Goal: Participate in discussion: Engage in conversation with other users on a specific topic

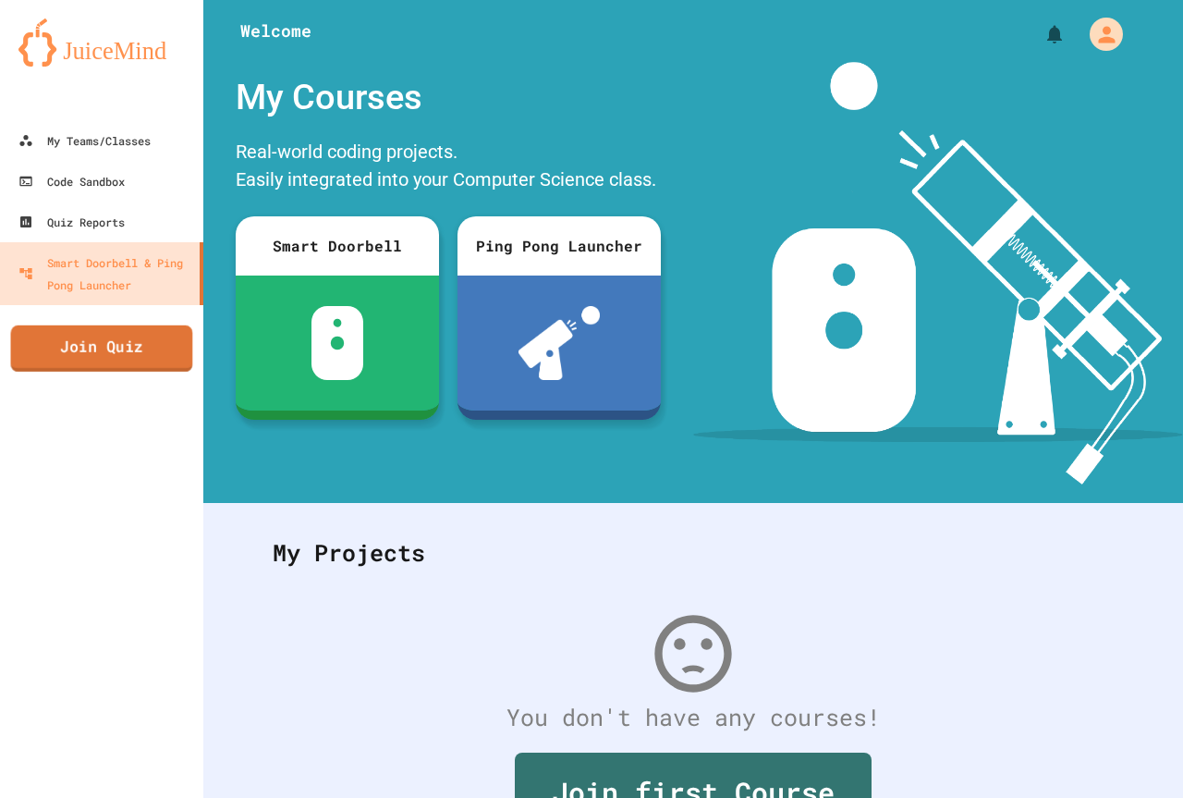
click at [27, 335] on link "Join Quiz" at bounding box center [102, 348] width 182 height 46
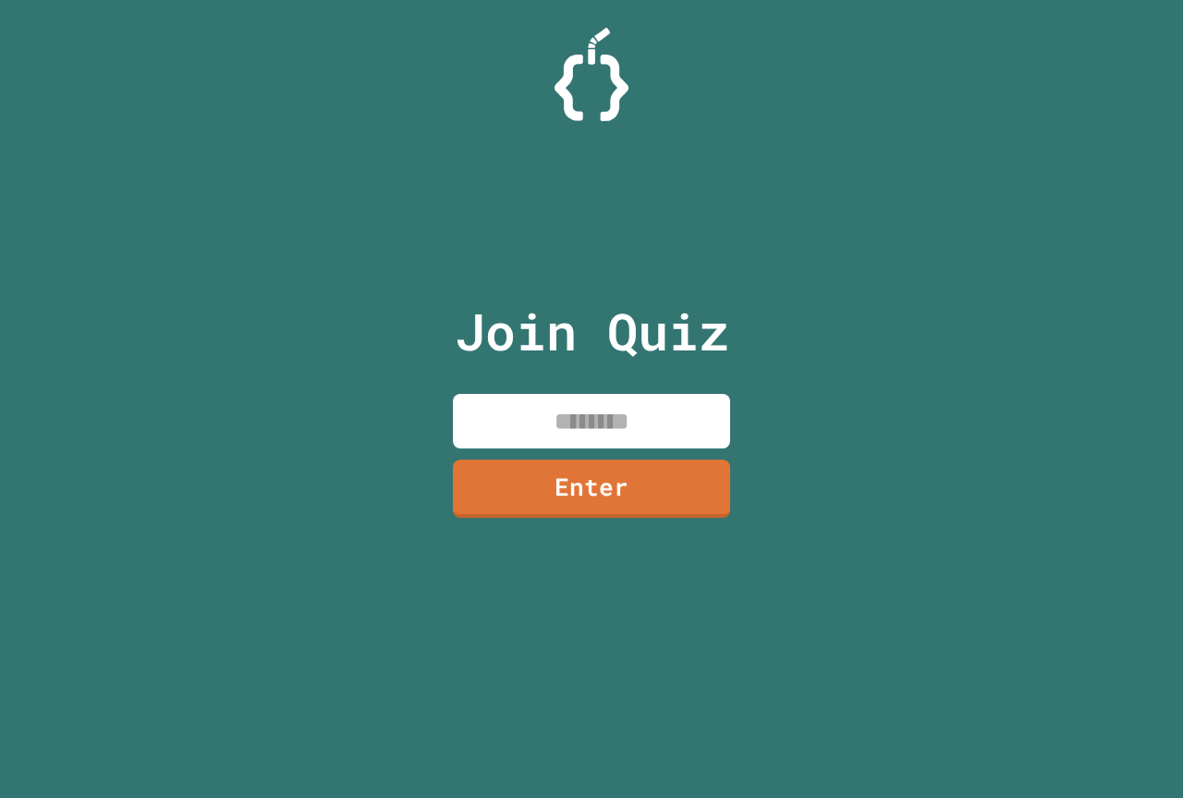
click at [650, 433] on input at bounding box center [591, 421] width 277 height 55
type input "********"
click at [618, 495] on link "Enter" at bounding box center [592, 487] width 282 height 61
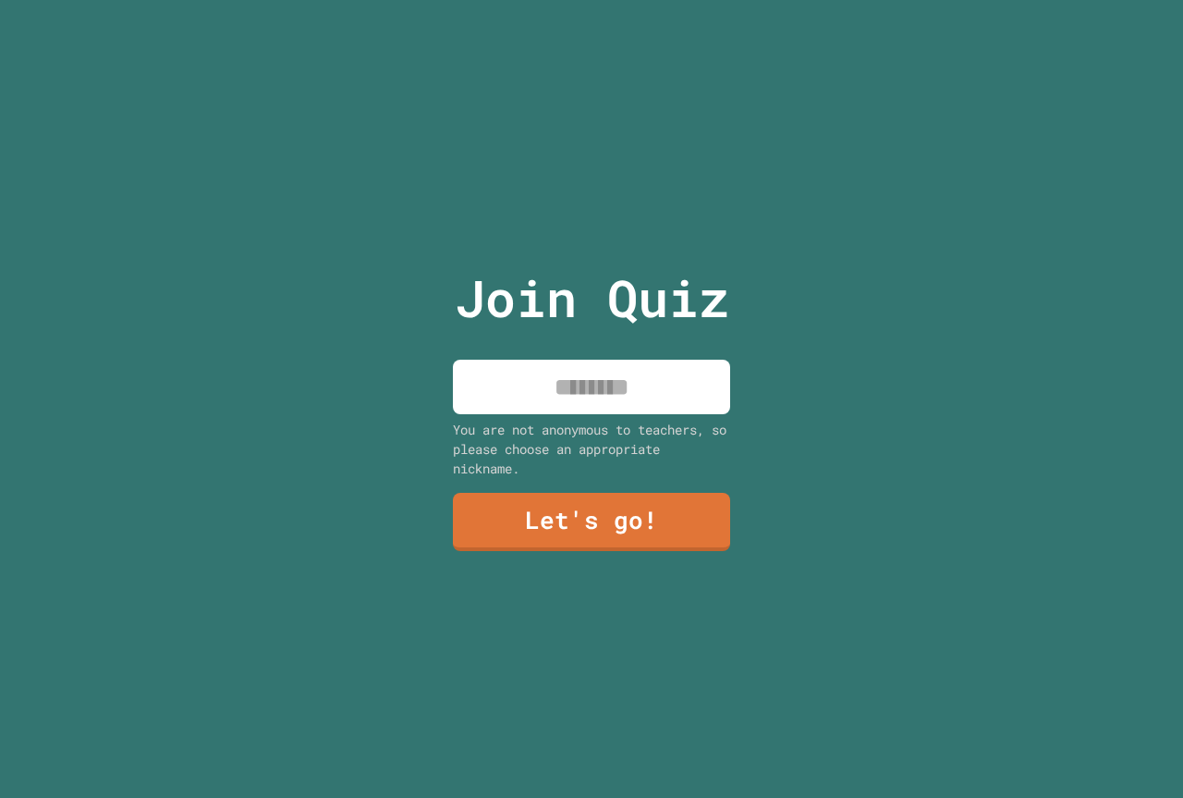
click at [659, 396] on input at bounding box center [591, 387] width 277 height 55
type input "******"
click at [642, 498] on link "Let's go!" at bounding box center [591, 519] width 269 height 61
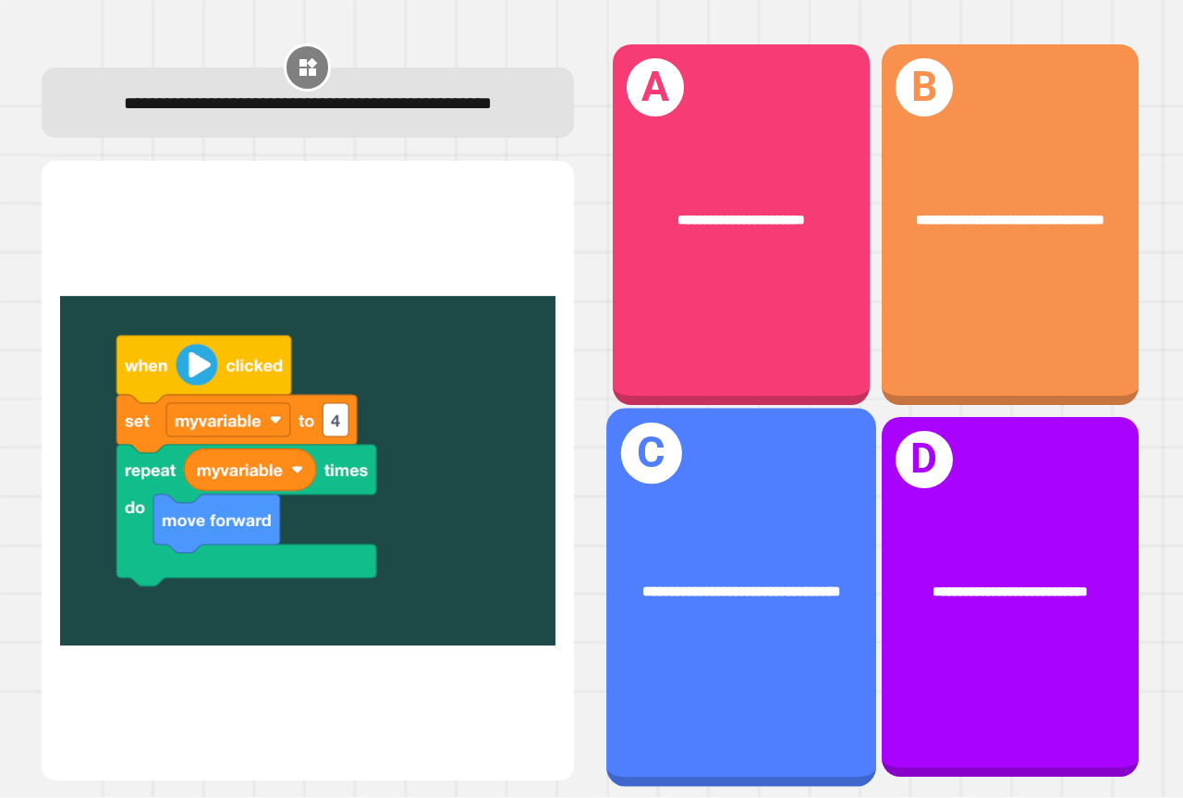
click at [677, 475] on div "**********" at bounding box center [741, 597] width 270 height 378
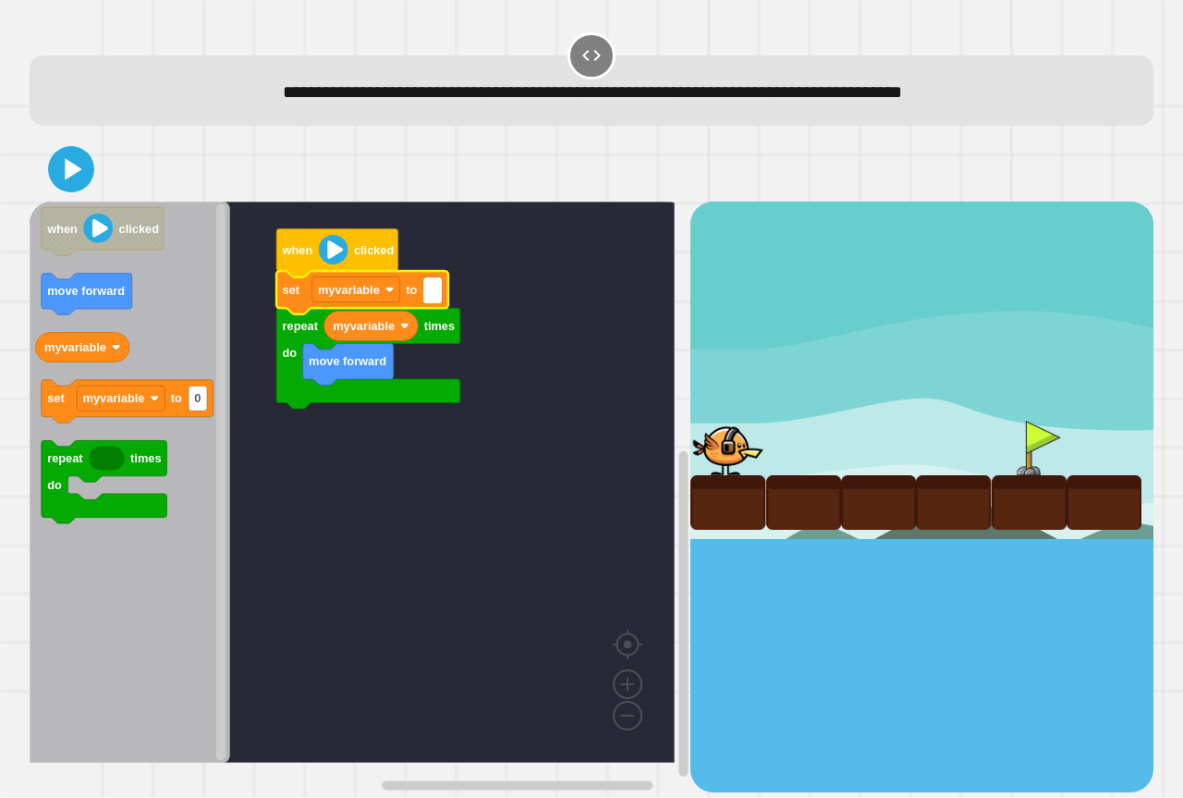
type input "*"
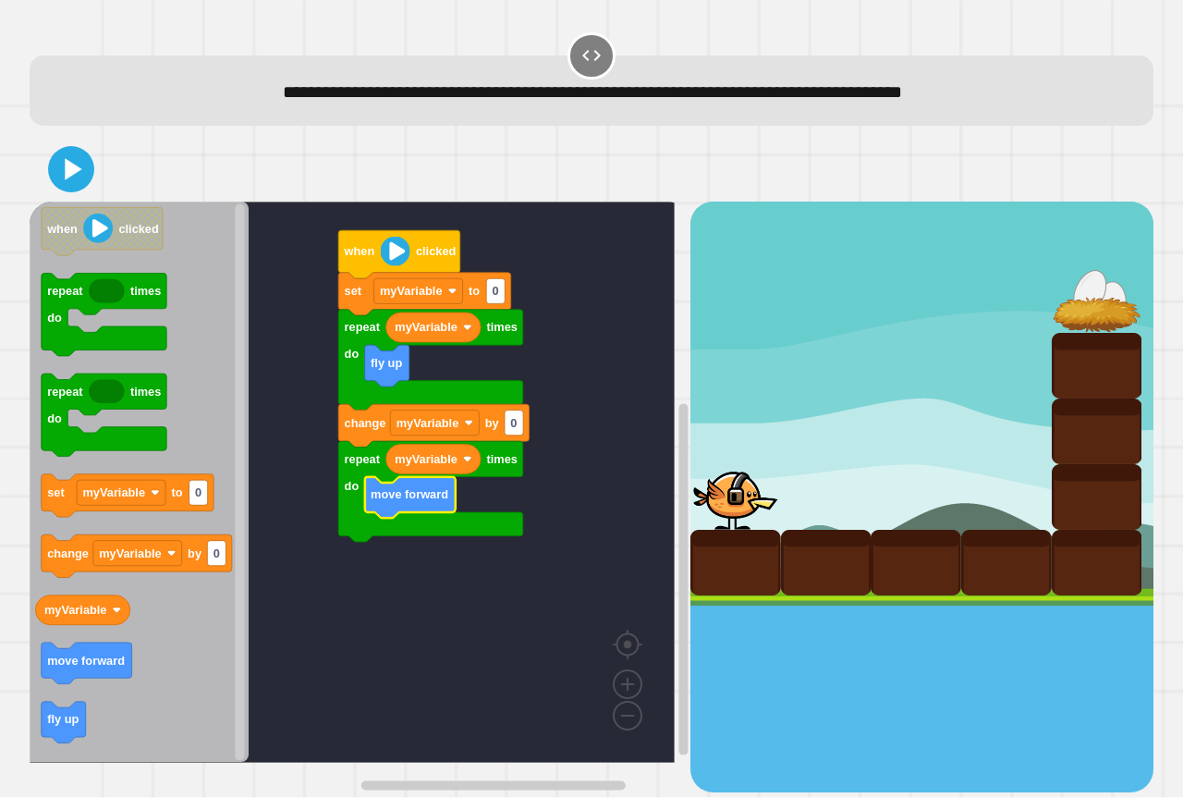
click at [608, 424] on rect "Blockly Workspace" at bounding box center [352, 481] width 645 height 561
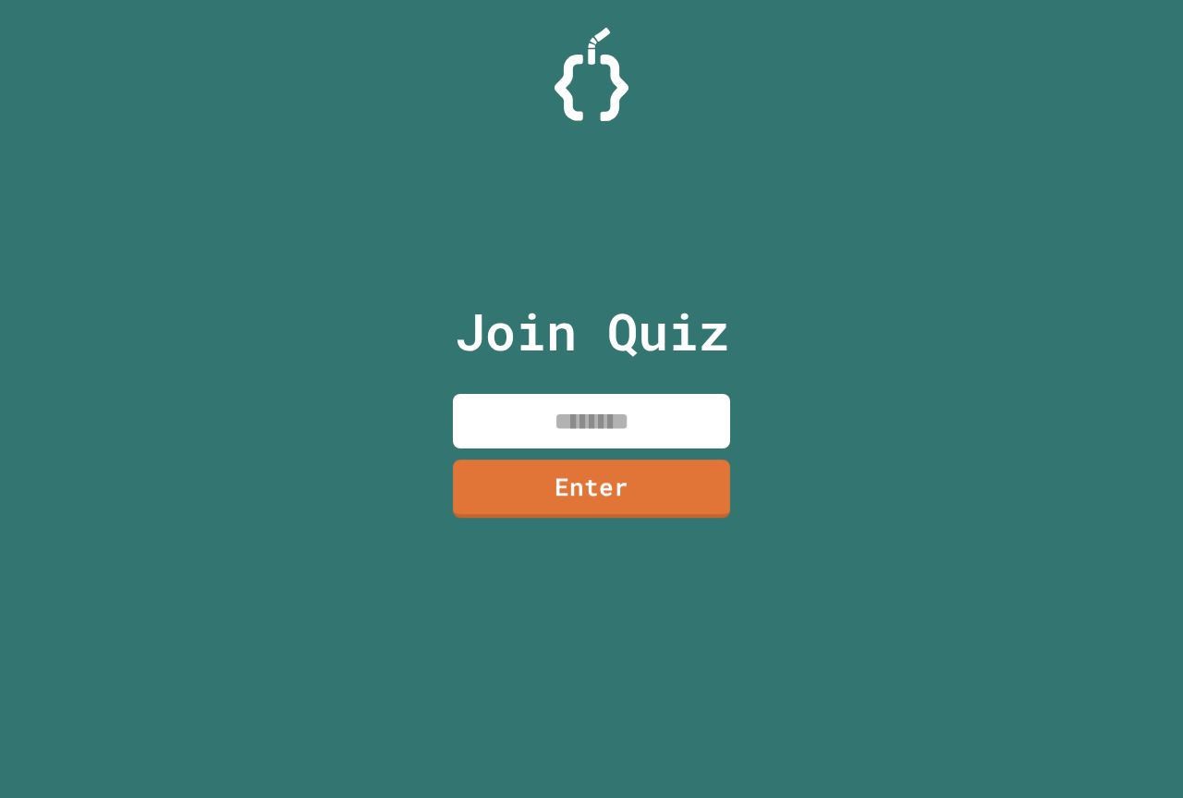
click at [520, 420] on input at bounding box center [591, 421] width 277 height 55
type input "*"
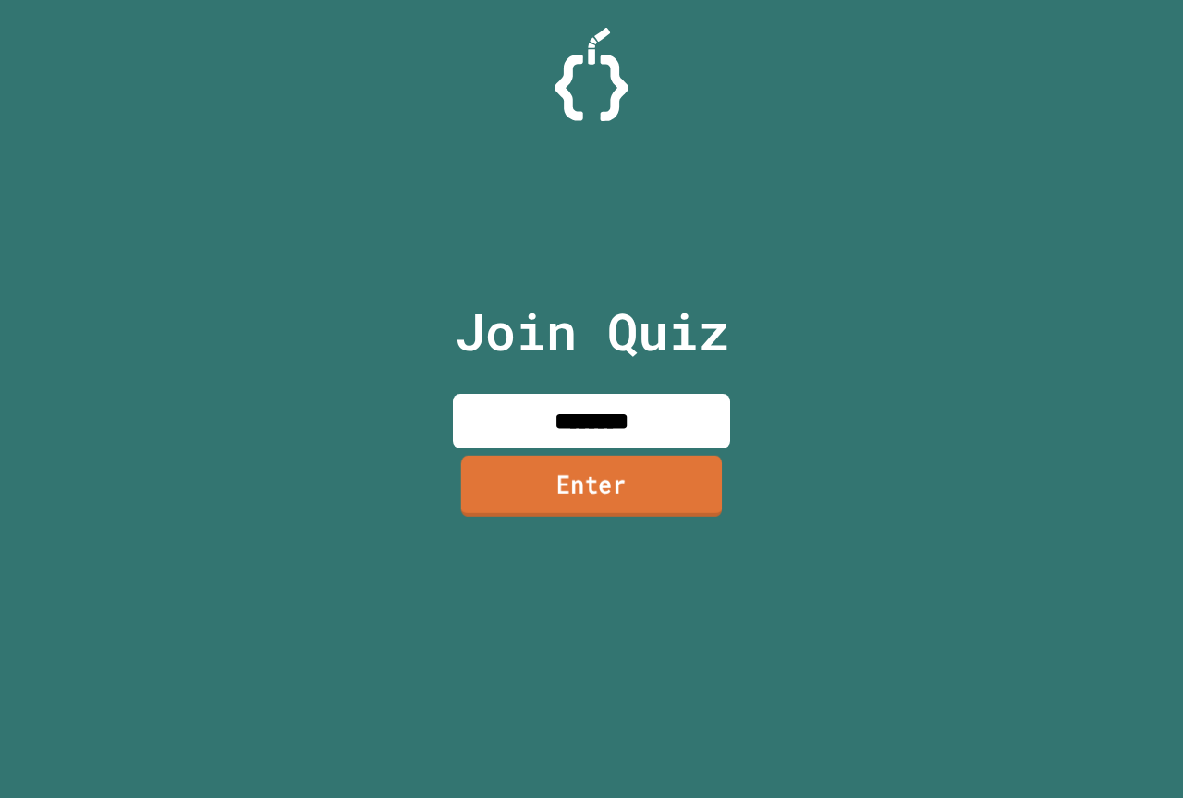
type input "********"
click at [554, 481] on link "Enter" at bounding box center [591, 487] width 279 height 61
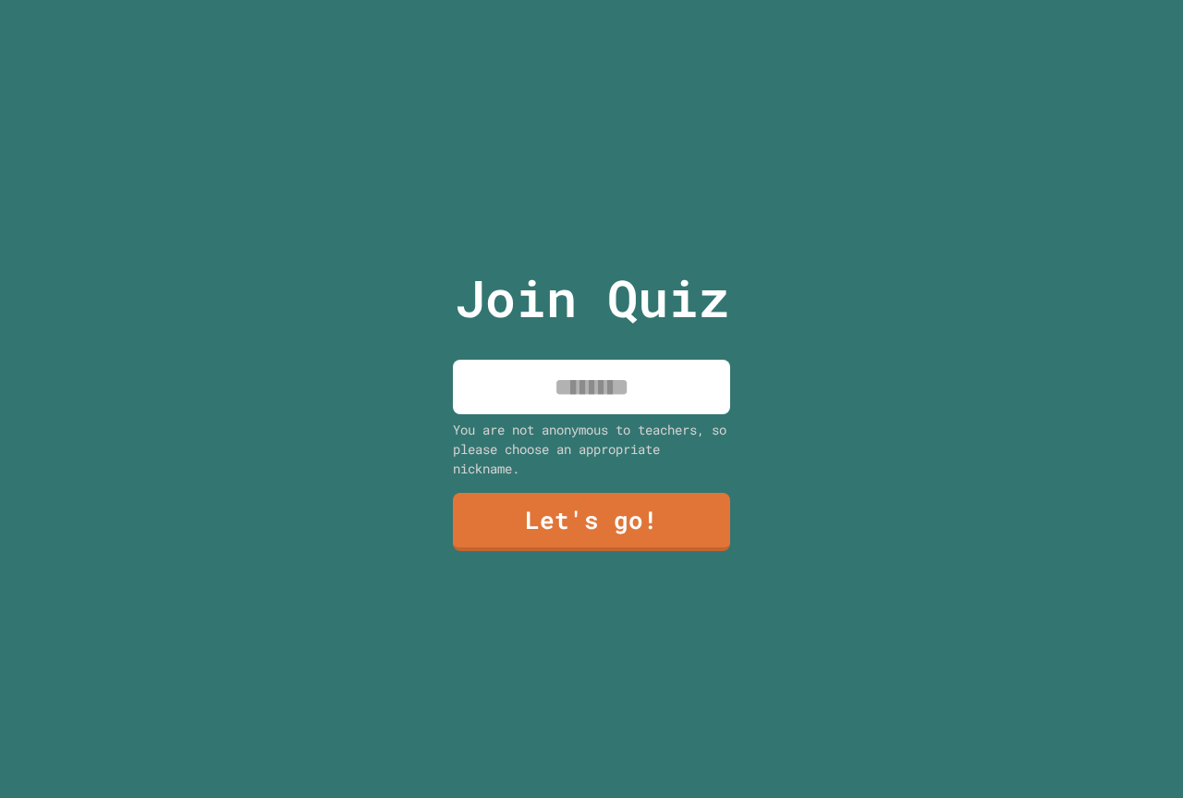
click at [559, 360] on input at bounding box center [591, 387] width 277 height 55
type input "******"
drag, startPoint x: 557, startPoint y: 507, endPoint x: 574, endPoint y: 438, distance: 71.3
click at [574, 438] on div "Join Quiz ****** You are not anonymous to teachers, so please choose an appropr…" at bounding box center [591, 399] width 311 height 798
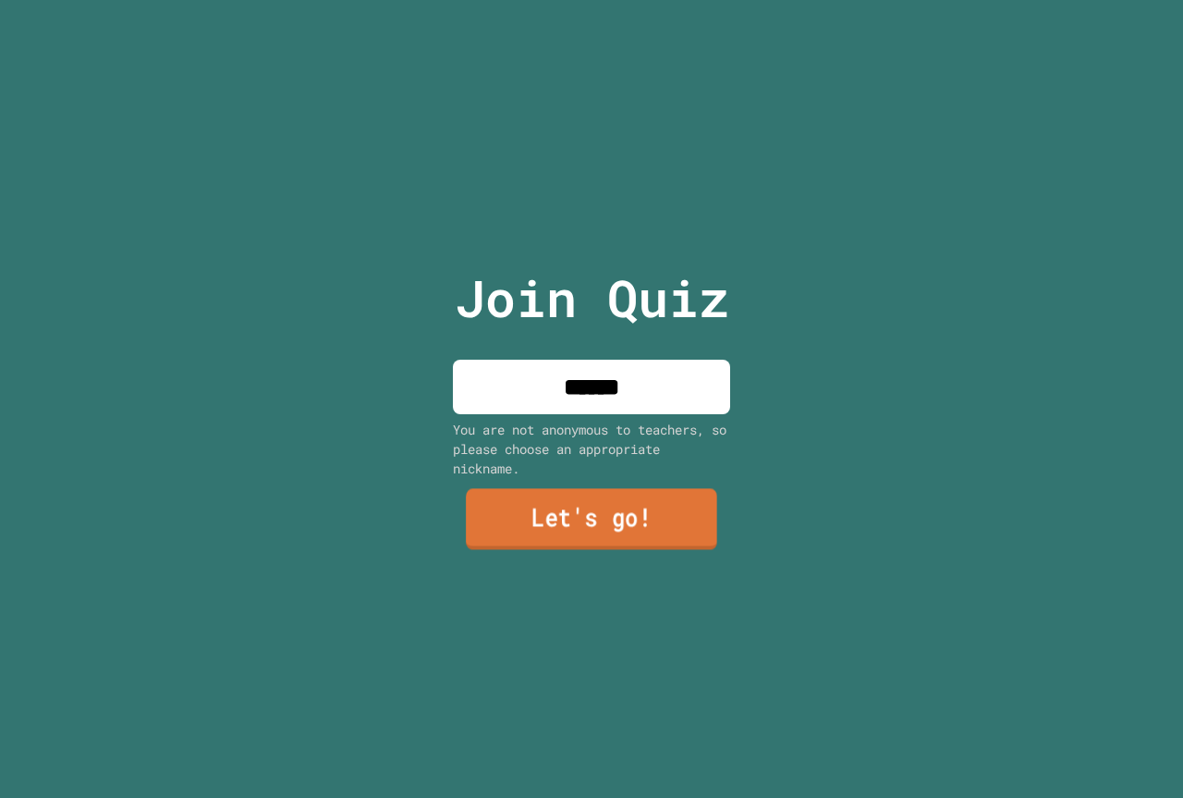
click at [664, 512] on link "Let's go!" at bounding box center [591, 519] width 251 height 61
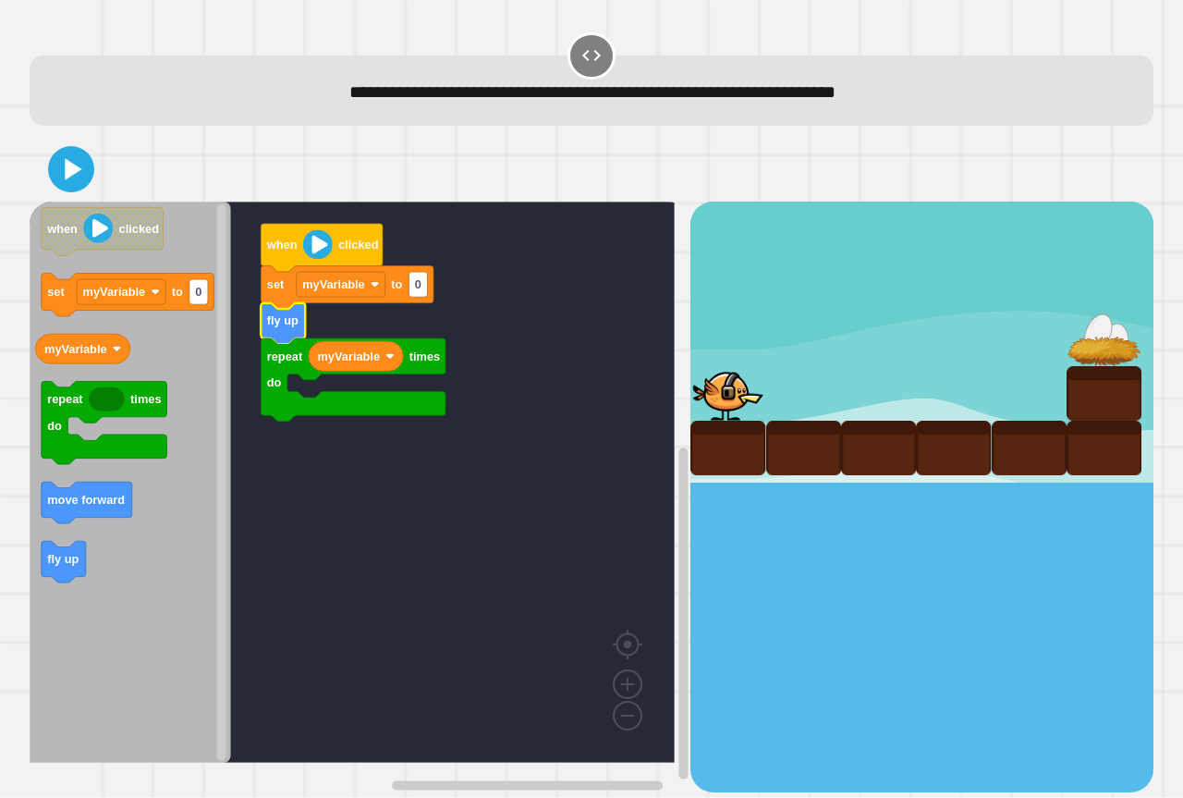
click at [583, 304] on rect "Blockly Workspace" at bounding box center [352, 481] width 645 height 561
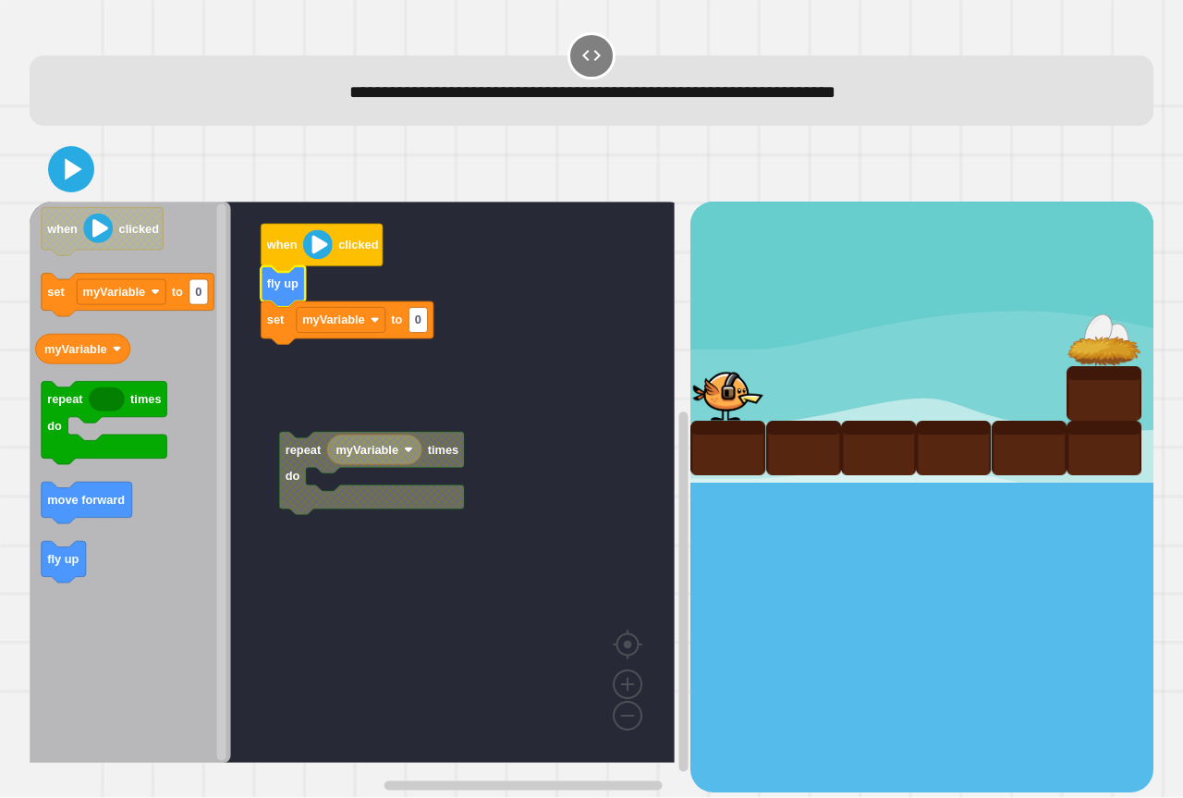
click at [301, 412] on rect "Blockly Workspace" at bounding box center [352, 481] width 645 height 561
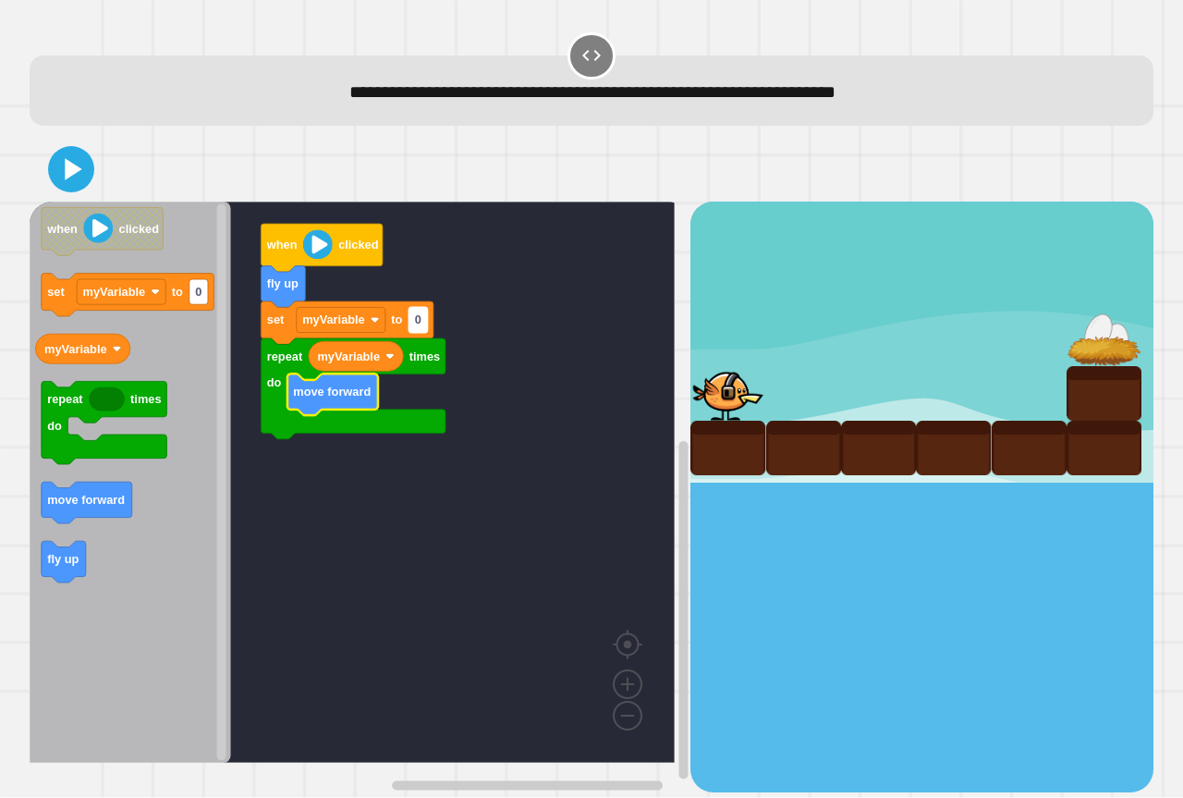
click at [418, 330] on rect "Blockly Workspace" at bounding box center [417, 320] width 18 height 25
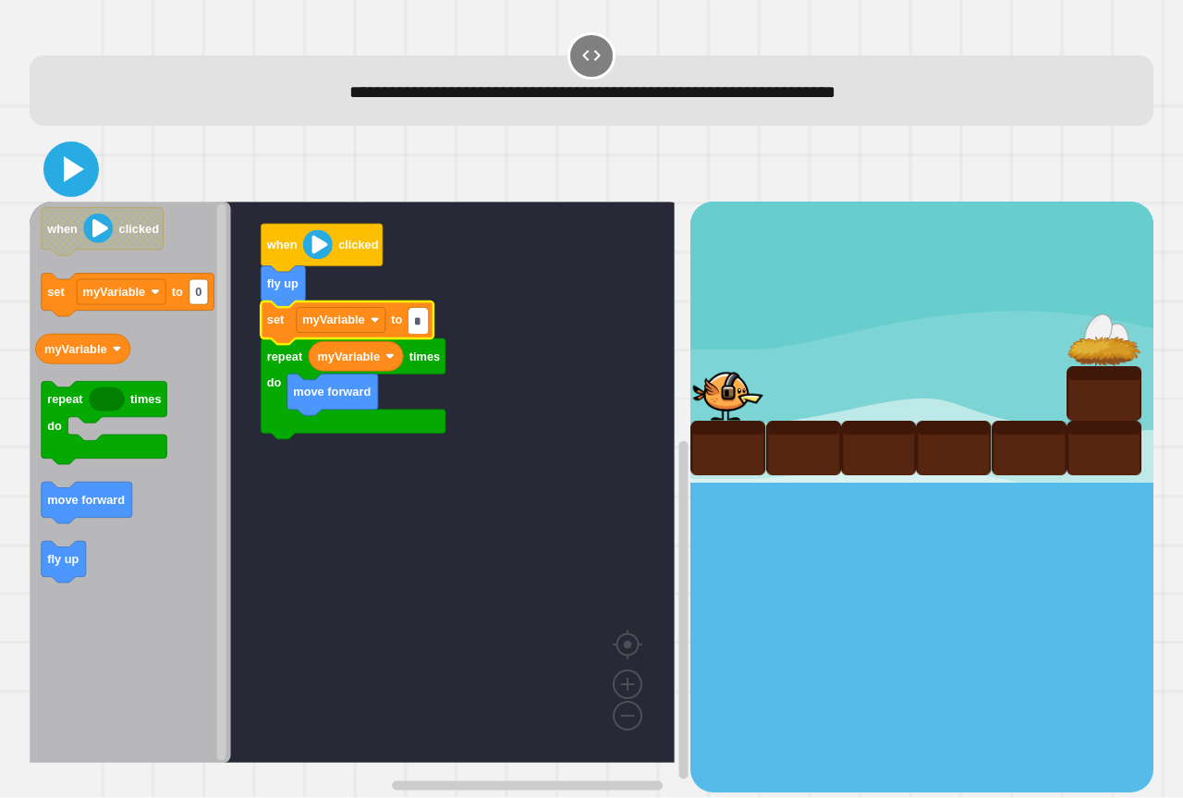
type input "*"
click at [51, 120] on div "**********" at bounding box center [592, 411] width 1136 height 774
click at [75, 160] on icon at bounding box center [71, 169] width 44 height 44
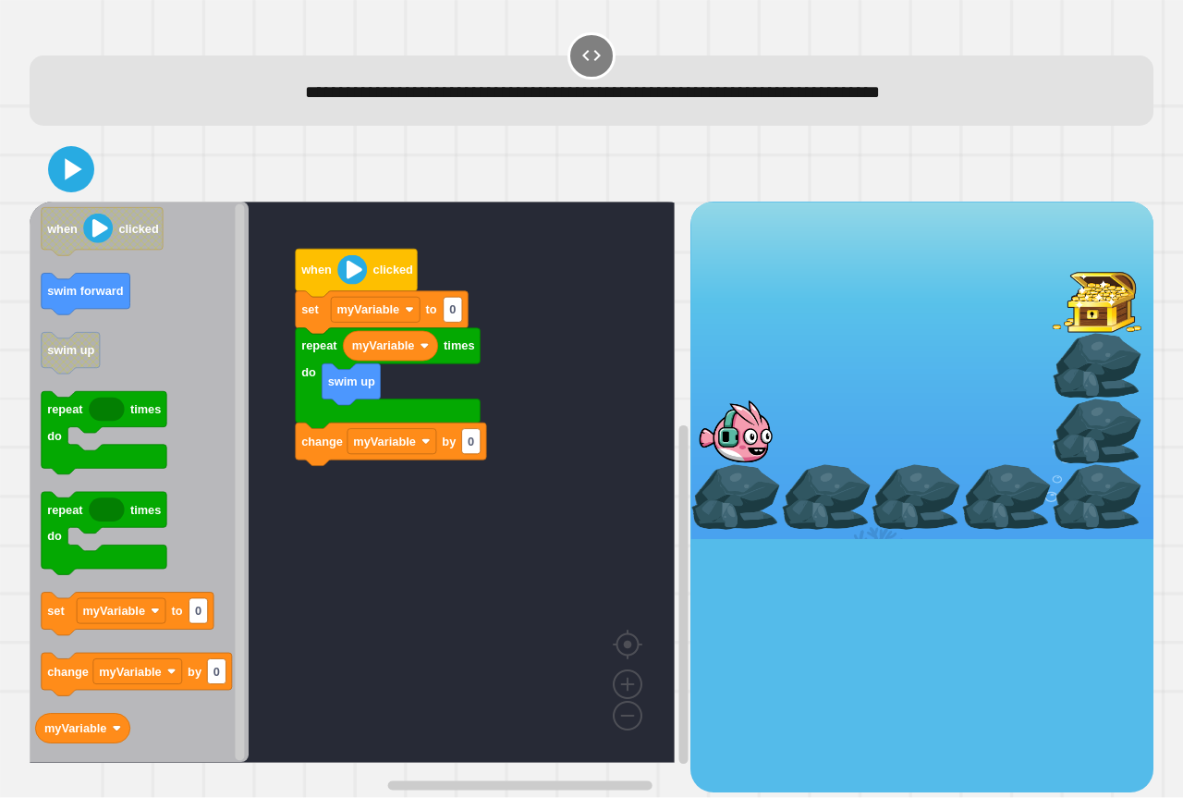
click at [541, 249] on rect "Blockly Workspace" at bounding box center [352, 481] width 645 height 561
type input "*"
click at [536, 259] on rect "Blockly Workspace" at bounding box center [352, 481] width 645 height 561
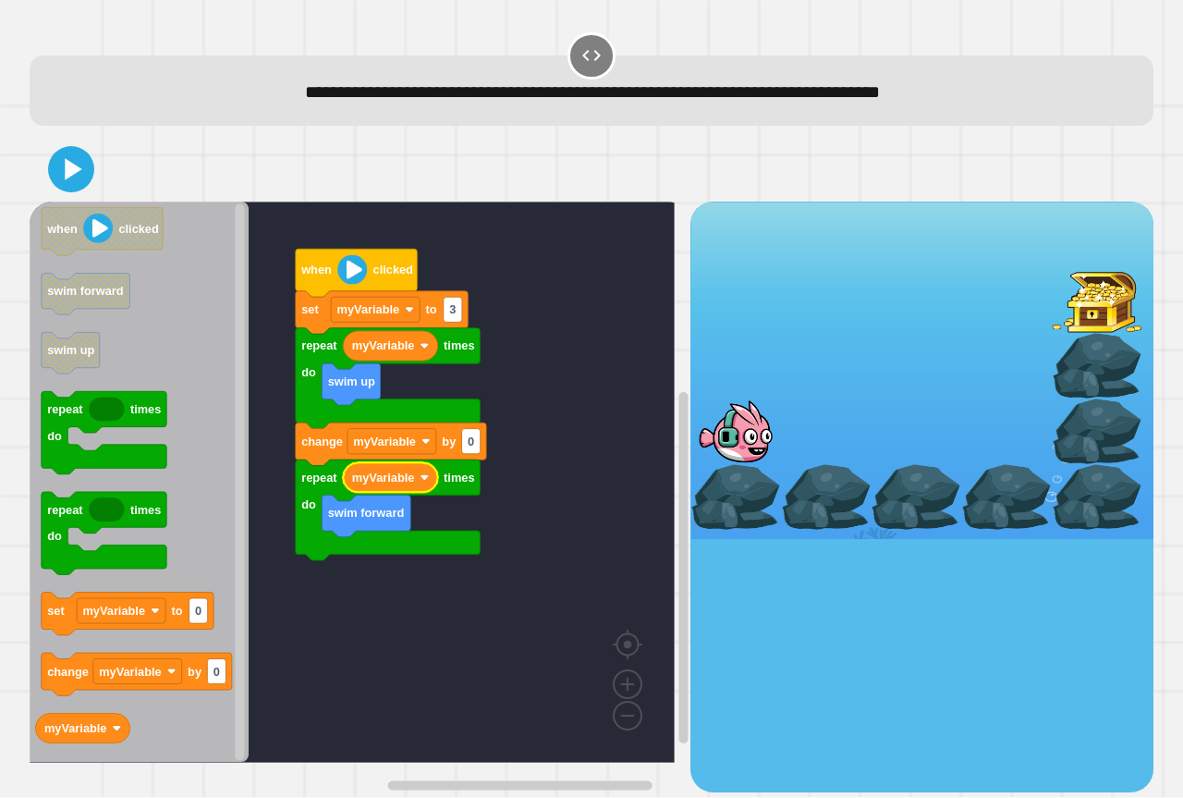
click at [536, 452] on rect "Blockly Workspace" at bounding box center [352, 481] width 645 height 561
type input "*"
click at [89, 165] on icon at bounding box center [71, 169] width 44 height 44
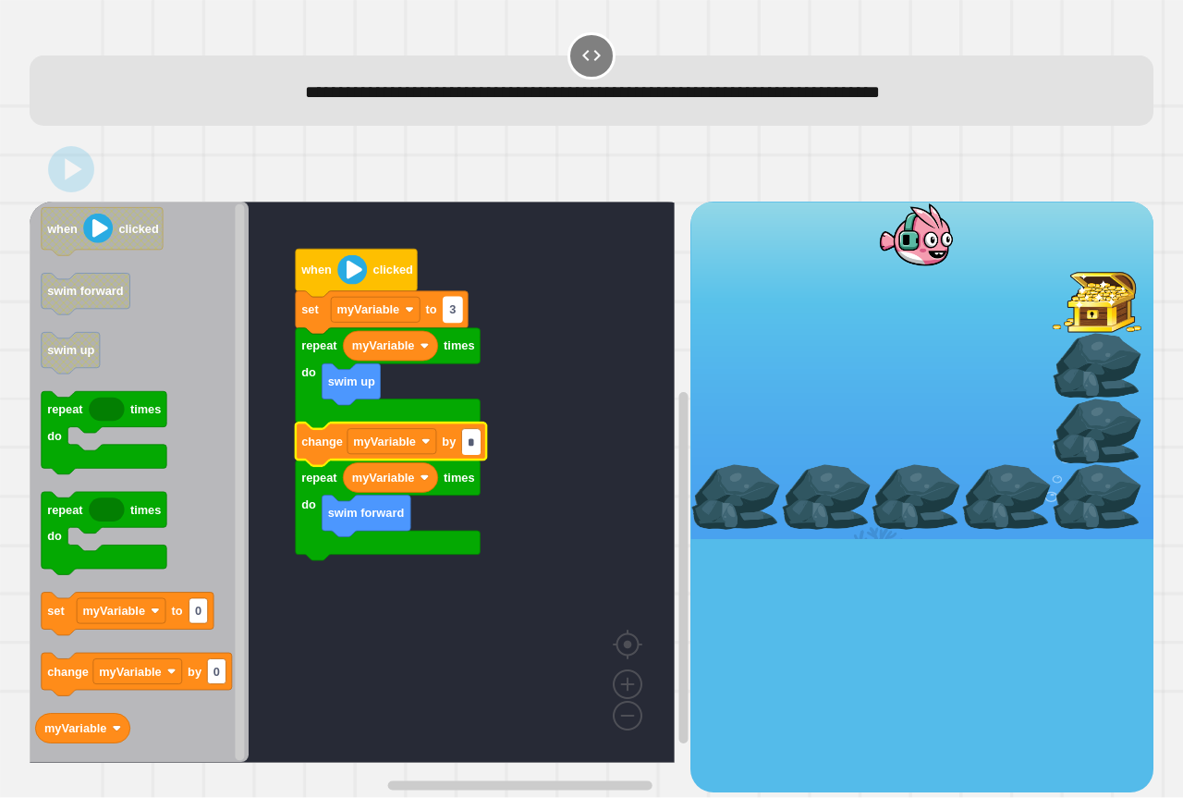
click at [451, 311] on text "3" at bounding box center [452, 310] width 6 height 14
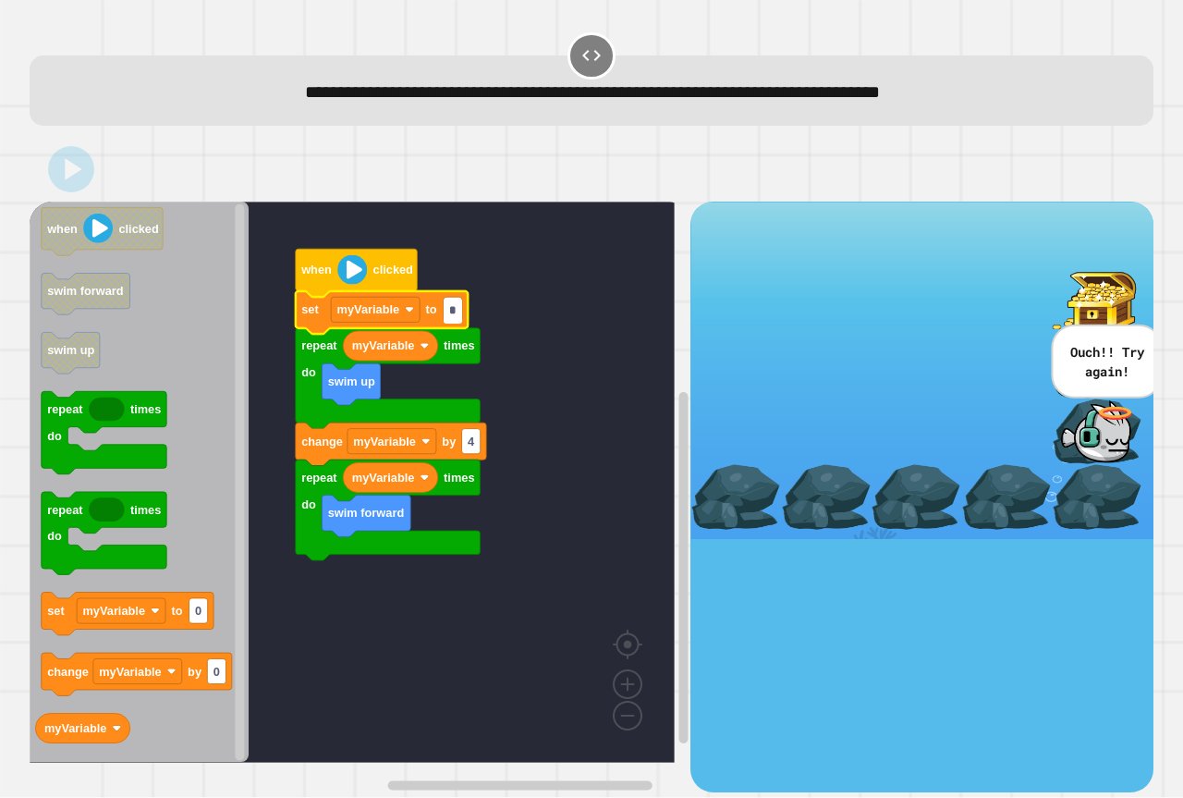
type input "*"
click at [163, 178] on div at bounding box center [592, 169] width 1124 height 65
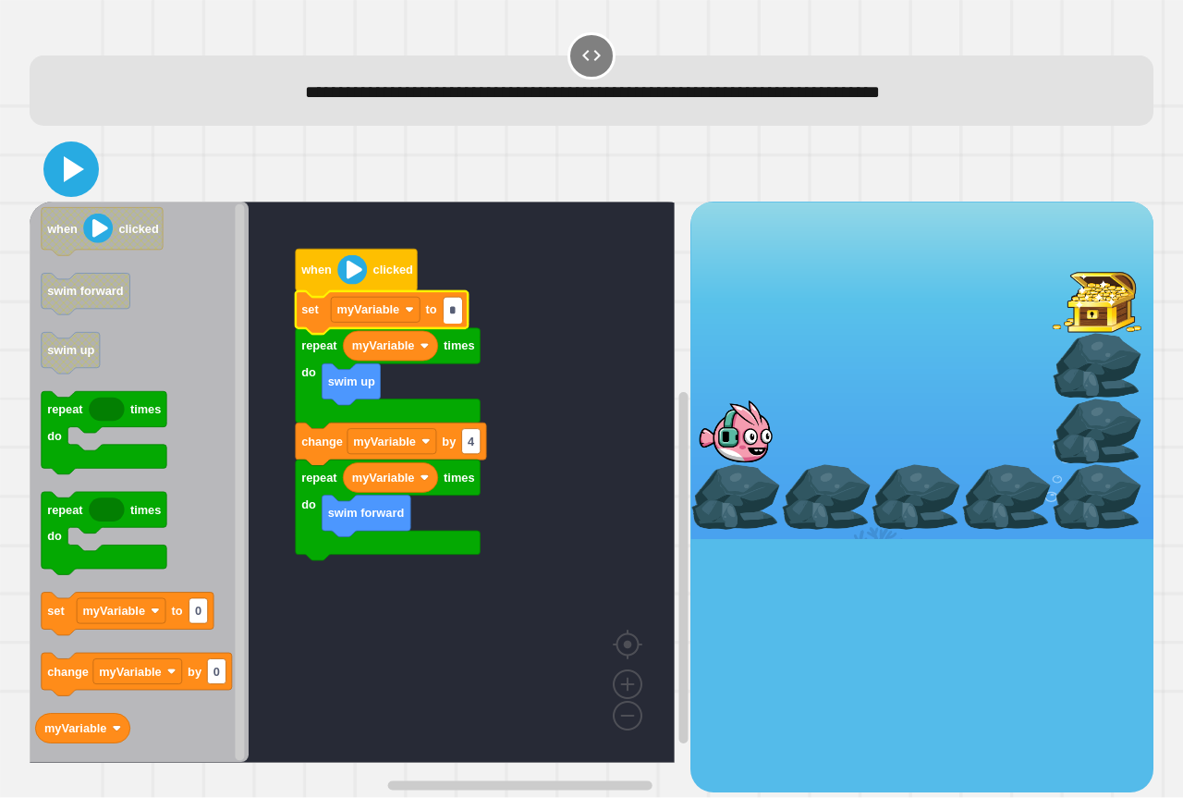
click at [70, 170] on icon at bounding box center [74, 169] width 20 height 26
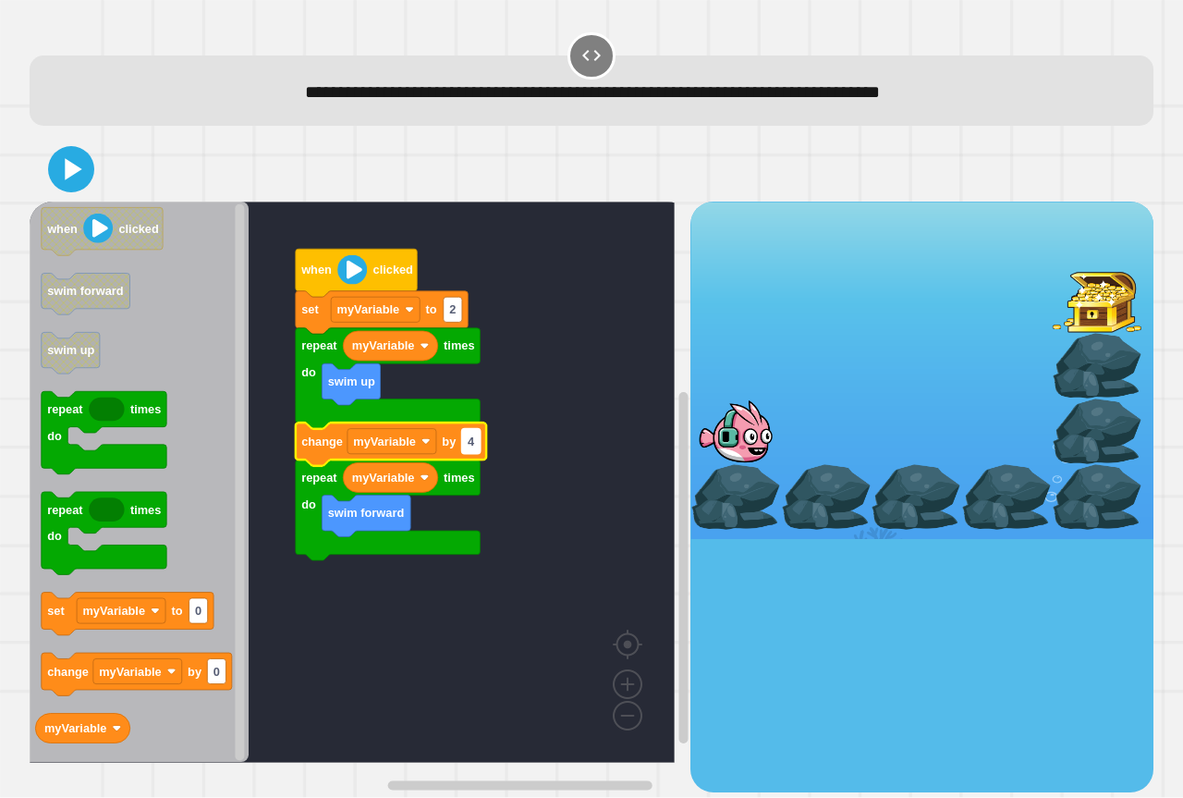
click at [473, 446] on text "4" at bounding box center [471, 441] width 7 height 14
type input "*"
click at [57, 166] on icon at bounding box center [71, 169] width 44 height 44
click at [471, 442] on input "*" at bounding box center [471, 442] width 18 height 25
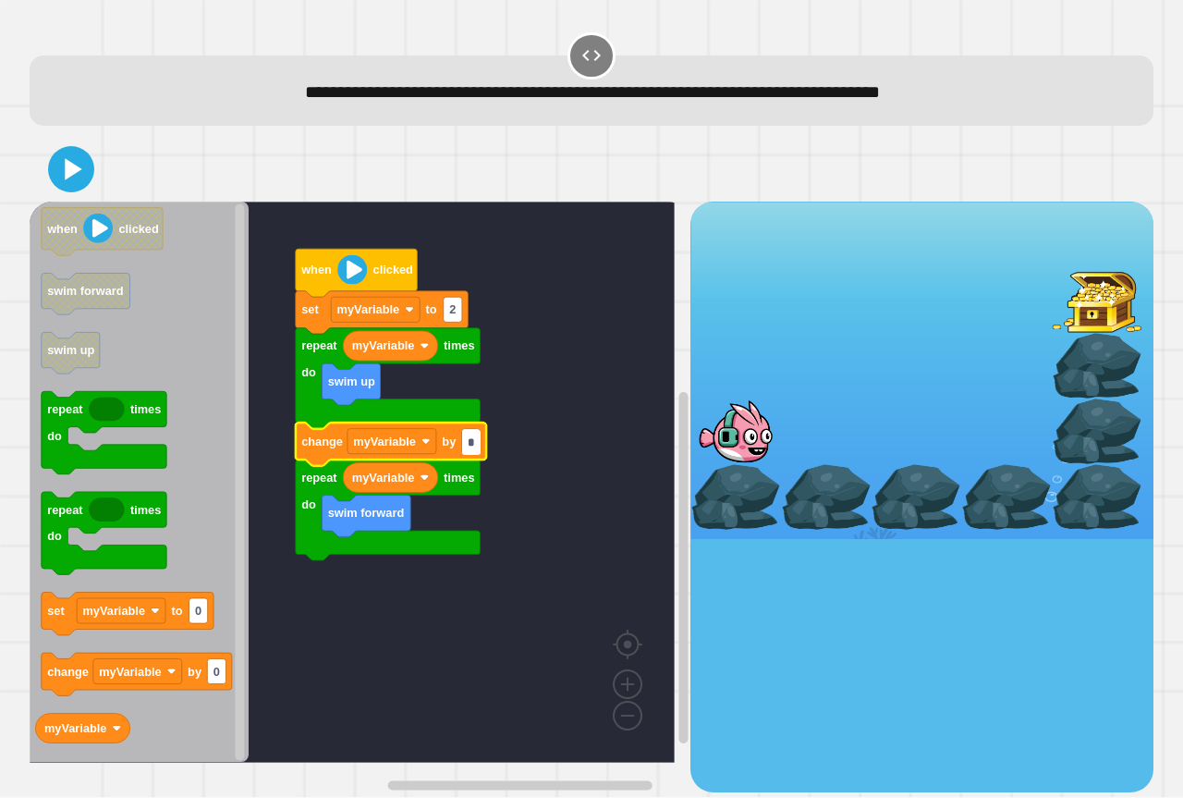
click at [465, 442] on input "*" at bounding box center [471, 442] width 18 height 25
type input "*"
click at [72, 157] on icon at bounding box center [71, 169] width 44 height 44
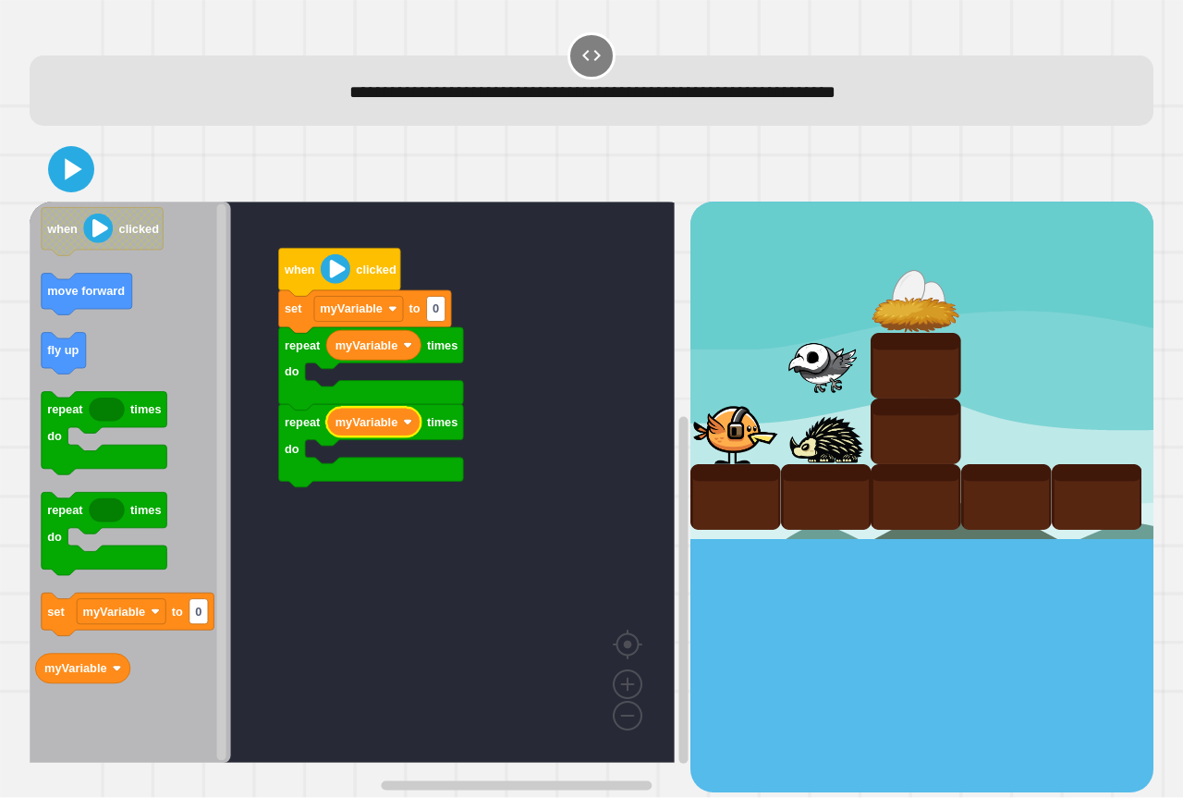
click at [518, 395] on rect "Blockly Workspace" at bounding box center [352, 481] width 645 height 561
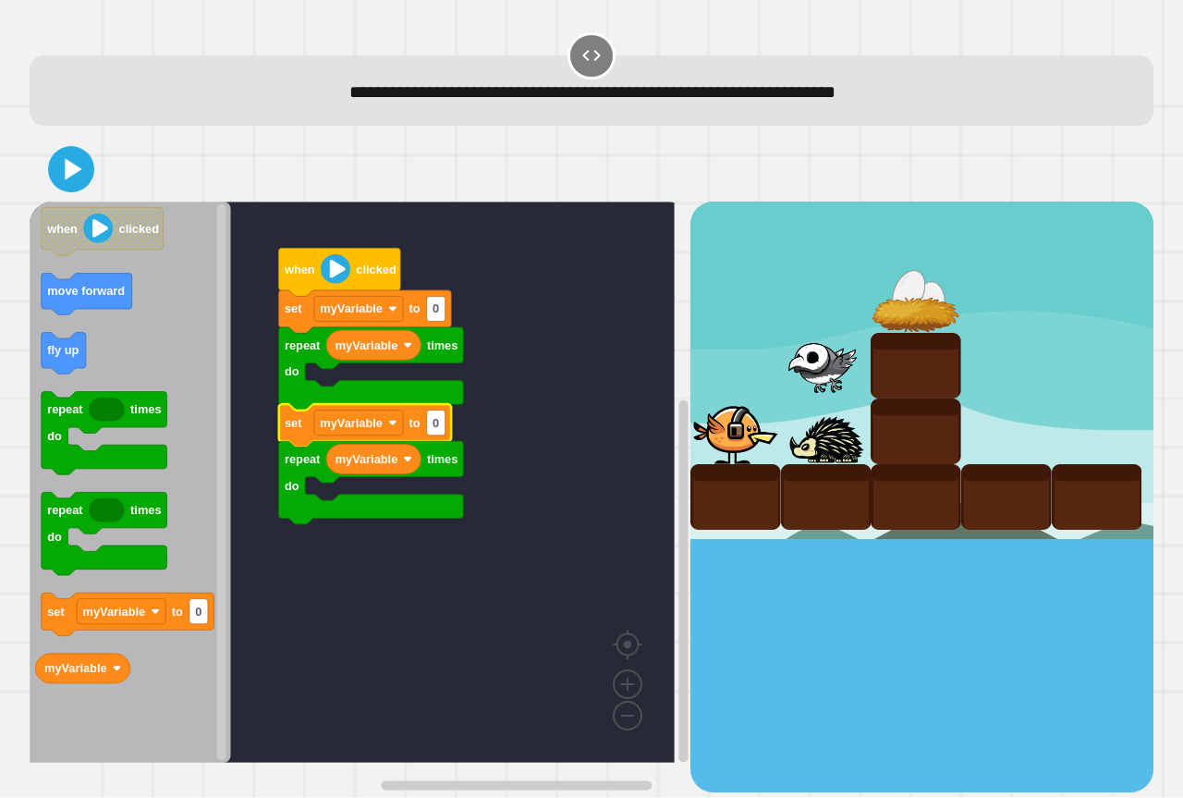
click at [505, 380] on rect "Blockly Workspace" at bounding box center [352, 481] width 645 height 561
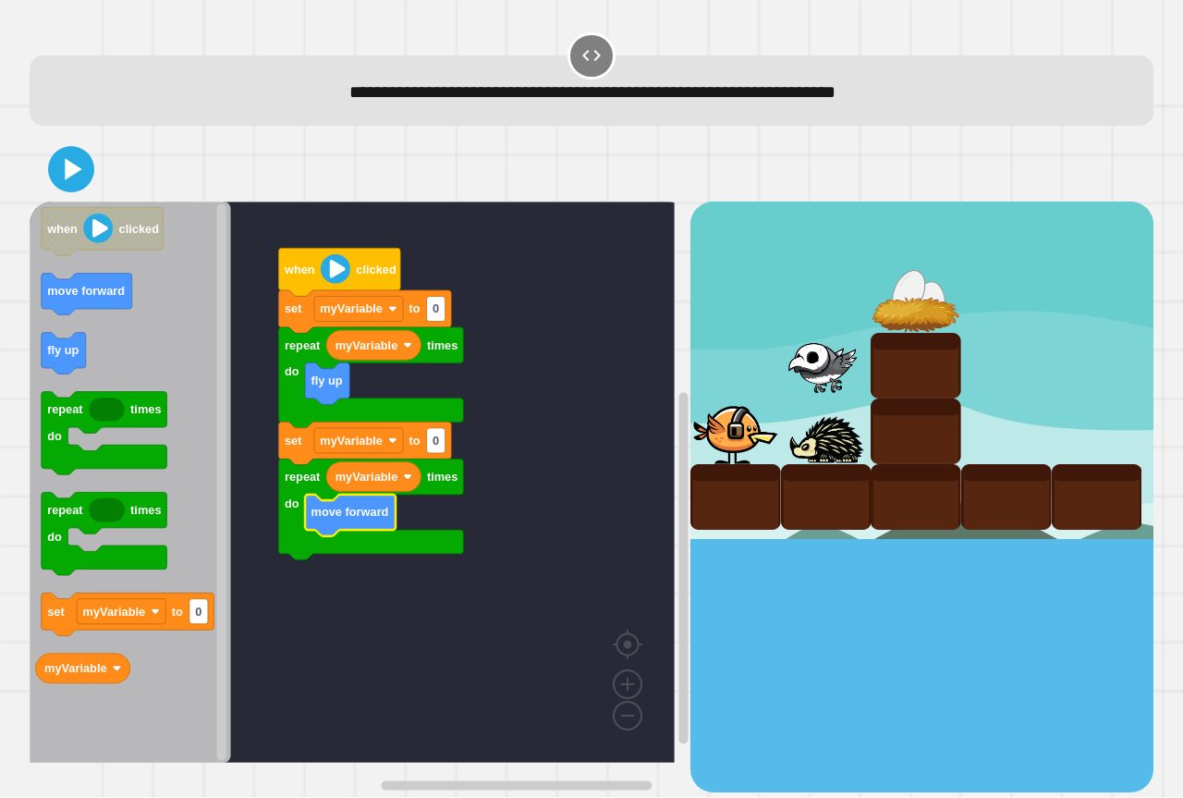
click at [557, 416] on rect "Blockly Workspace" at bounding box center [352, 481] width 645 height 561
type input "*"
click at [443, 307] on rect "Blockly Workspace" at bounding box center [436, 309] width 18 height 25
type input "*"
click at [483, 347] on rect "Blockly Workspace" at bounding box center [352, 481] width 645 height 561
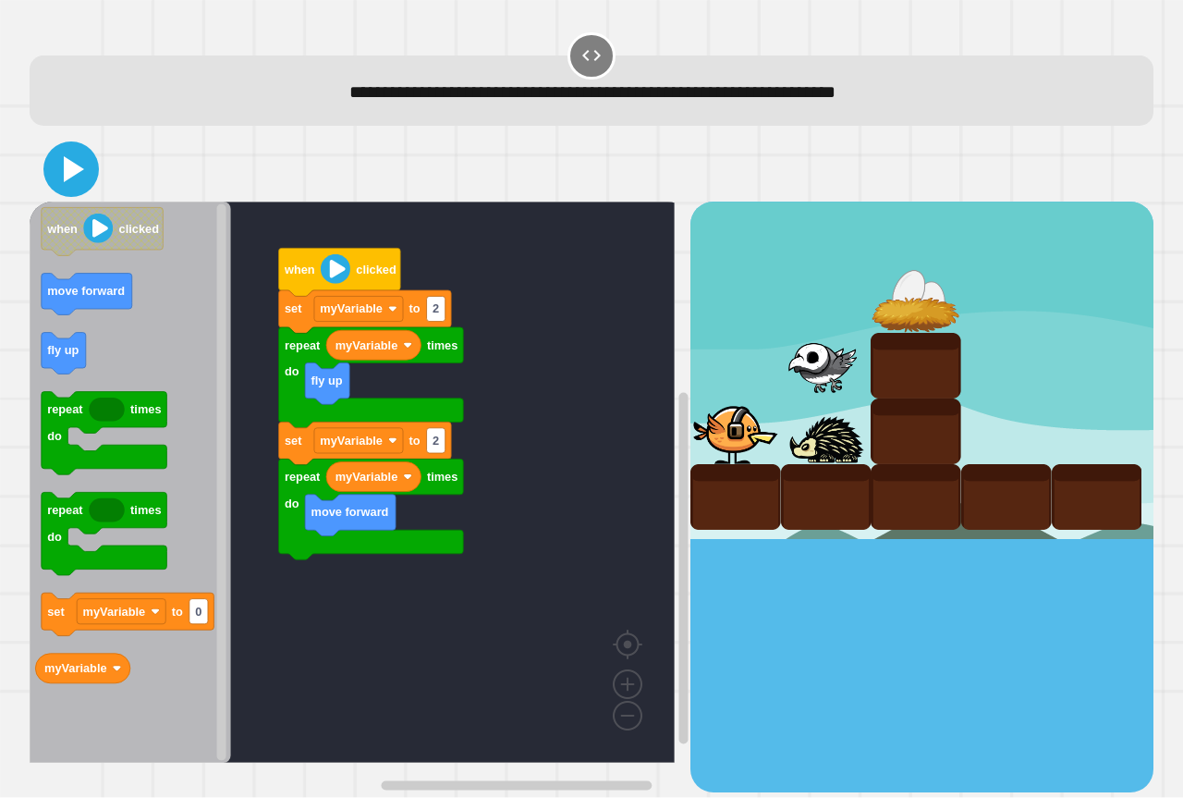
click at [66, 168] on icon at bounding box center [74, 169] width 20 height 26
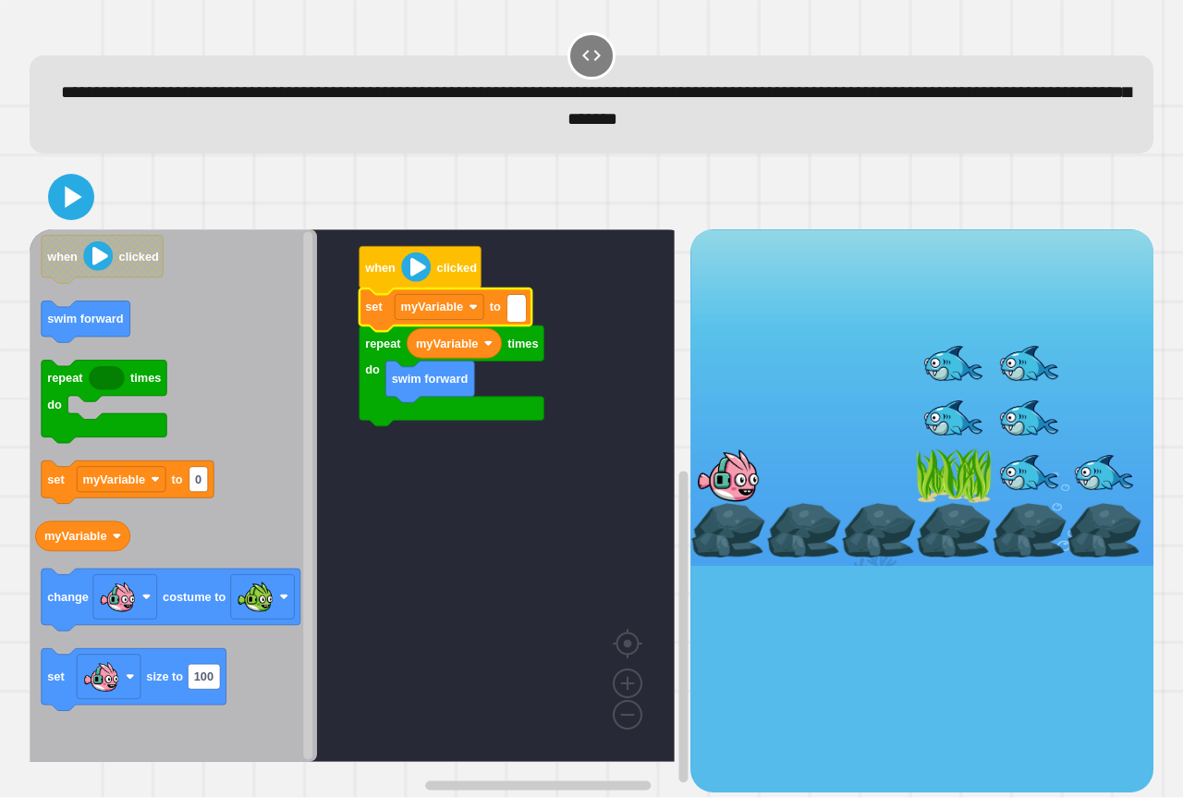
type input "*"
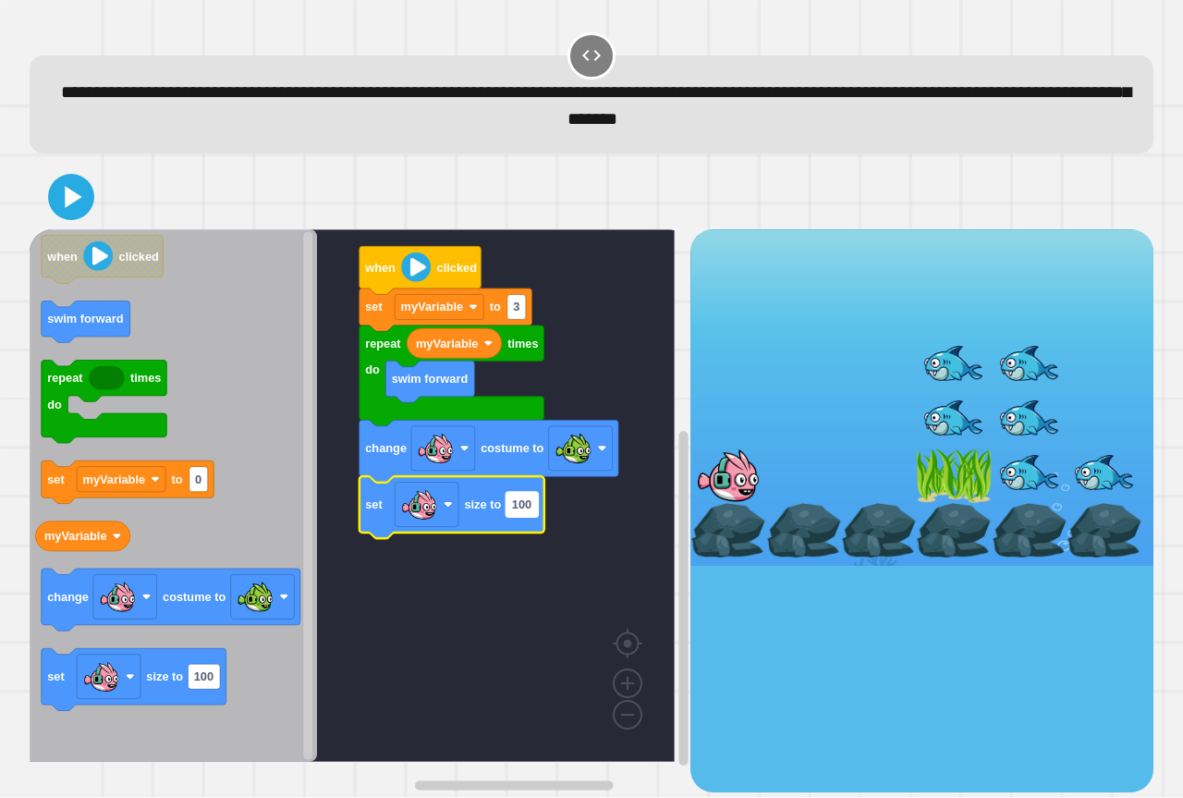
click at [531, 511] on text "100" at bounding box center [521, 505] width 19 height 14
type input "*"
click at [89, 201] on icon at bounding box center [71, 197] width 40 height 40
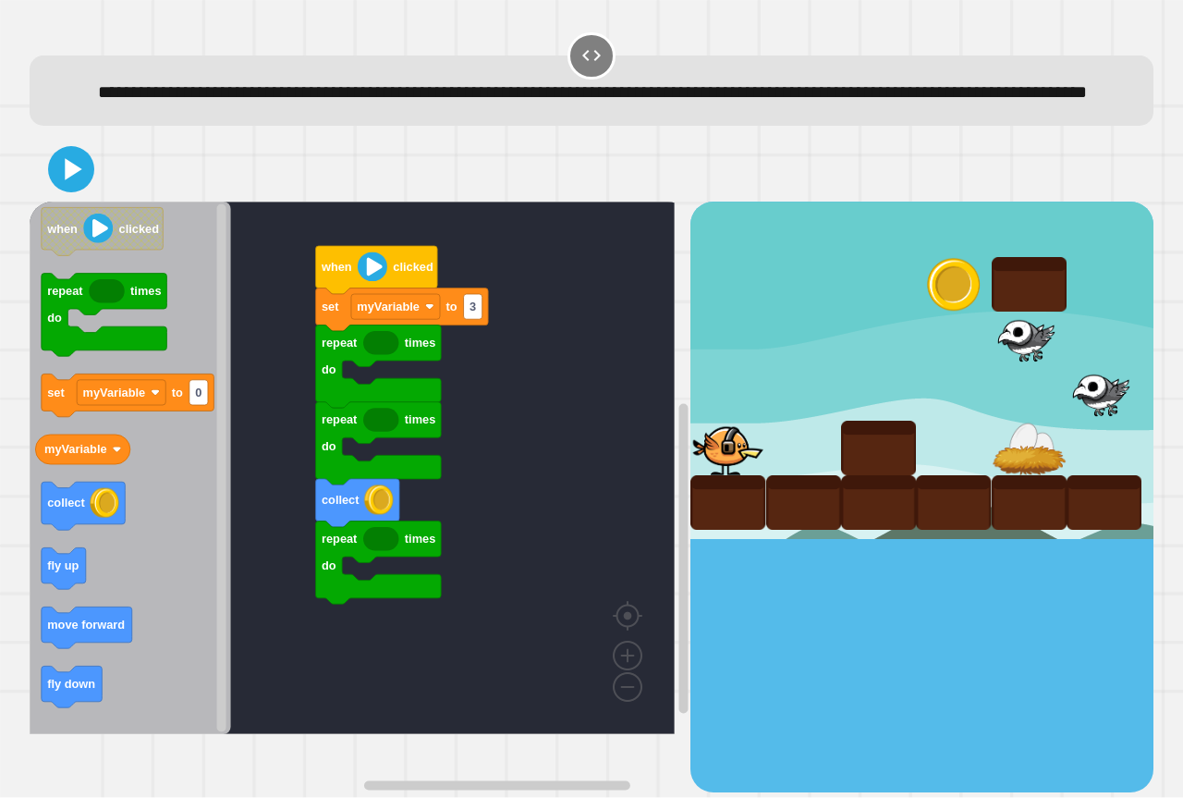
click at [79, 500] on icon "Blockly Workspace" at bounding box center [130, 467] width 201 height 532
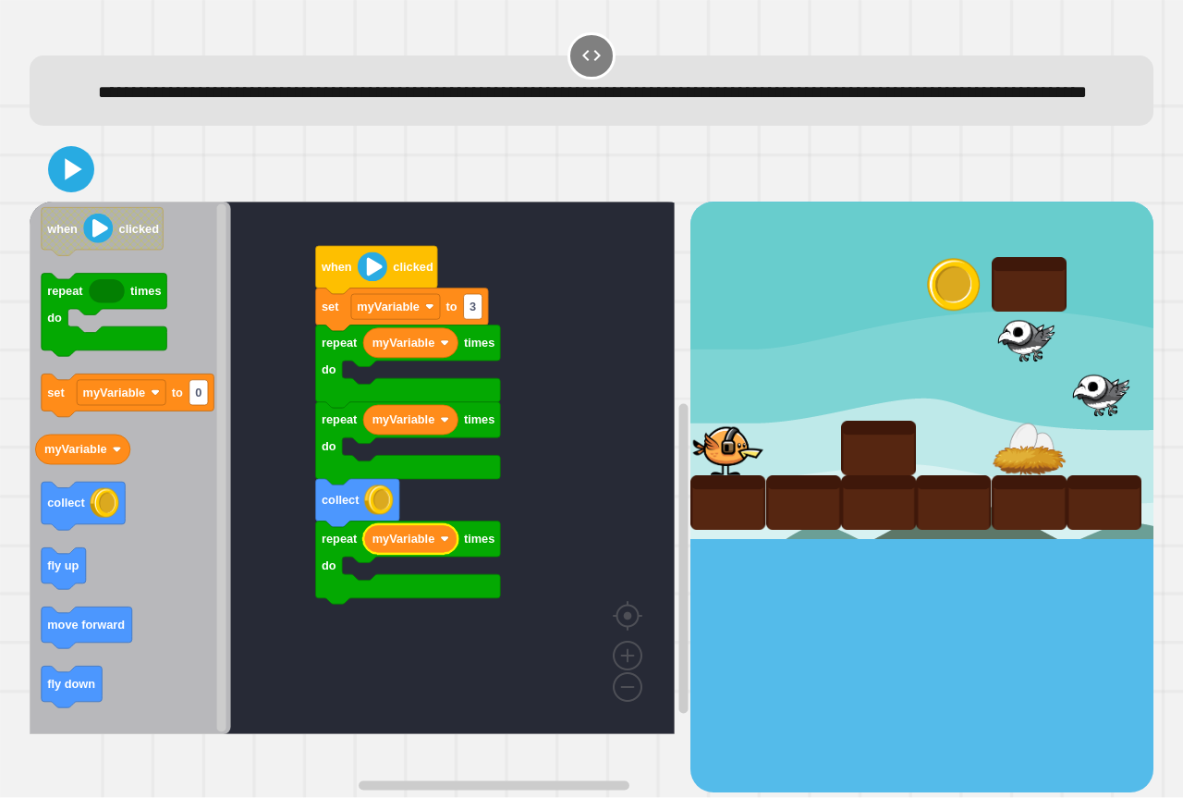
click at [571, 470] on rect "Blockly Workspace" at bounding box center [352, 467] width 645 height 532
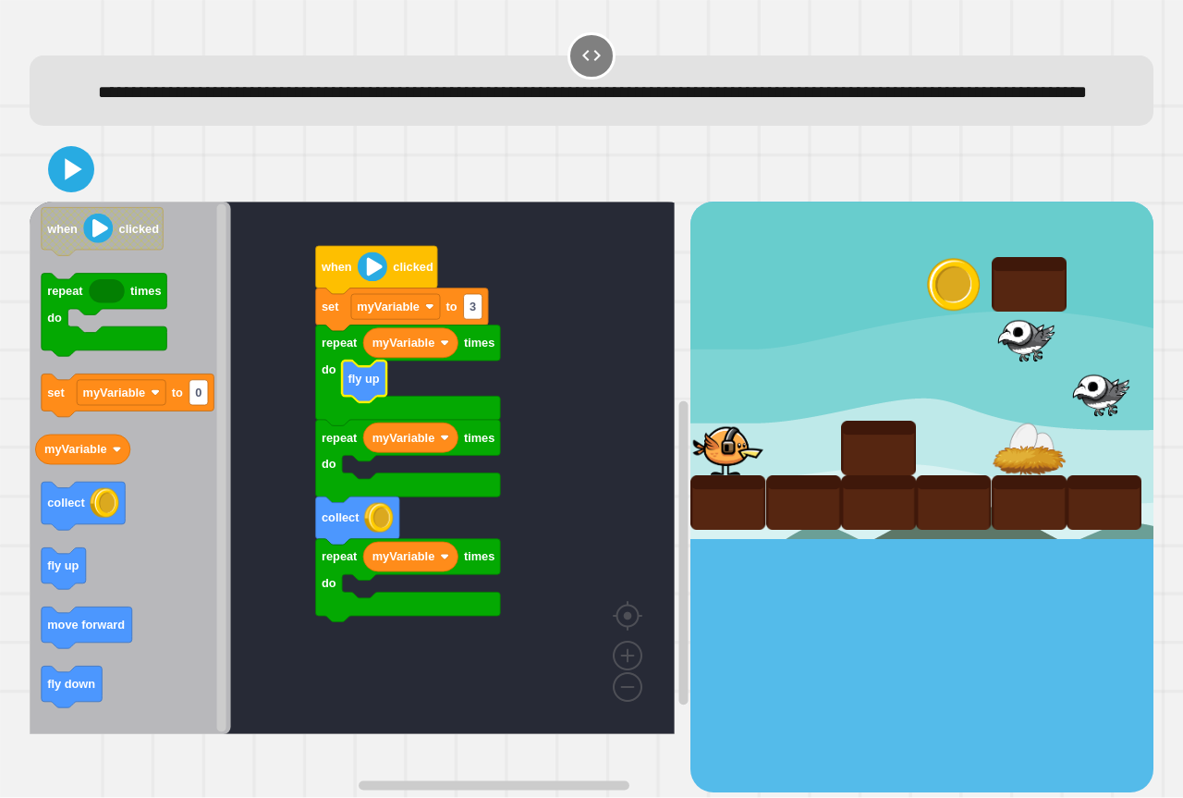
click at [617, 320] on rect "Blockly Workspace" at bounding box center [352, 467] width 645 height 532
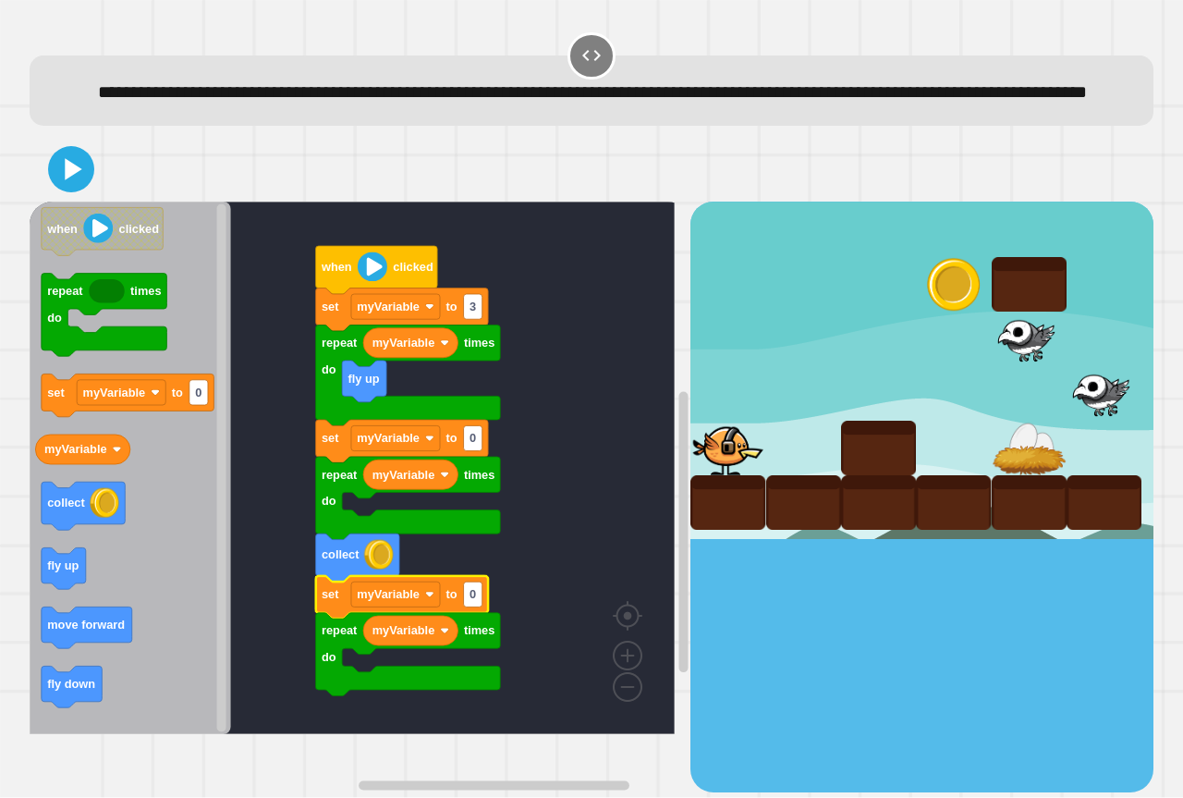
click at [614, 554] on rect "Blockly Workspace" at bounding box center [352, 467] width 645 height 532
drag, startPoint x: 702, startPoint y: 367, endPoint x: 701, endPoint y: 332, distance: 35.2
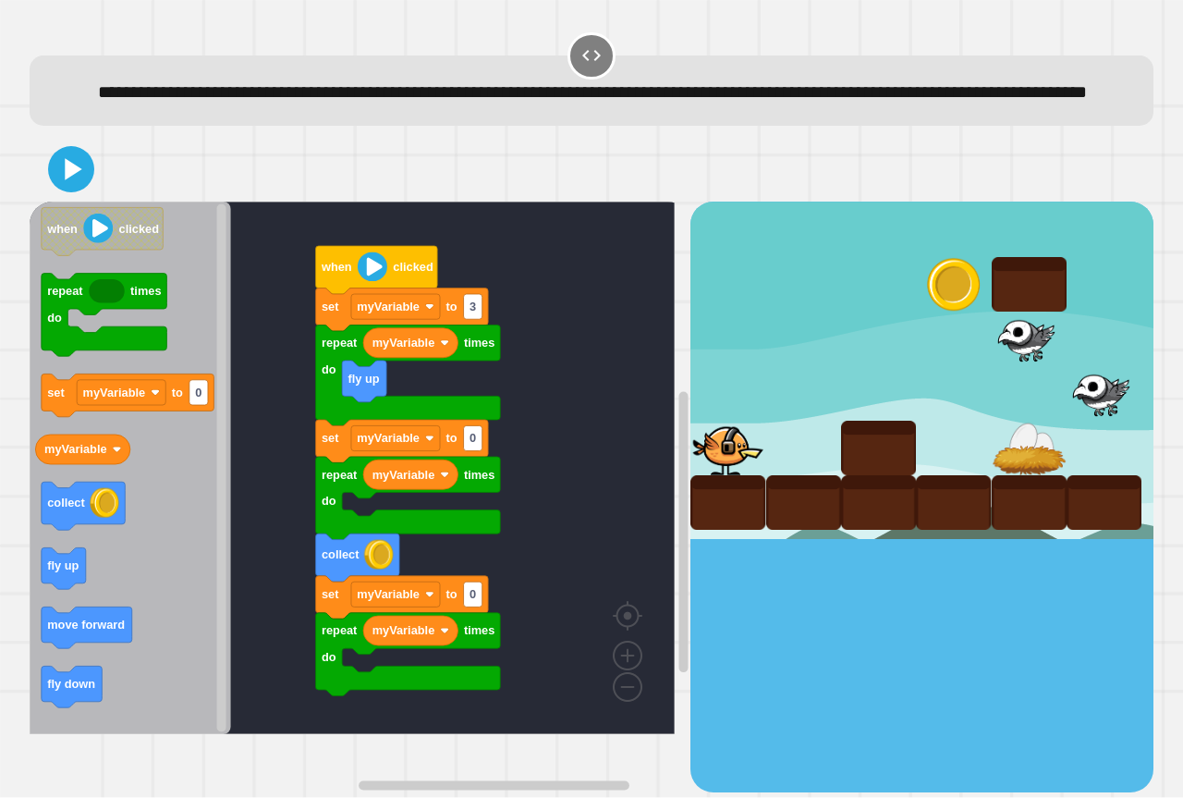
click at [927, 311] on div at bounding box center [953, 284] width 75 height 55
type input "*"
click at [547, 409] on rect "Blockly Workspace" at bounding box center [352, 467] width 645 height 532
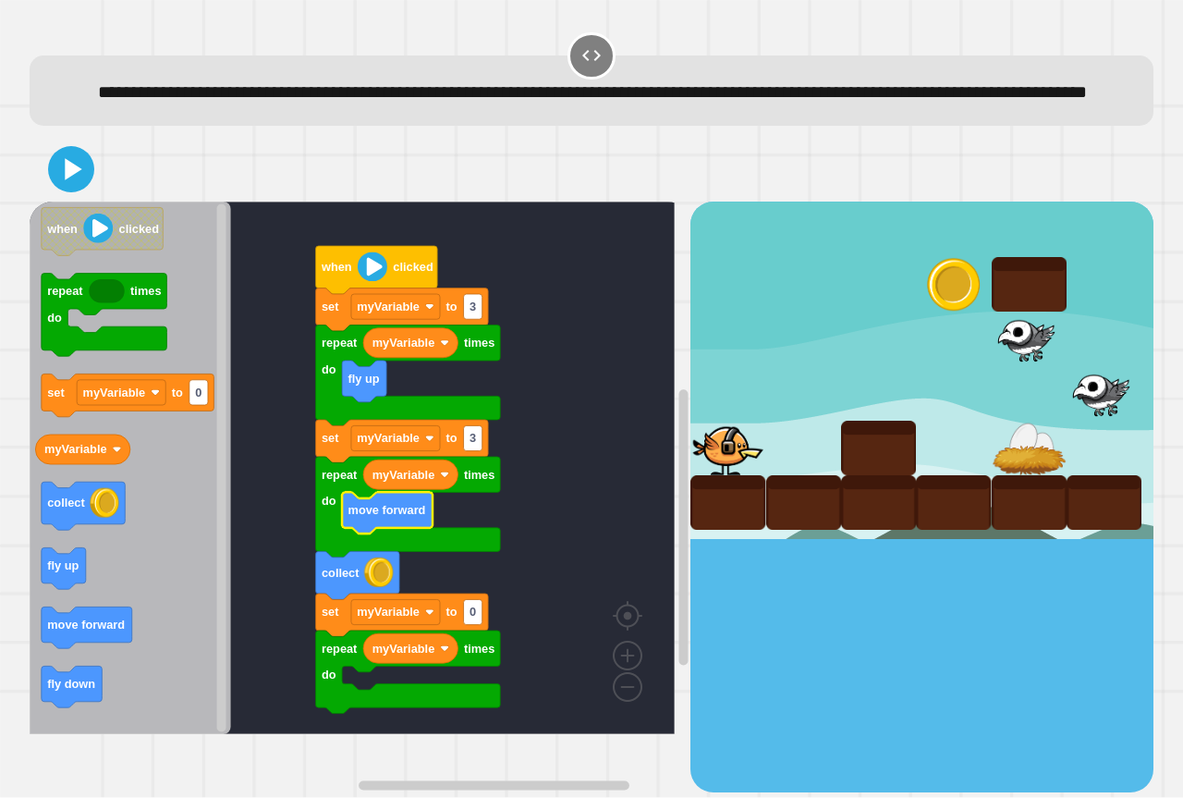
click at [542, 495] on rect "Blockly Workspace" at bounding box center [352, 467] width 645 height 532
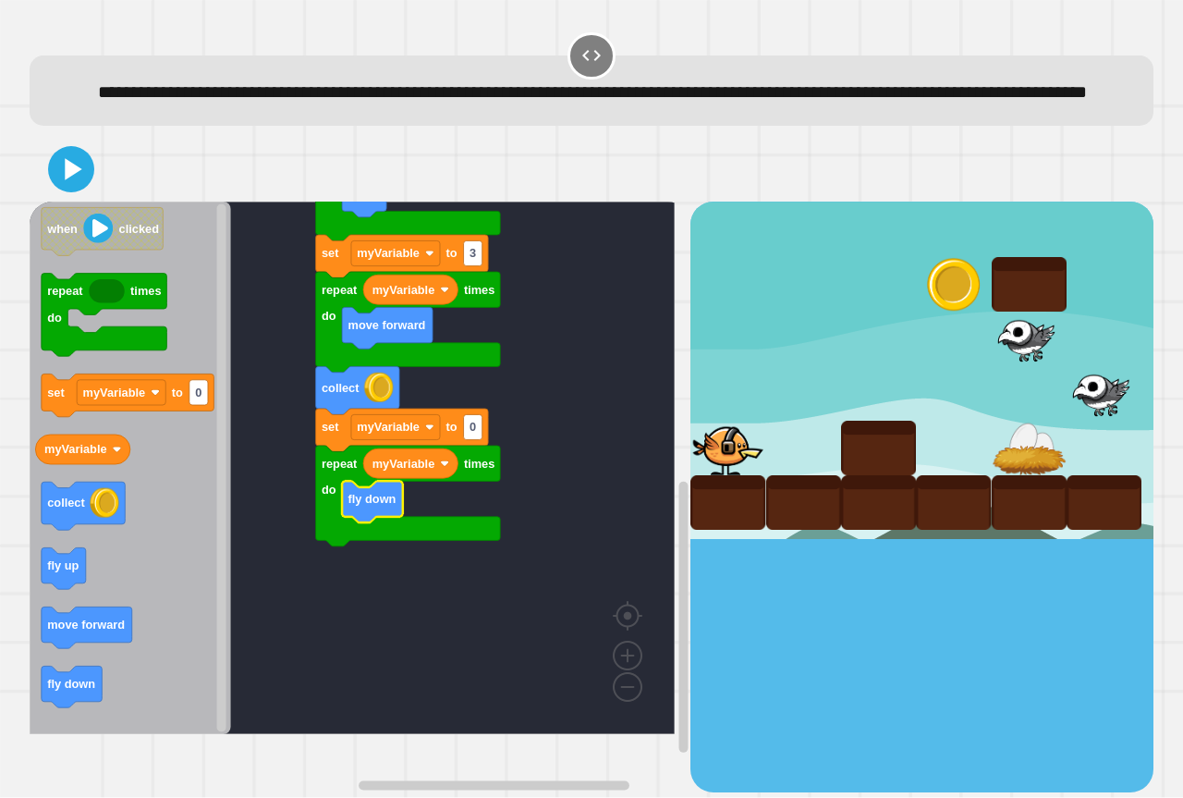
click at [542, 436] on rect "Blockly Workspace" at bounding box center [352, 467] width 645 height 532
click at [534, 513] on rect "Blockly Workspace" at bounding box center [352, 467] width 645 height 532
click at [57, 191] on icon at bounding box center [71, 169] width 44 height 44
click at [79, 182] on icon at bounding box center [74, 169] width 20 height 26
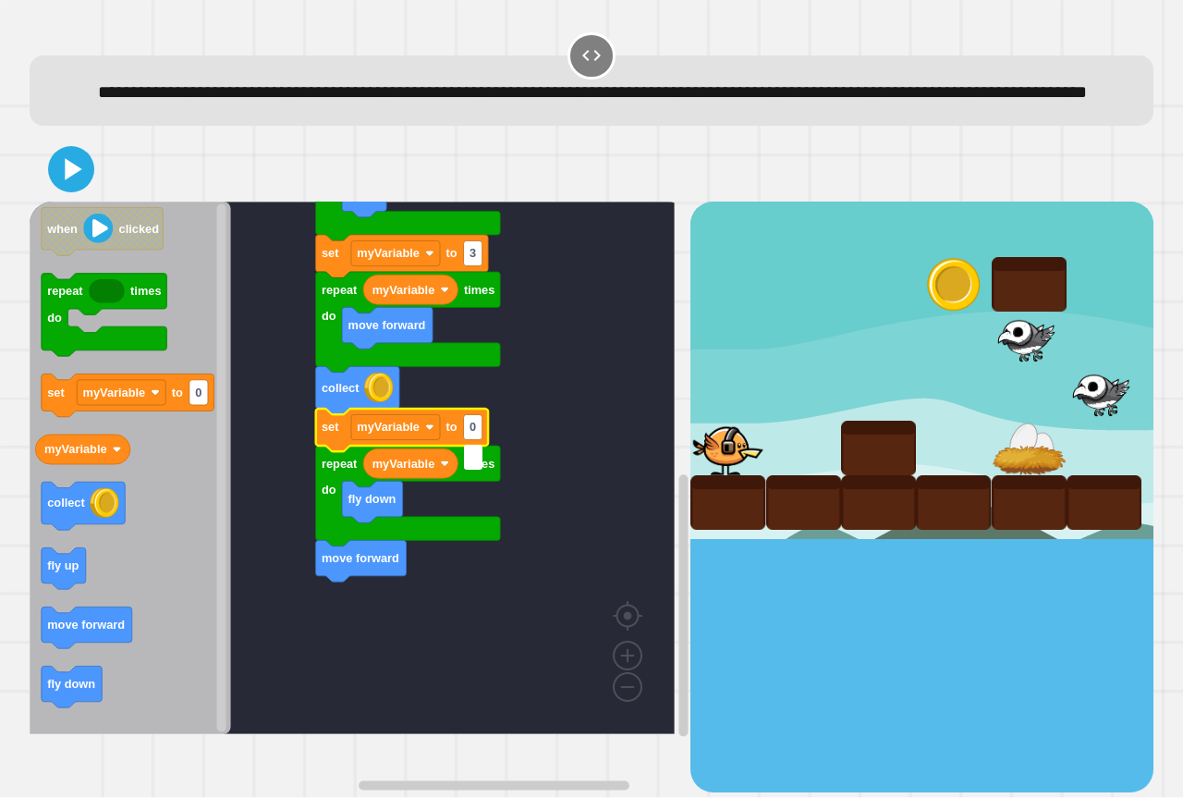
type input "*"
click at [507, 378] on rect "Blockly Workspace" at bounding box center [352, 467] width 645 height 532
click at [94, 201] on div at bounding box center [592, 169] width 1124 height 65
click at [79, 188] on icon at bounding box center [71, 169] width 37 height 37
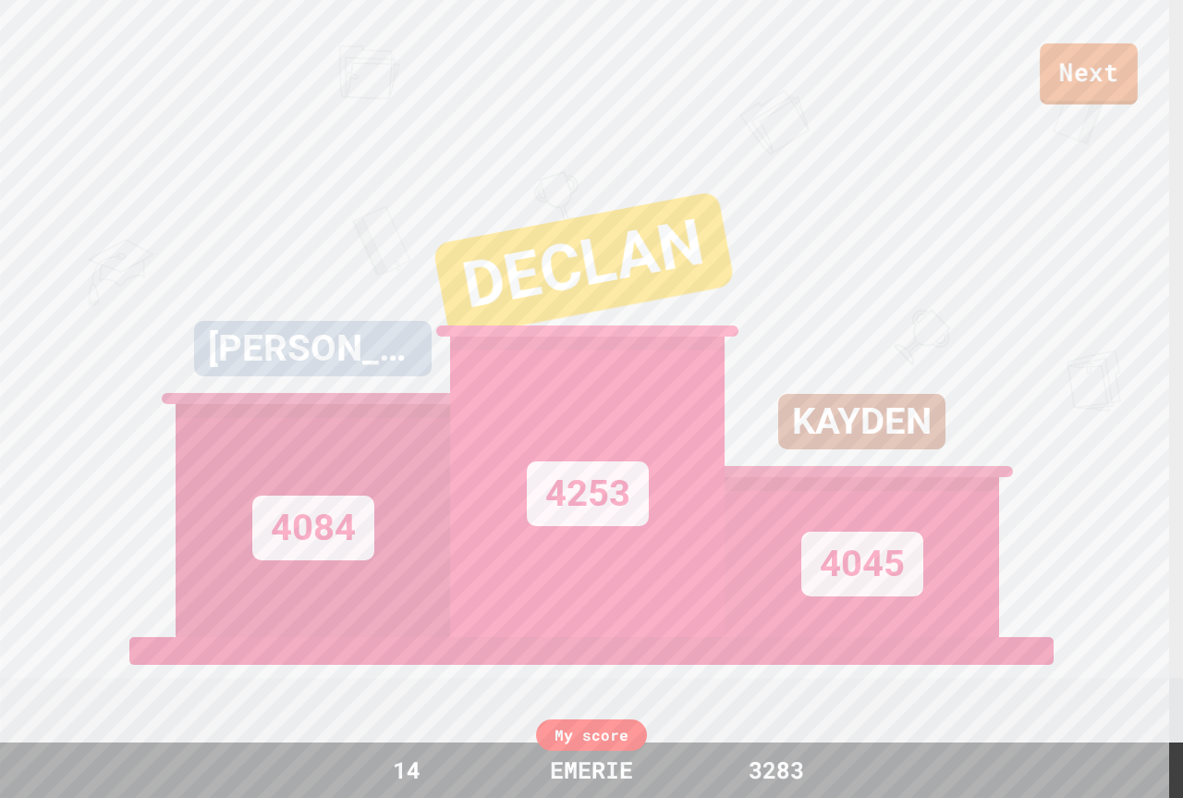
click at [1093, 88] on link "Next" at bounding box center [1089, 73] width 98 height 61
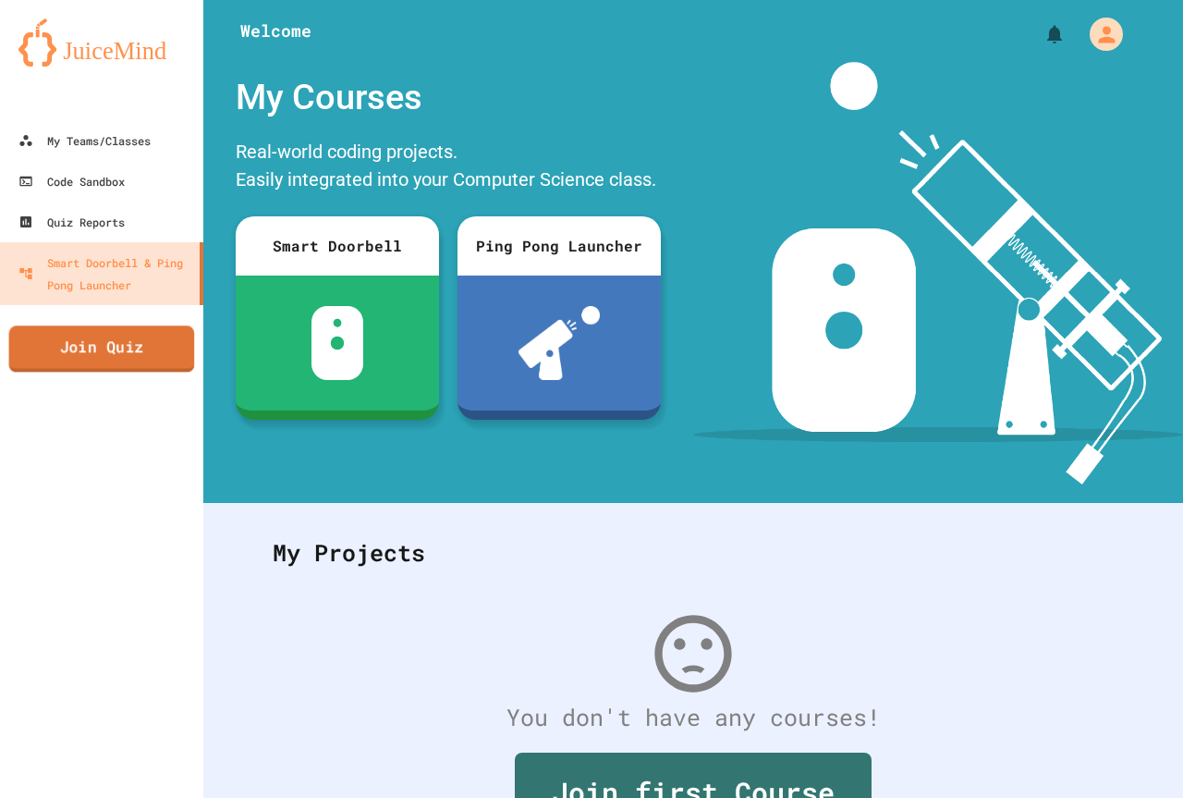
click at [183, 361] on link "Join Quiz" at bounding box center [102, 348] width 186 height 46
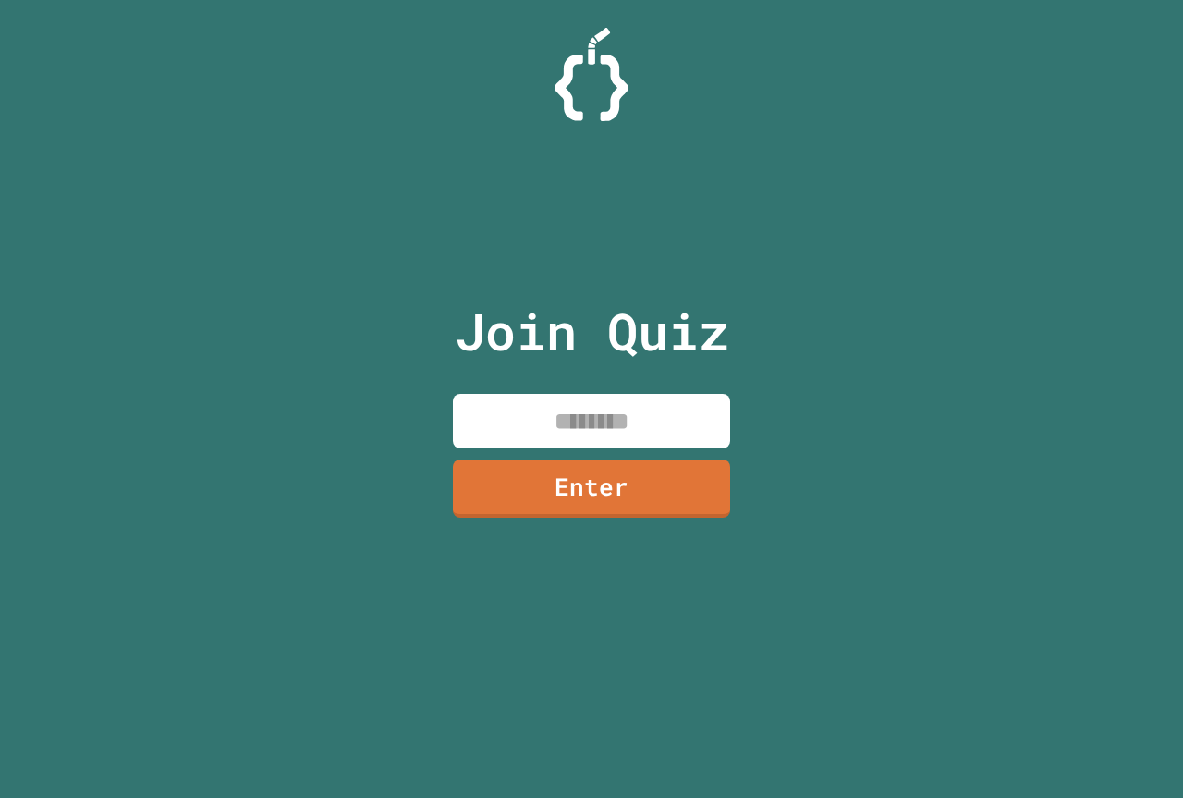
click at [501, 402] on input at bounding box center [591, 421] width 277 height 55
type input "*"
type input "********"
click at [574, 494] on link "Enter" at bounding box center [591, 486] width 269 height 61
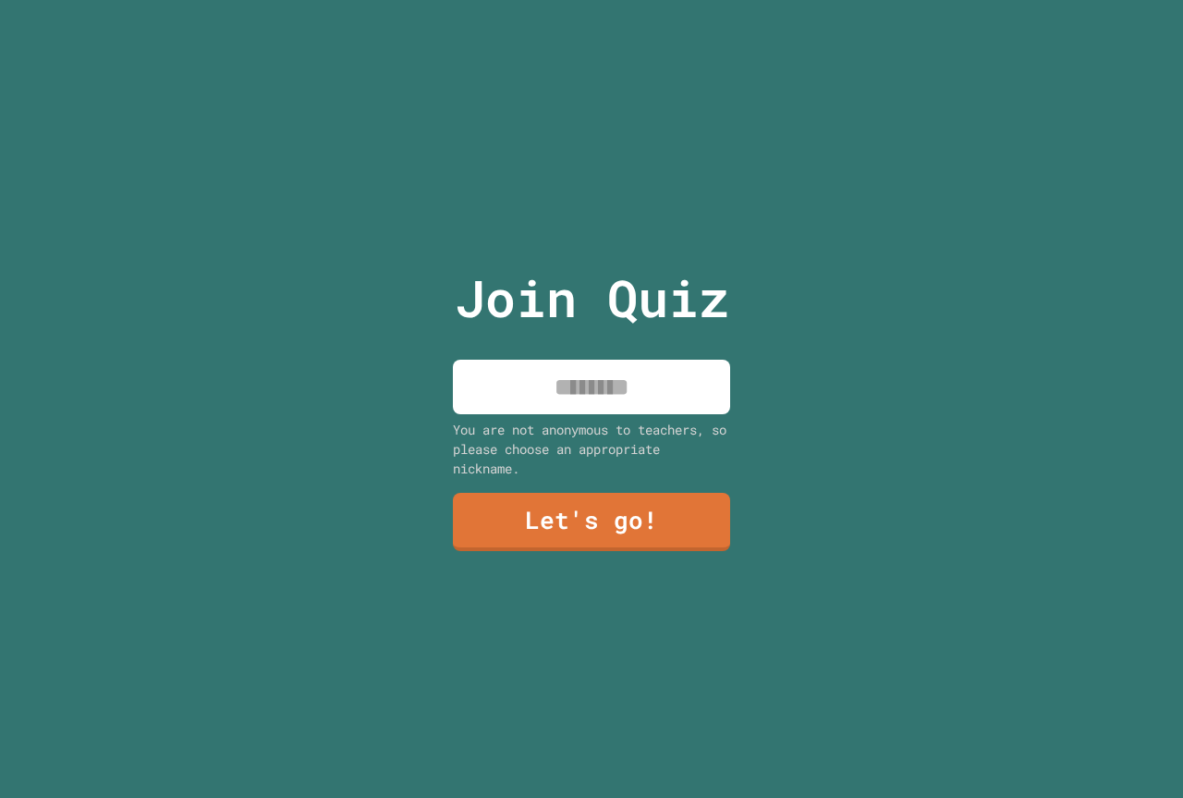
click at [571, 377] on input at bounding box center [591, 387] width 277 height 55
type input "******"
click at [545, 495] on link "Let's go!" at bounding box center [591, 520] width 281 height 61
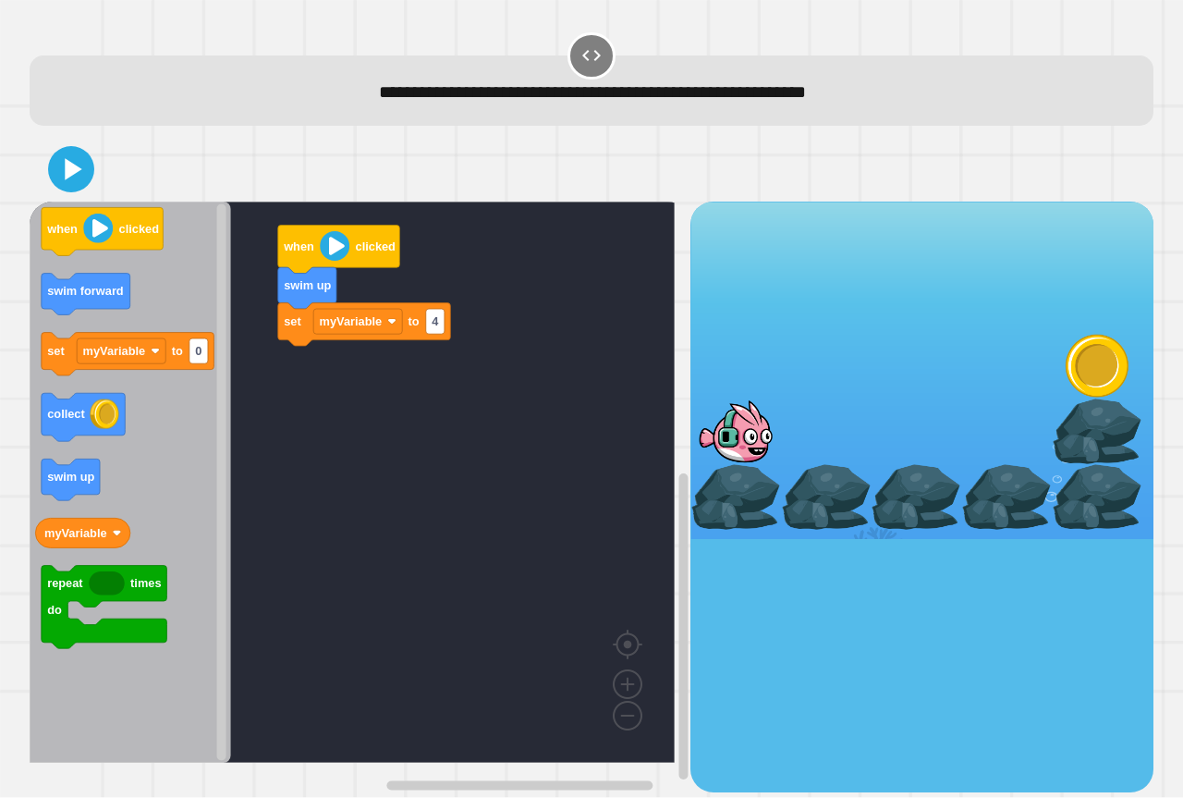
click at [421, 431] on rect "Blockly Workspace" at bounding box center [352, 481] width 645 height 561
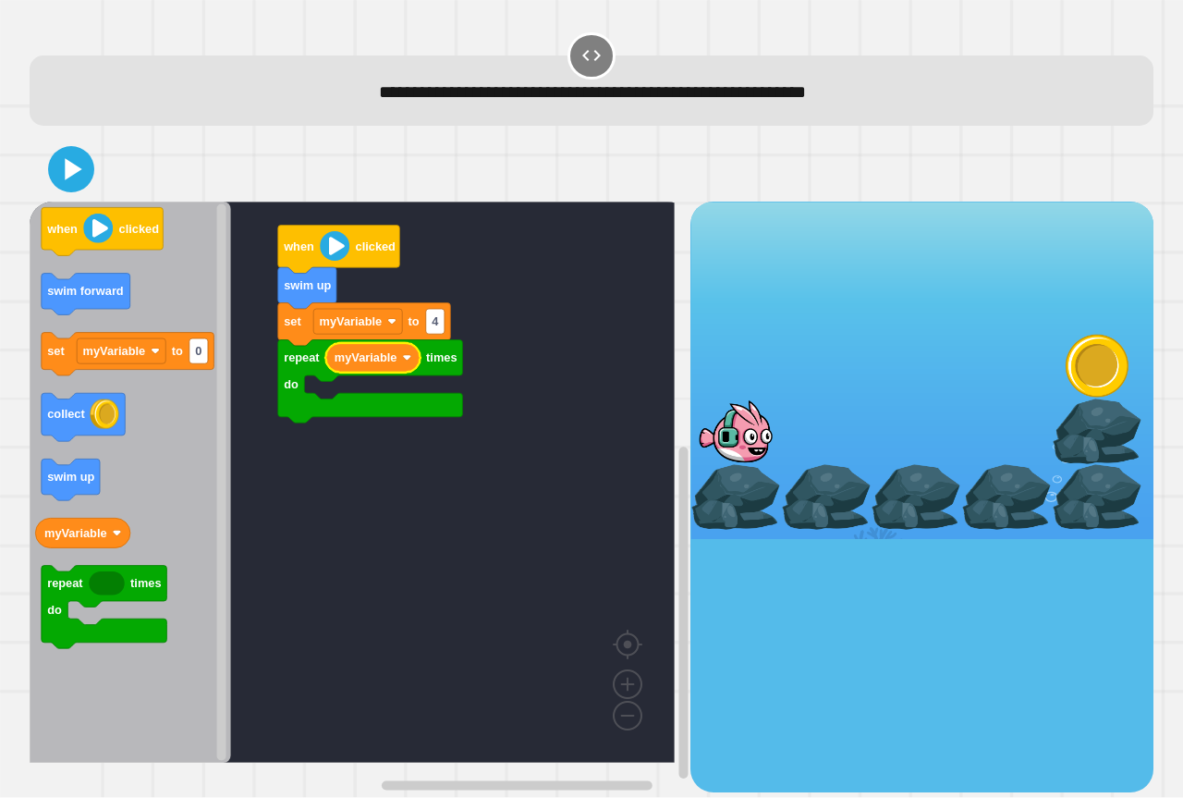
click at [520, 362] on rect "Blockly Workspace" at bounding box center [352, 481] width 645 height 561
click at [71, 487] on icon "Blockly Workspace" at bounding box center [71, 480] width 58 height 42
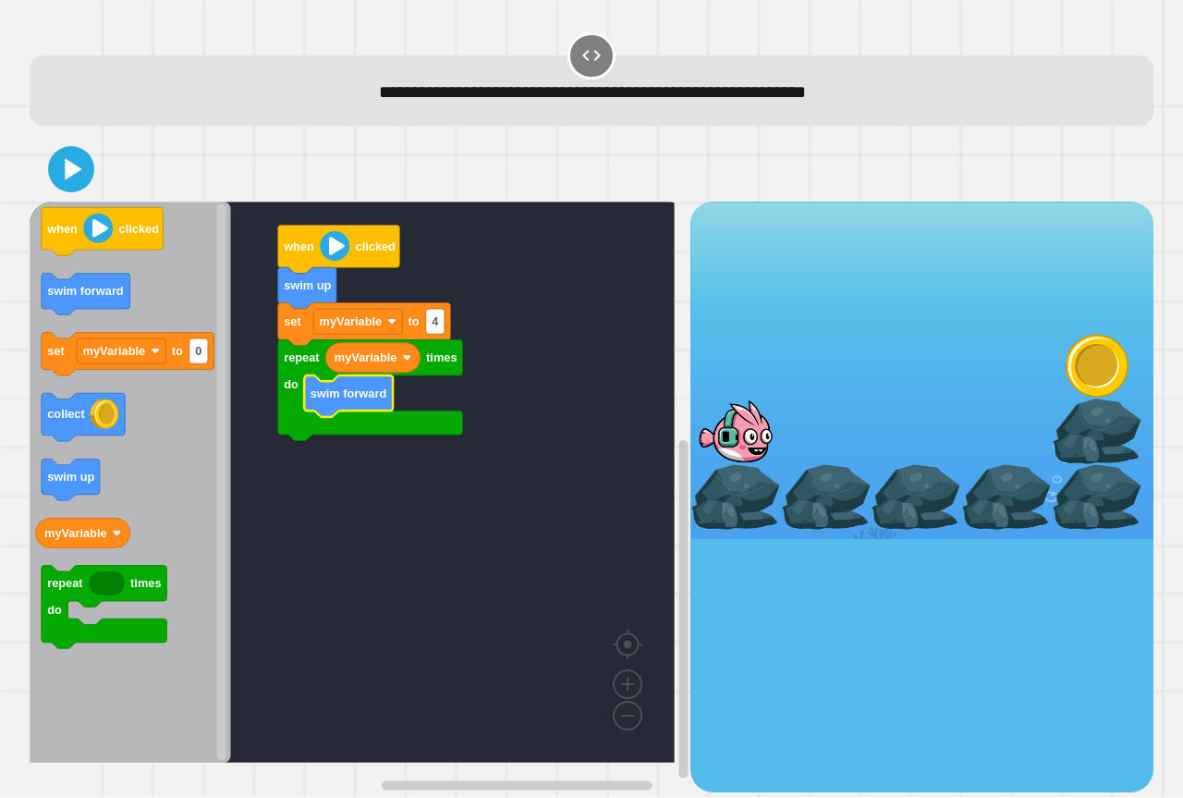
click at [604, 292] on rect "Blockly Workspace" at bounding box center [352, 481] width 645 height 561
click at [1103, 454] on div at bounding box center [1097, 431] width 91 height 66
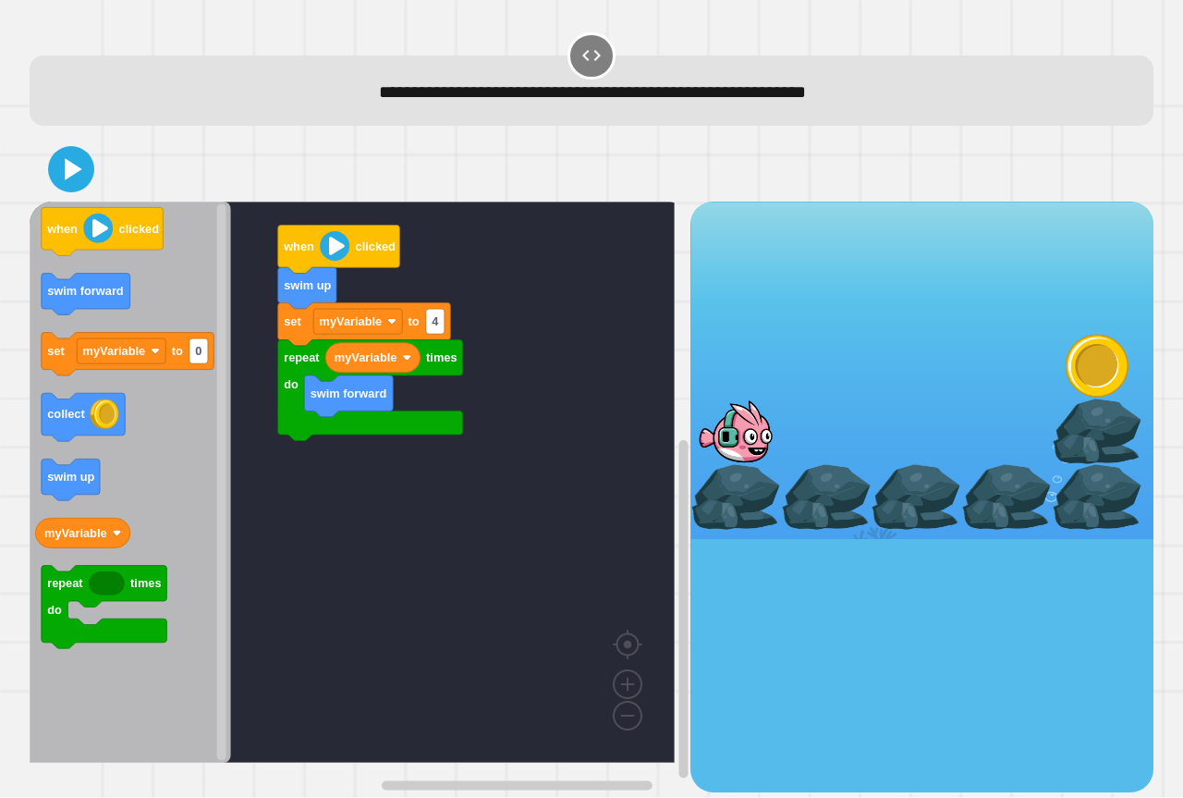
click at [90, 187] on div at bounding box center [592, 169] width 1124 height 65
click at [78, 182] on icon at bounding box center [71, 169] width 44 height 44
click at [90, 171] on icon at bounding box center [71, 170] width 43 height 43
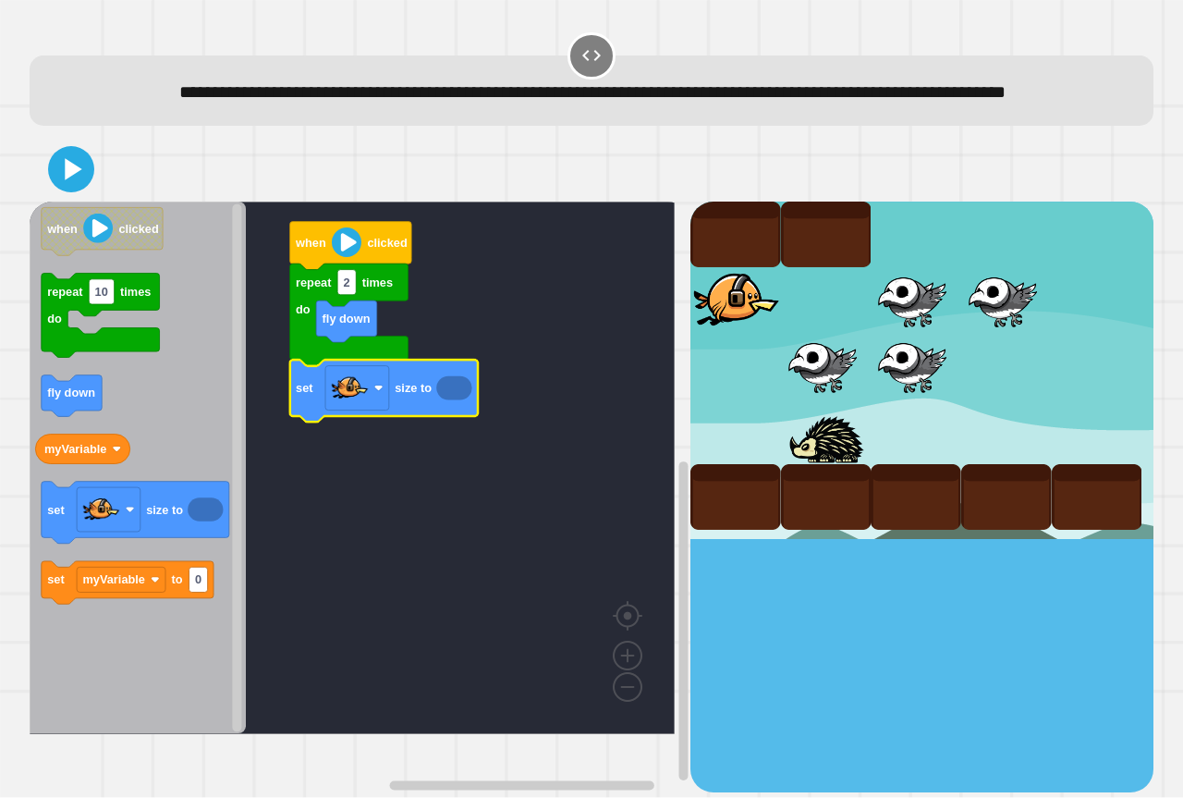
click at [463, 400] on icon "Blockly Workspace" at bounding box center [453, 388] width 35 height 24
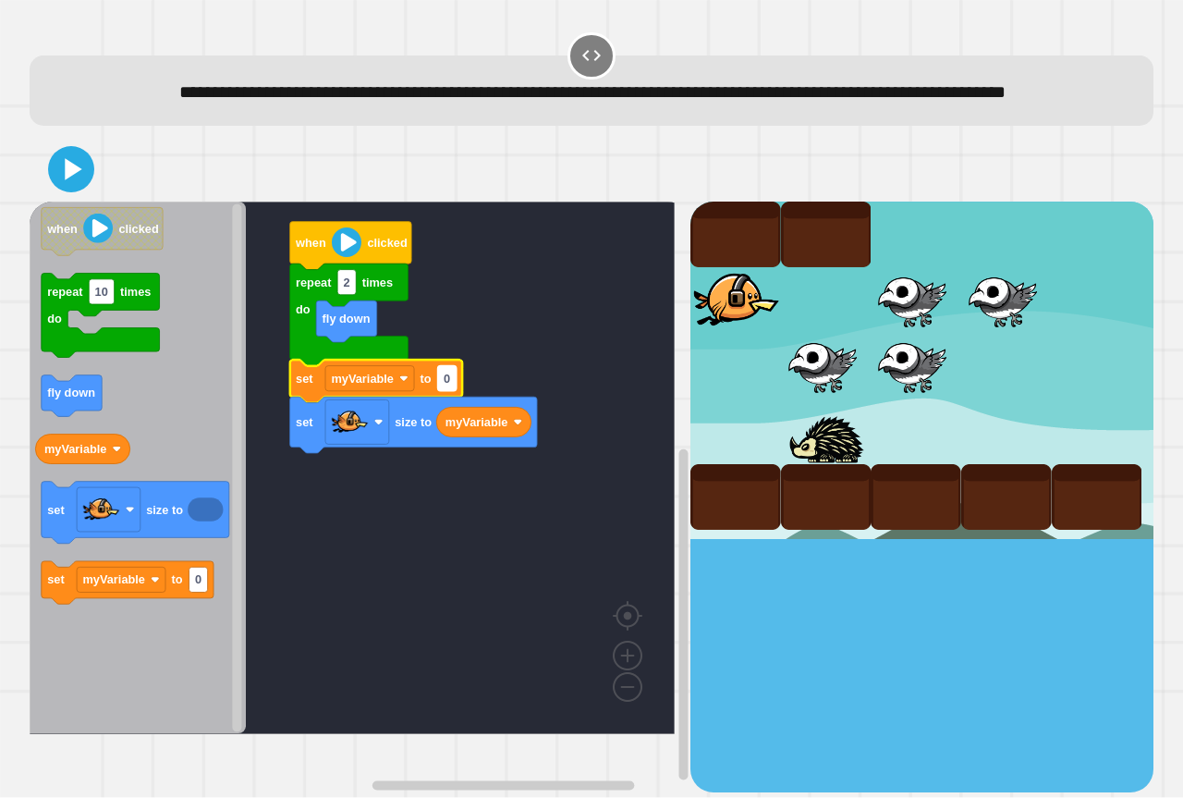
click at [449, 385] on text "0" at bounding box center [447, 379] width 6 height 14
type input "***"
click at [60, 191] on icon at bounding box center [71, 169] width 44 height 44
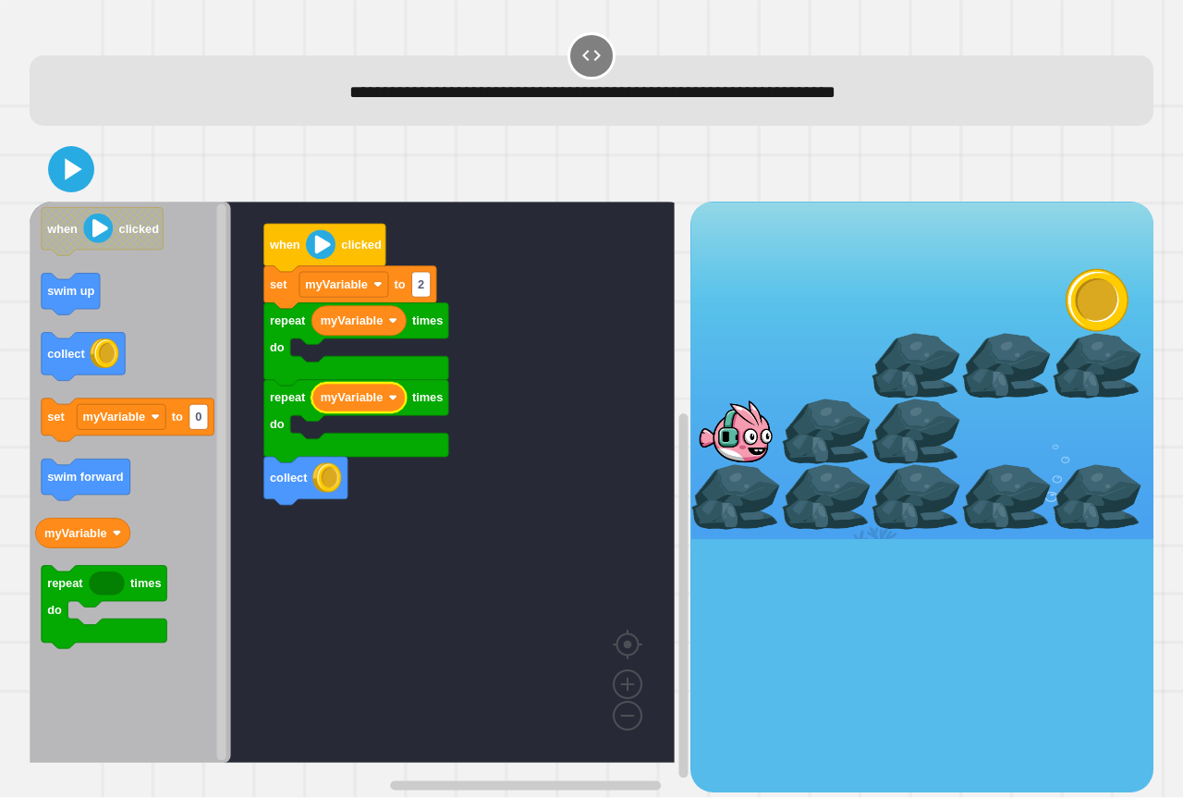
click at [481, 492] on rect "Blockly Workspace" at bounding box center [352, 481] width 645 height 561
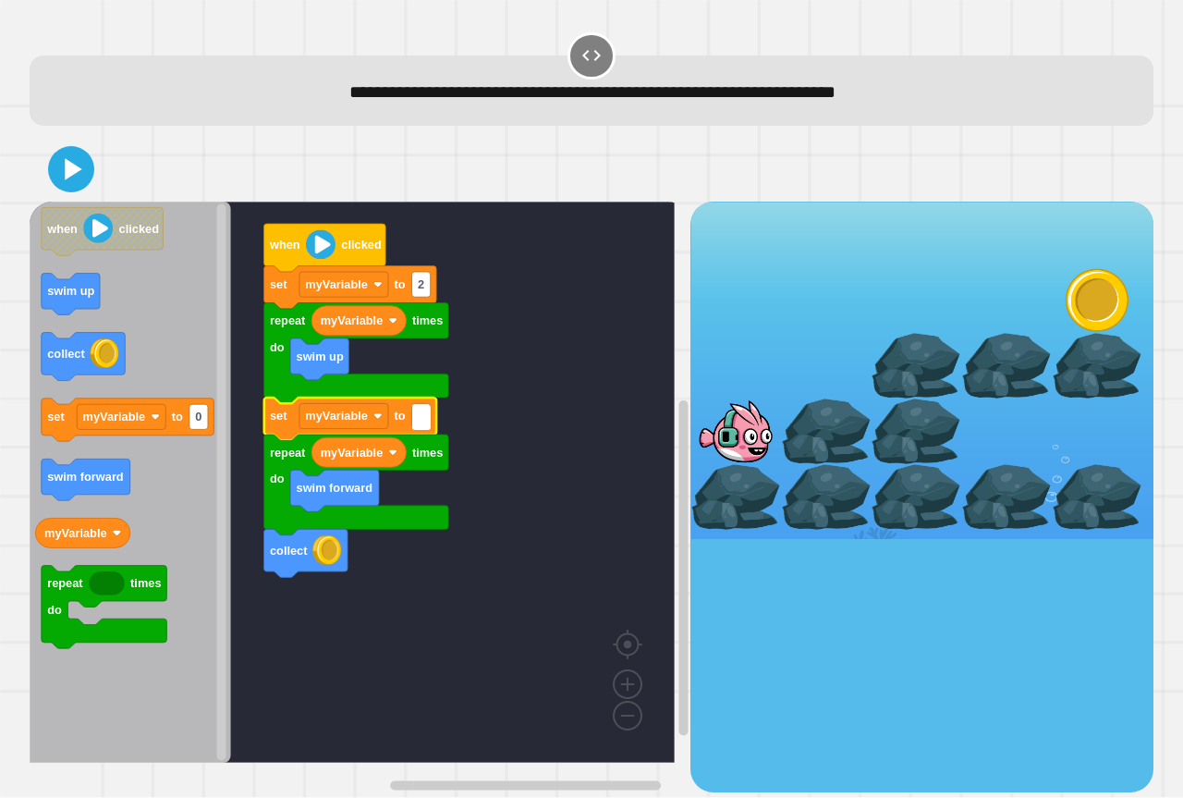
type input "*"
click at [523, 370] on rect "Blockly Workspace" at bounding box center [352, 481] width 645 height 561
click at [79, 183] on icon at bounding box center [71, 169] width 44 height 44
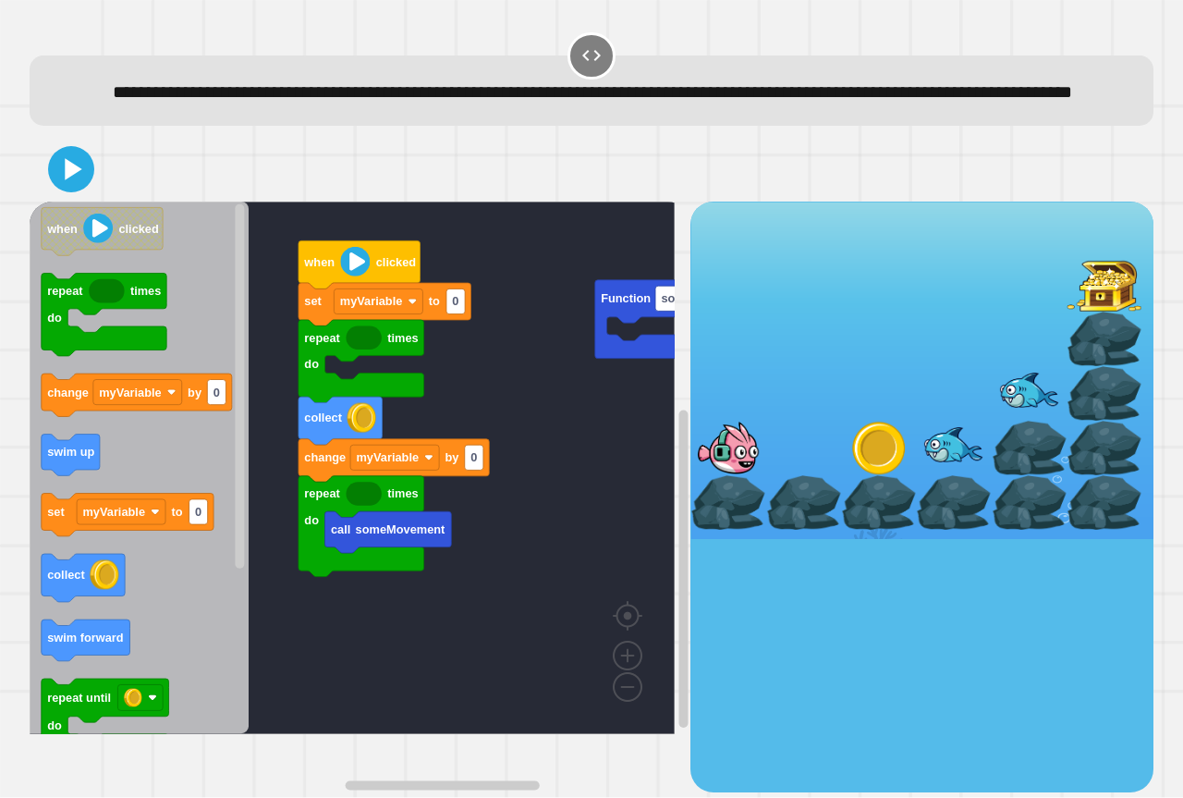
click at [574, 365] on rect "Blockly Workspace" at bounding box center [352, 467] width 645 height 532
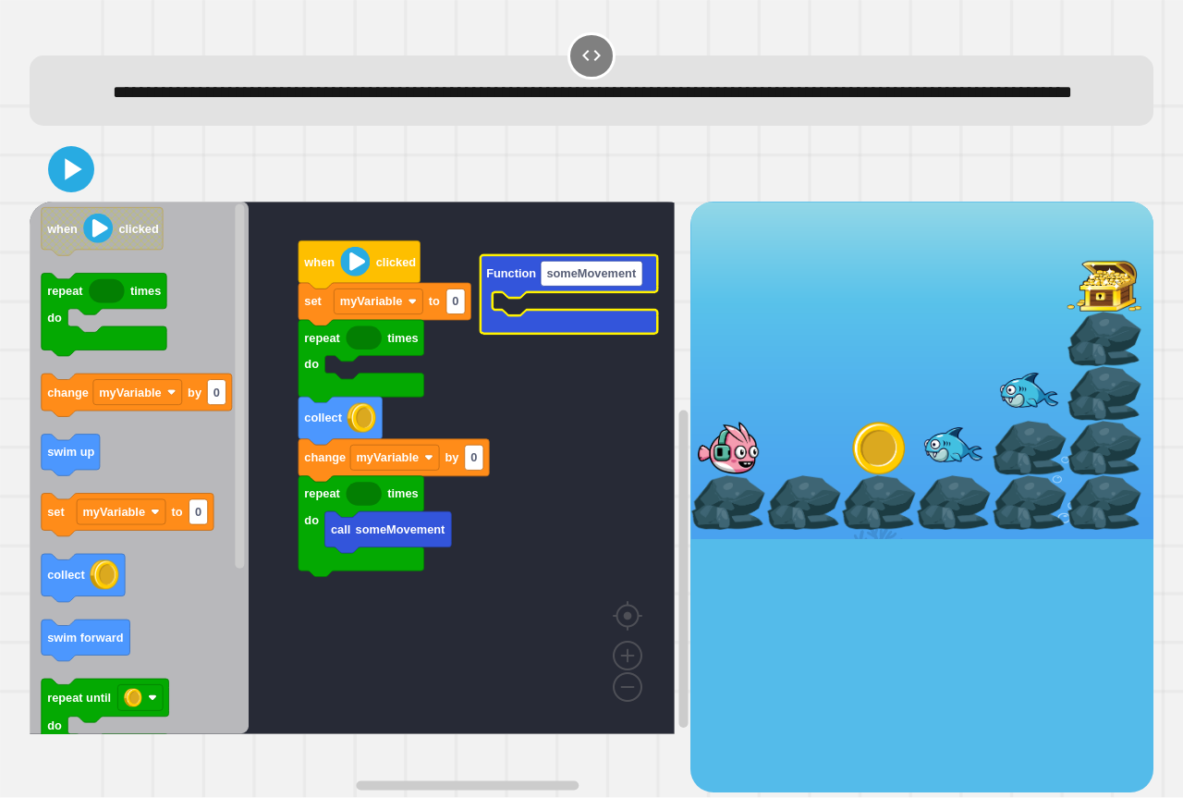
click at [643, 718] on rect "Blockly Workspace" at bounding box center [352, 467] width 645 height 532
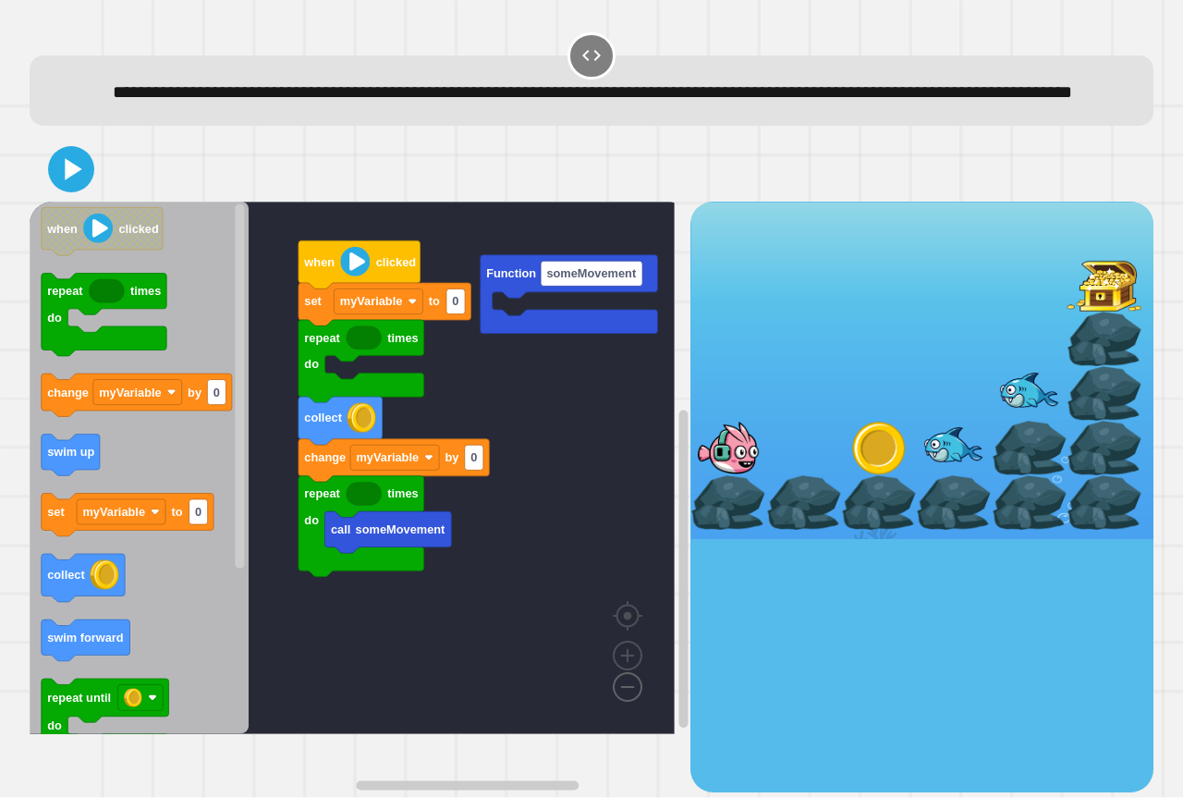
click at [628, 701] on image "Blockly Workspace" at bounding box center [598, 644] width 89 height 115
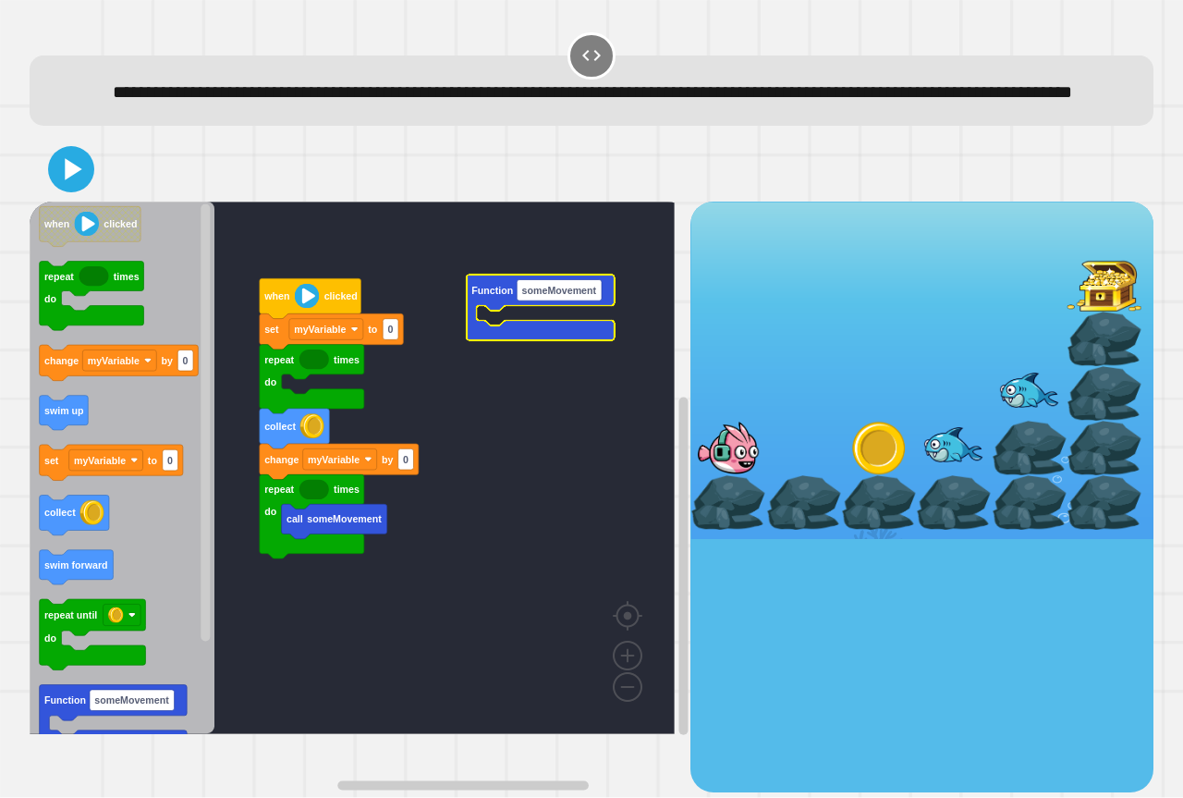
click at [526, 405] on rect "Blockly Workspace" at bounding box center [352, 467] width 645 height 532
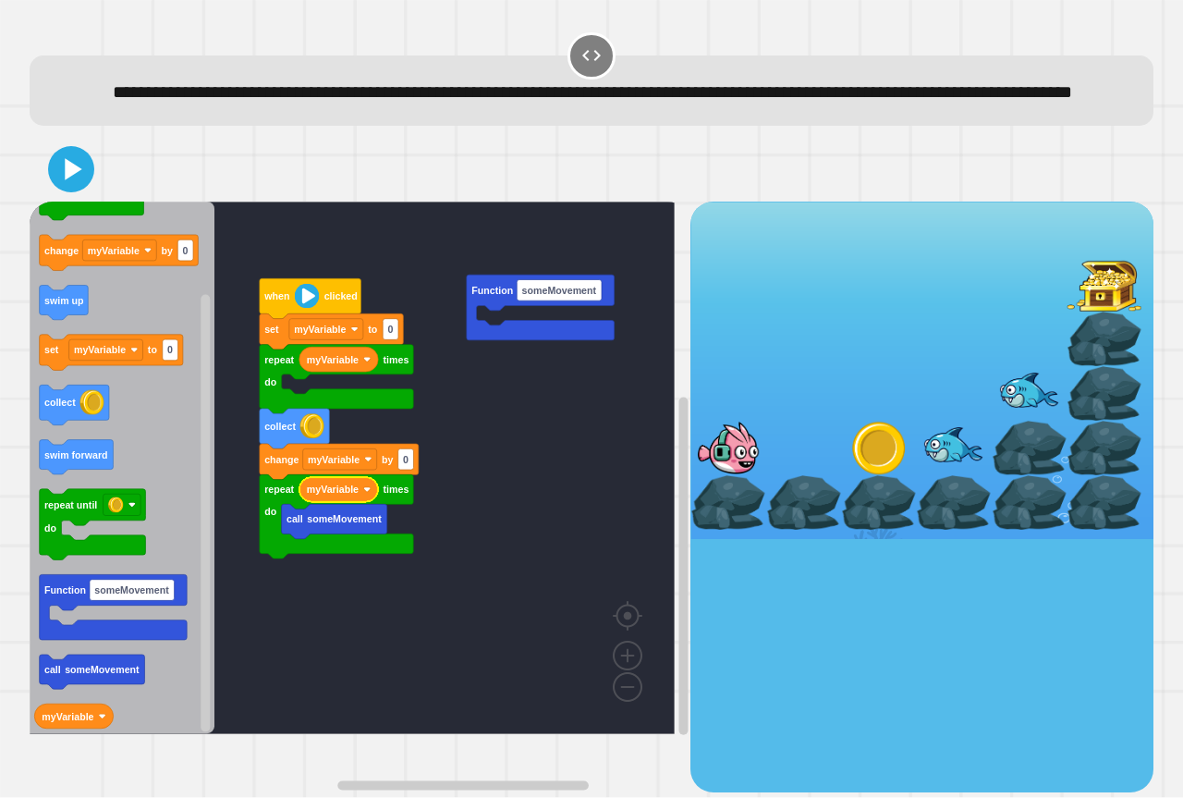
click at [546, 451] on rect "Blockly Workspace" at bounding box center [352, 467] width 645 height 532
click at [848, 475] on div at bounding box center [878, 447] width 75 height 55
type input "*"
click at [433, 377] on rect "Blockly Workspace" at bounding box center [352, 467] width 645 height 532
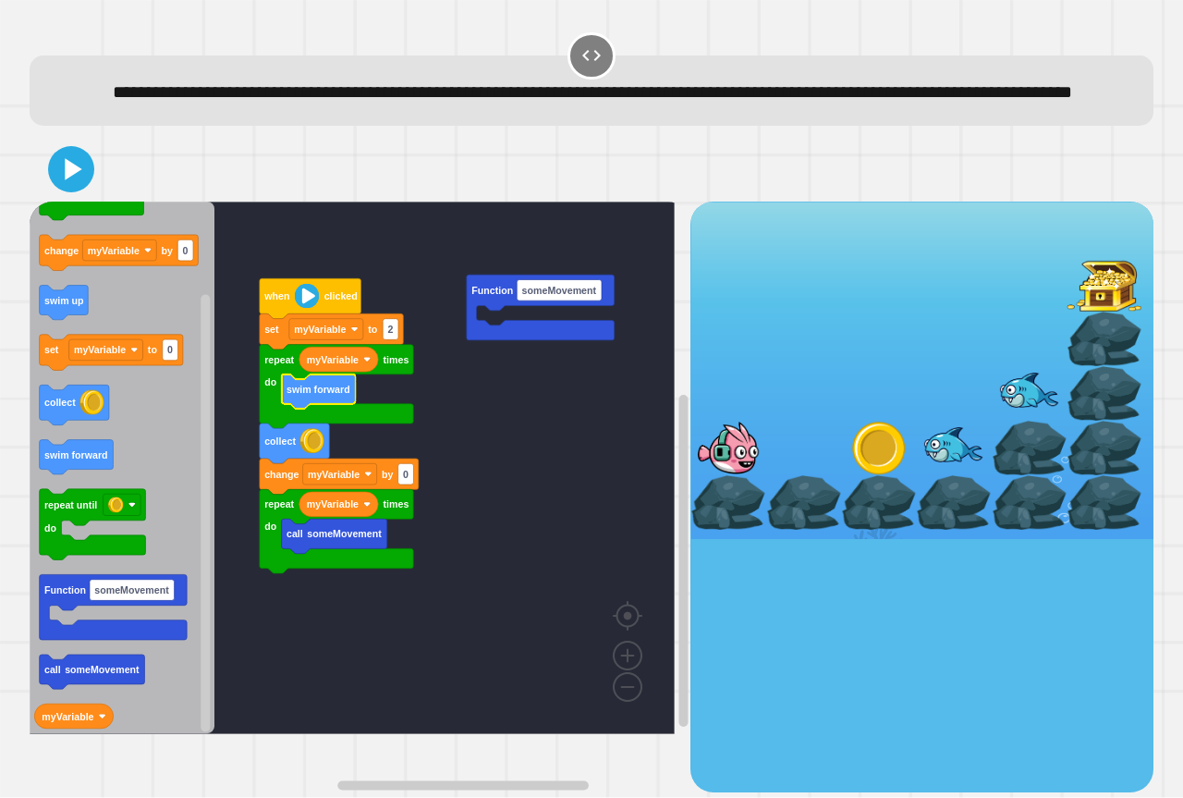
click at [465, 419] on rect "Blockly Workspace" at bounding box center [352, 467] width 645 height 532
click at [863, 471] on div at bounding box center [878, 447] width 75 height 55
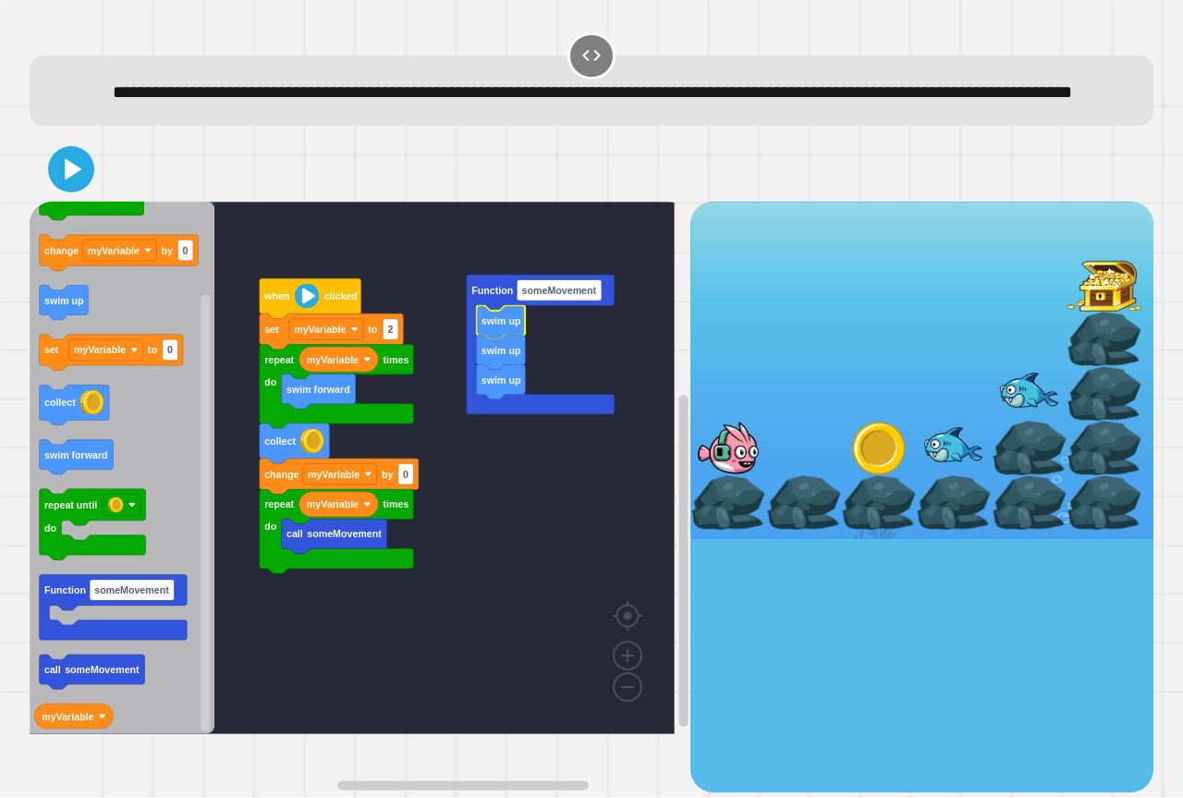
click at [530, 520] on rect "Blockly Workspace" at bounding box center [352, 467] width 645 height 532
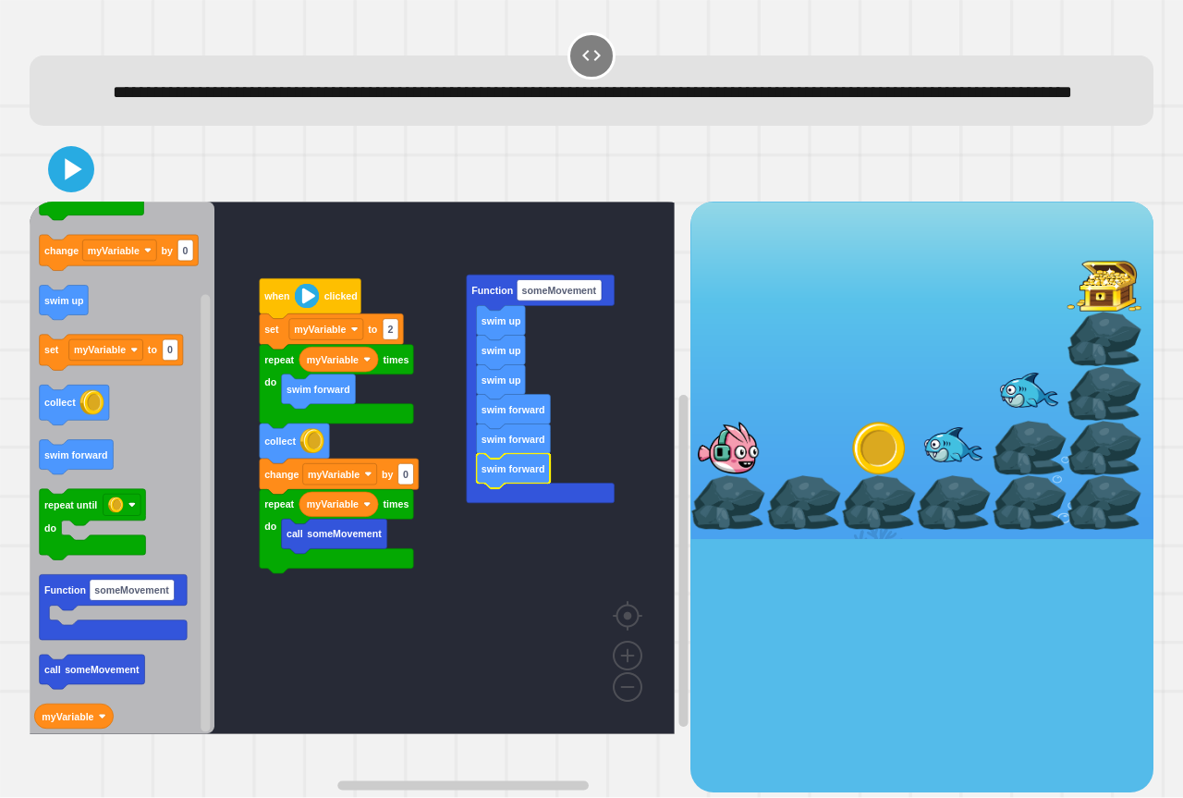
click at [588, 440] on rect "Blockly Workspace" at bounding box center [352, 467] width 645 height 532
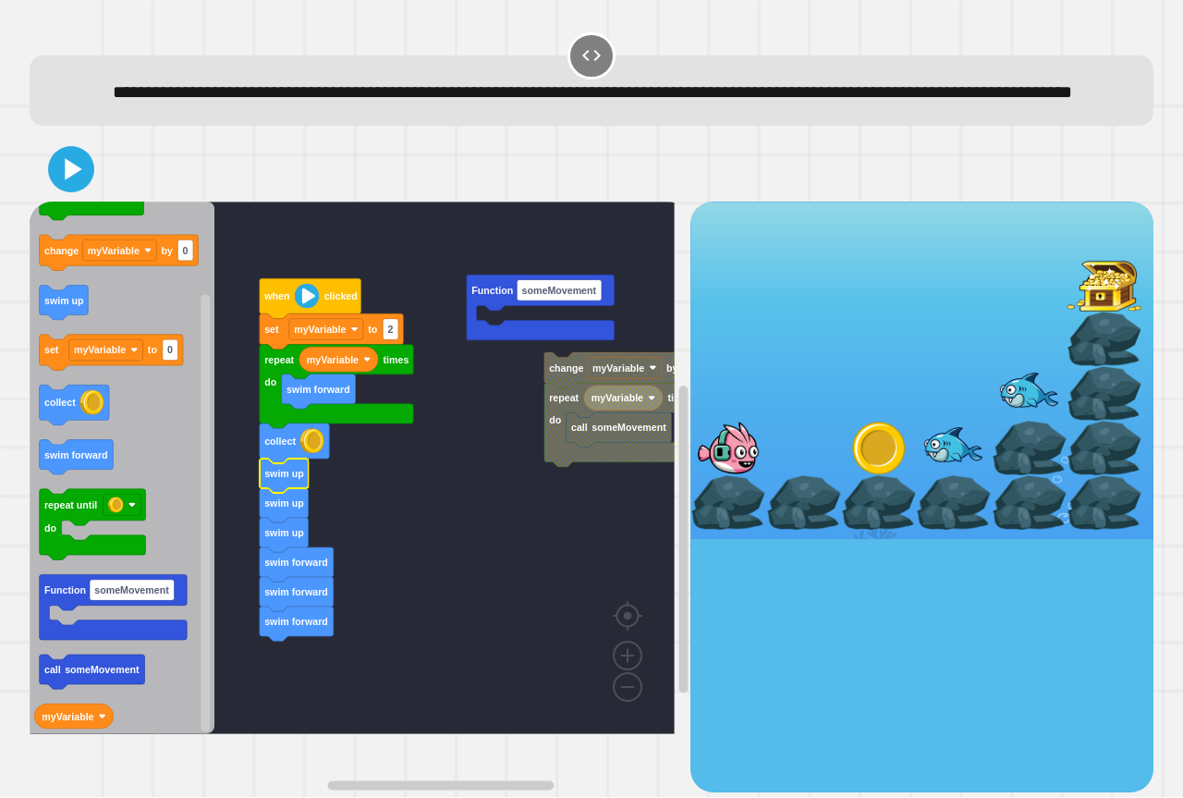
click at [396, 488] on rect "Blockly Workspace" at bounding box center [352, 467] width 645 height 532
click at [73, 182] on icon at bounding box center [74, 169] width 20 height 26
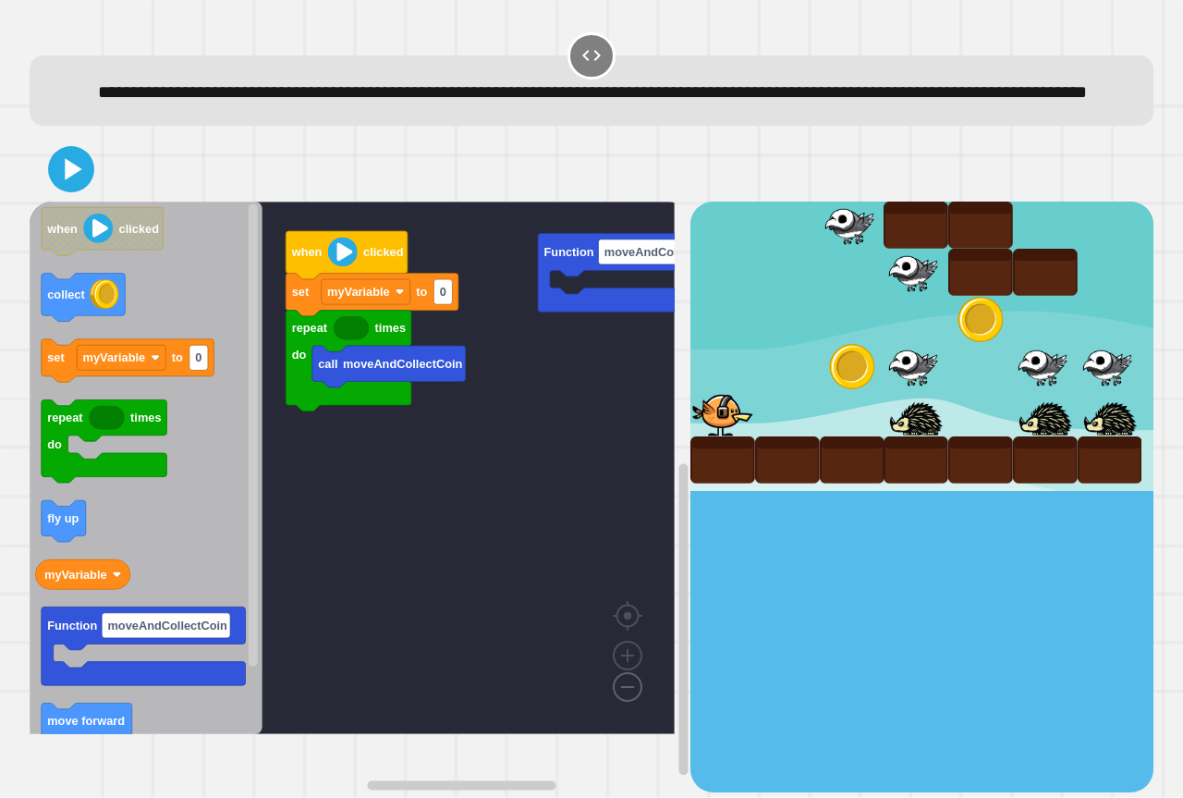
click at [620, 701] on image "Blockly Workspace" at bounding box center [598, 644] width 89 height 115
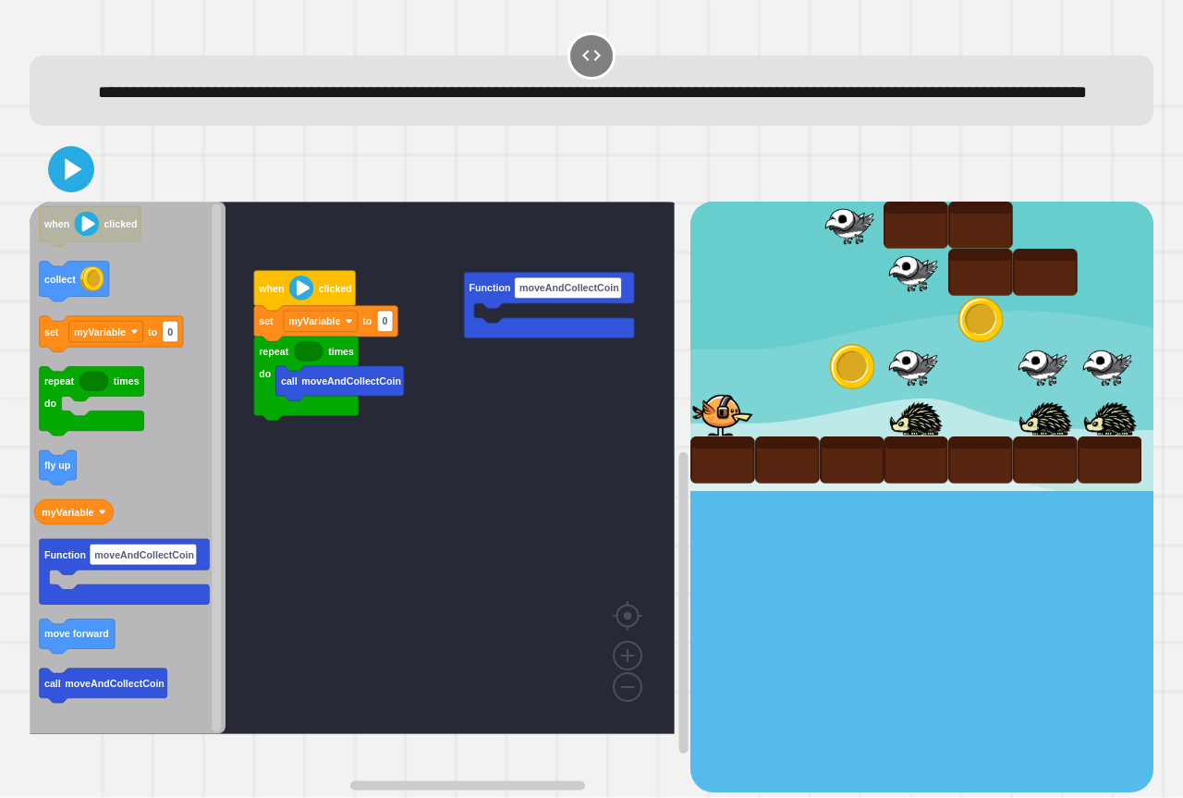
click at [466, 431] on rect "Blockly Workspace" at bounding box center [352, 467] width 645 height 532
click at [517, 393] on rect "Blockly Workspace" at bounding box center [352, 467] width 645 height 532
click at [542, 455] on rect "Blockly Workspace" at bounding box center [352, 467] width 645 height 532
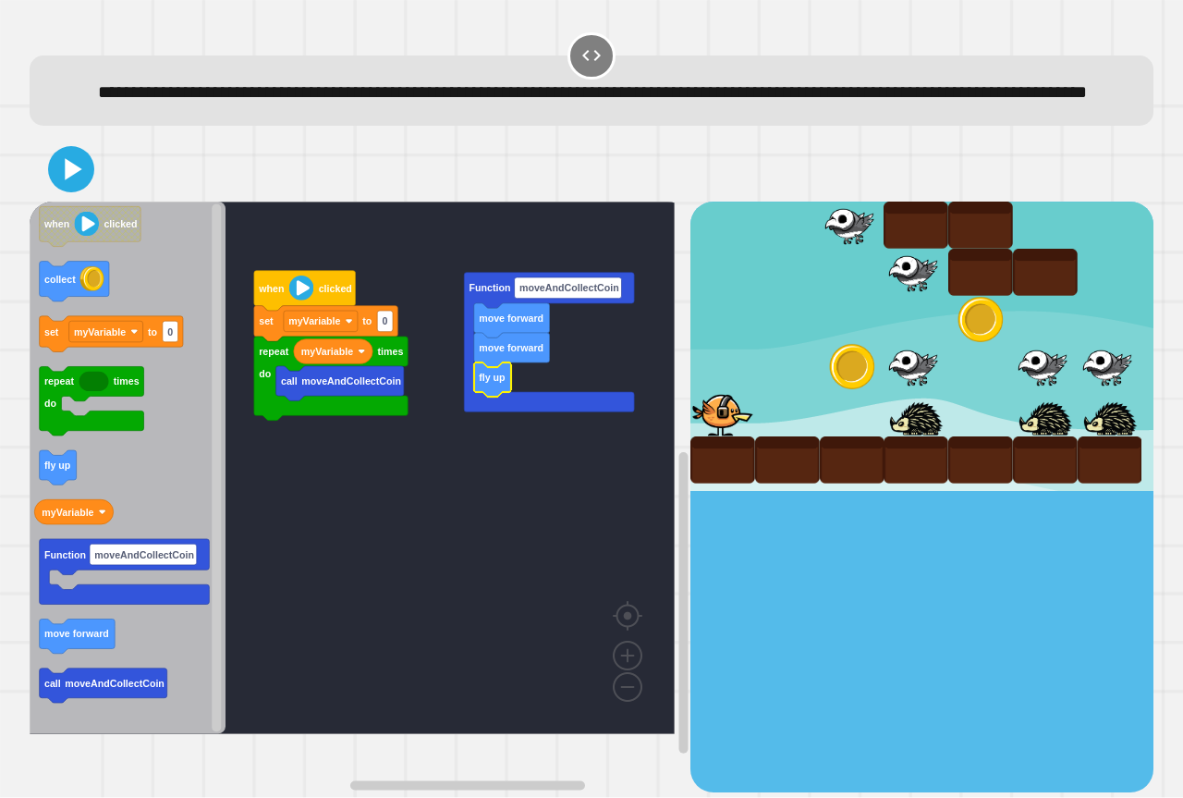
click at [201, 344] on icon "Blockly Workspace" at bounding box center [128, 467] width 196 height 532
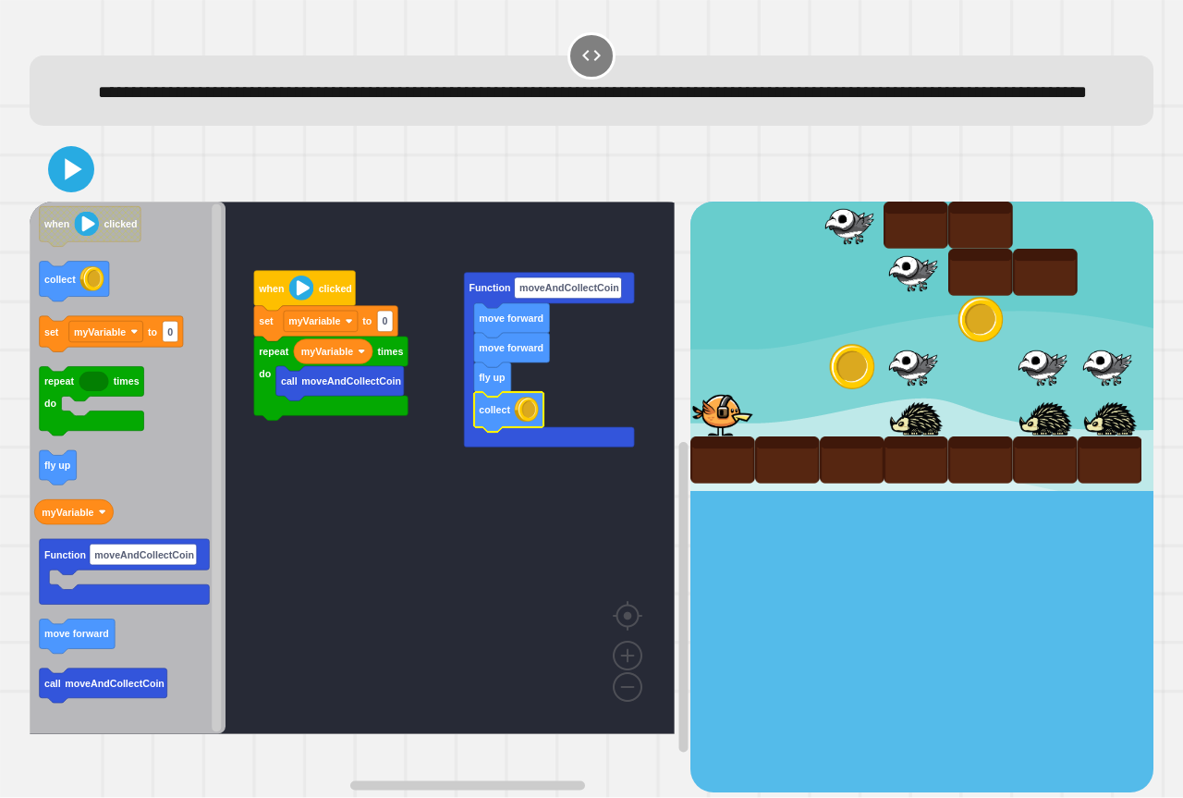
click at [490, 513] on rect "Blockly Workspace" at bounding box center [352, 467] width 645 height 532
click at [828, 378] on div at bounding box center [852, 366] width 65 height 47
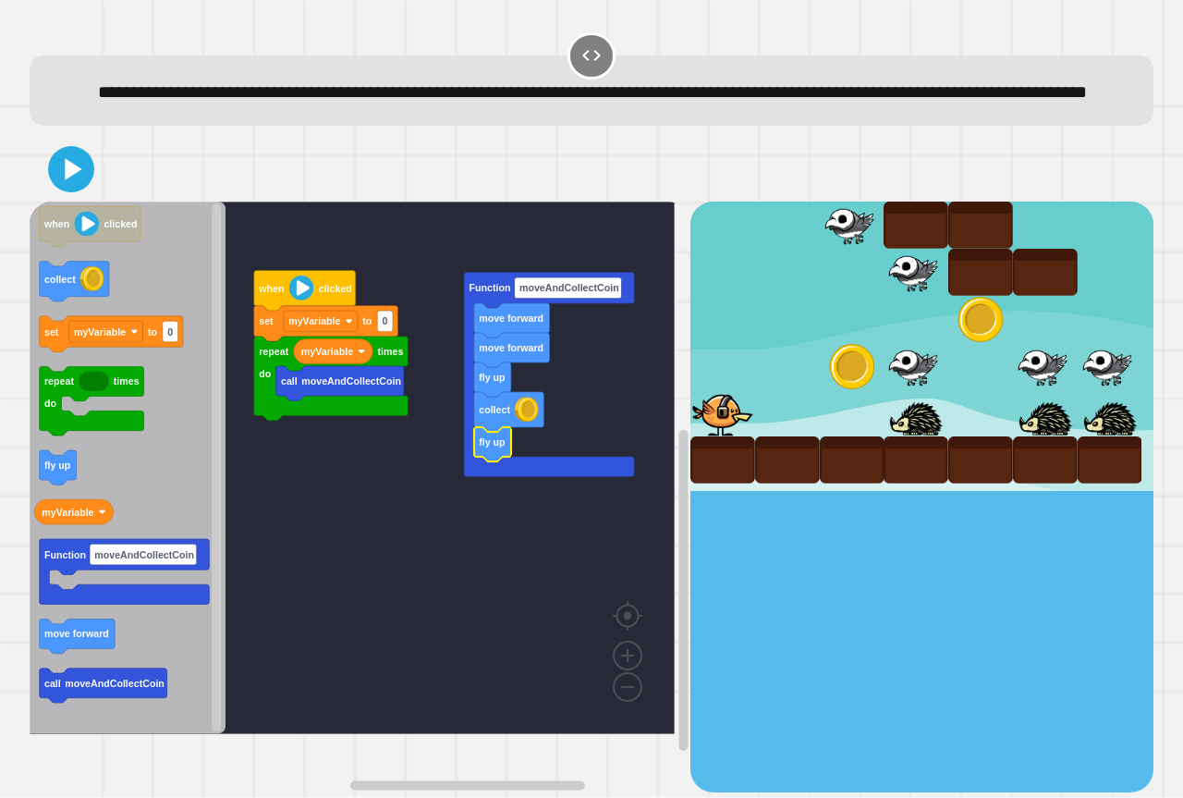
click at [550, 520] on rect "Blockly Workspace" at bounding box center [352, 467] width 645 height 532
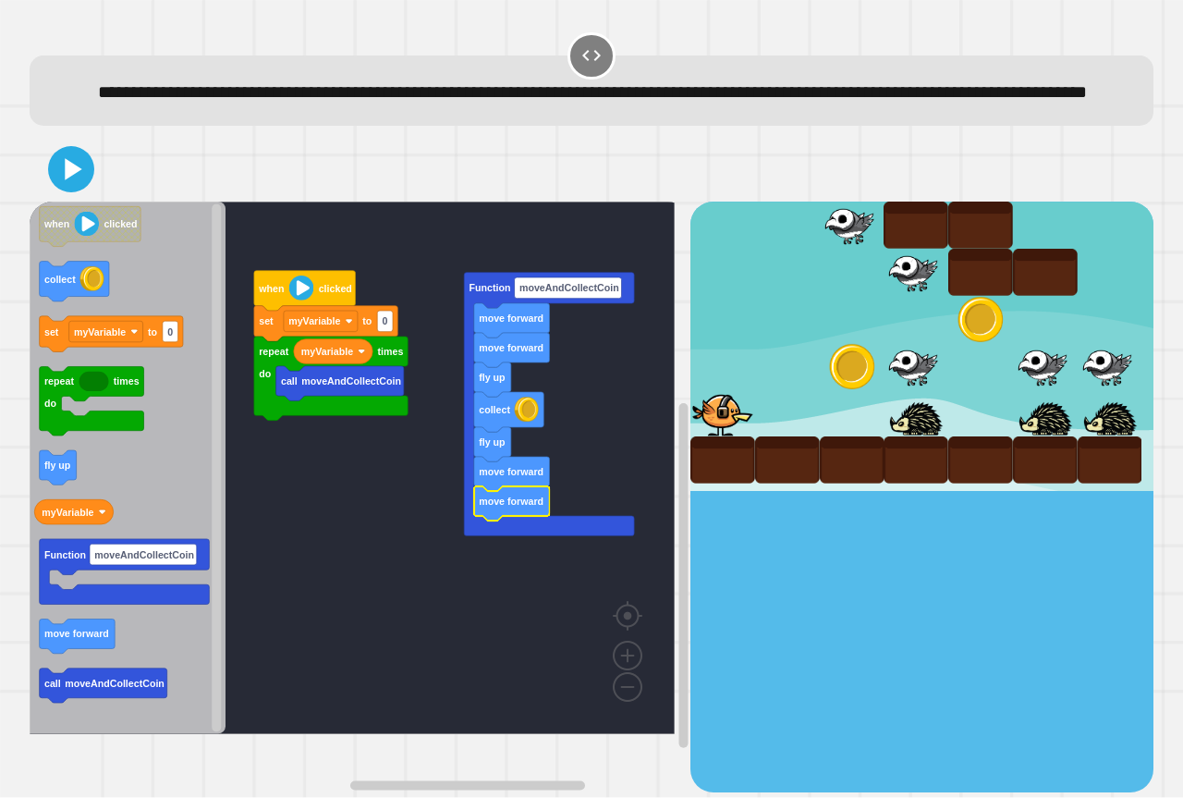
click at [355, 629] on rect "Blockly Workspace" at bounding box center [352, 467] width 645 height 532
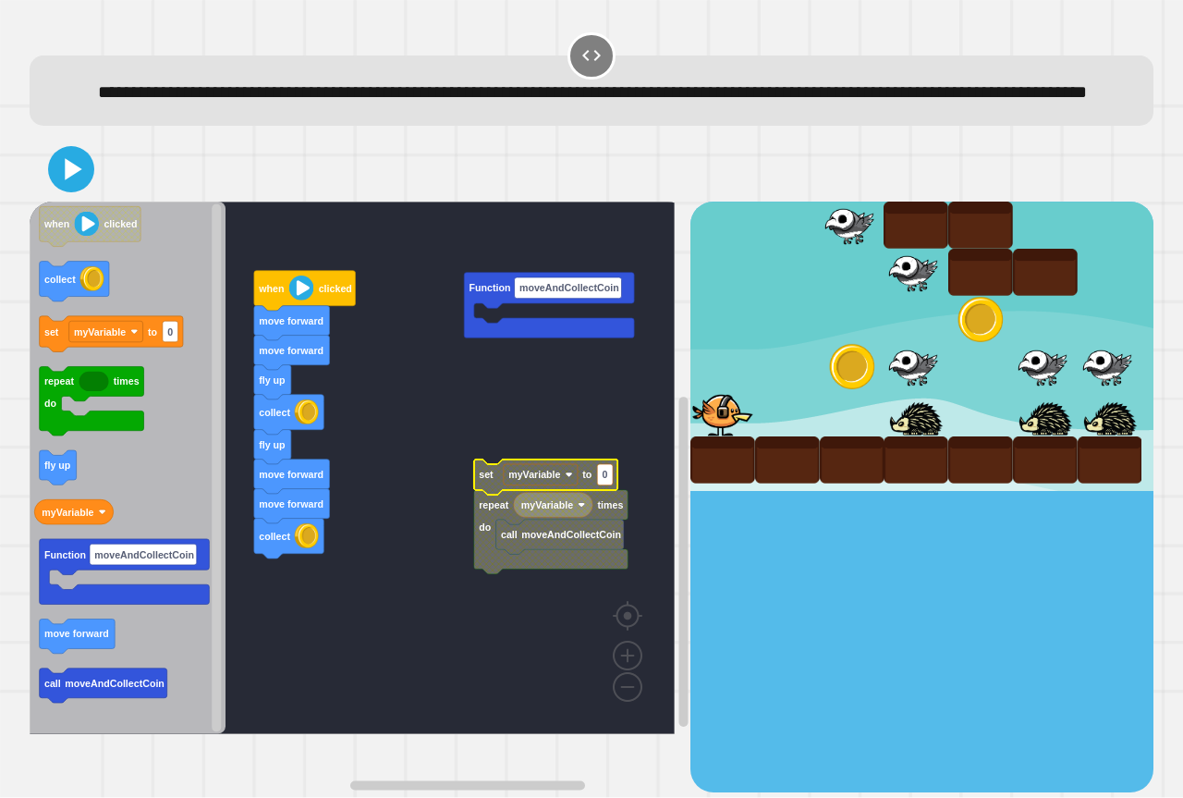
click at [425, 457] on rect "Blockly Workspace" at bounding box center [352, 467] width 645 height 532
click at [61, 174] on button at bounding box center [70, 168] width 55 height 55
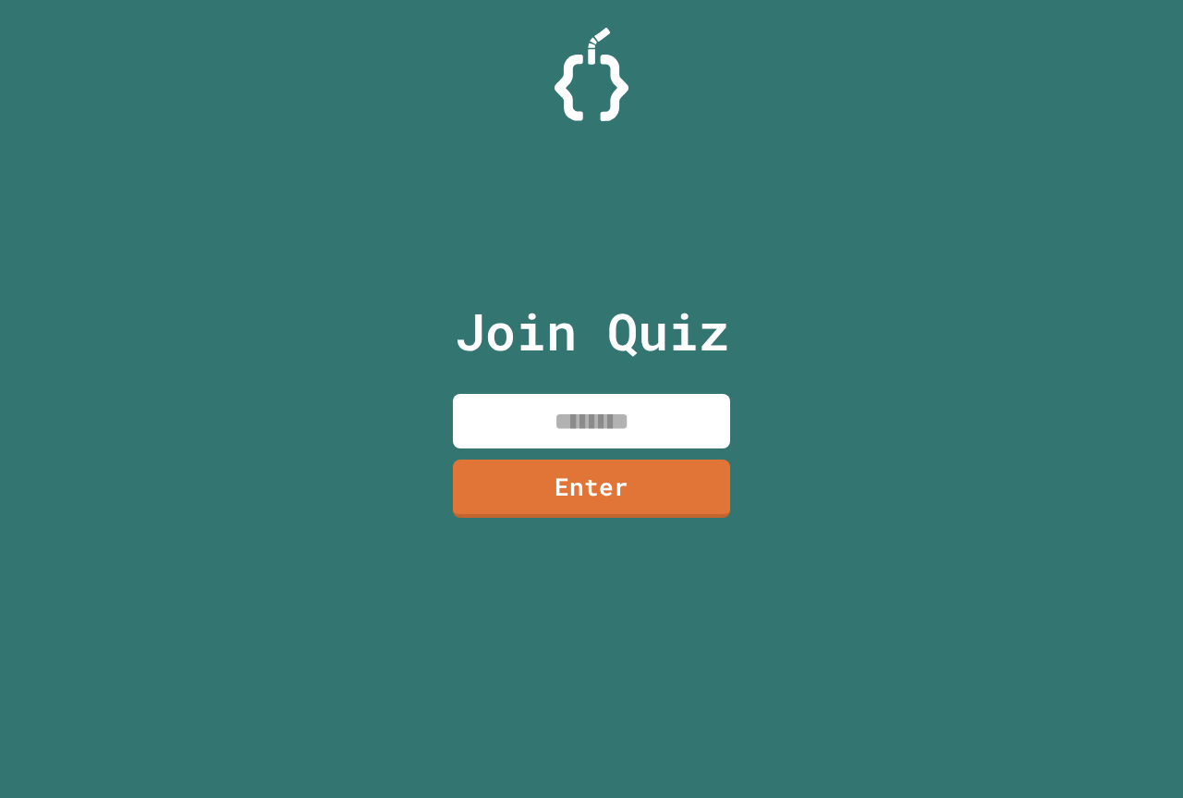
click at [529, 422] on input at bounding box center [591, 421] width 277 height 55
paste input "********"
type input "********"
click at [605, 487] on link "Enter" at bounding box center [591, 486] width 277 height 61
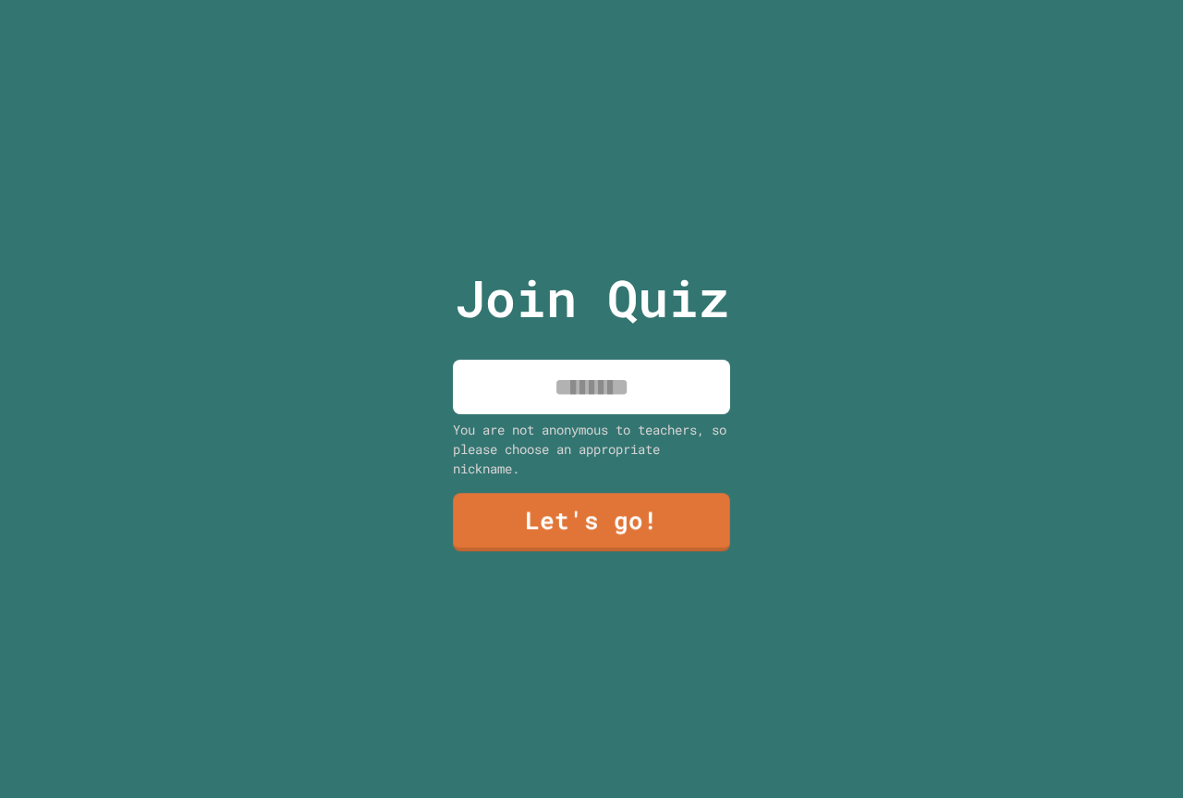
click at [585, 393] on input at bounding box center [591, 387] width 277 height 55
type input "******"
click at [627, 529] on link "Let's go!" at bounding box center [591, 520] width 277 height 61
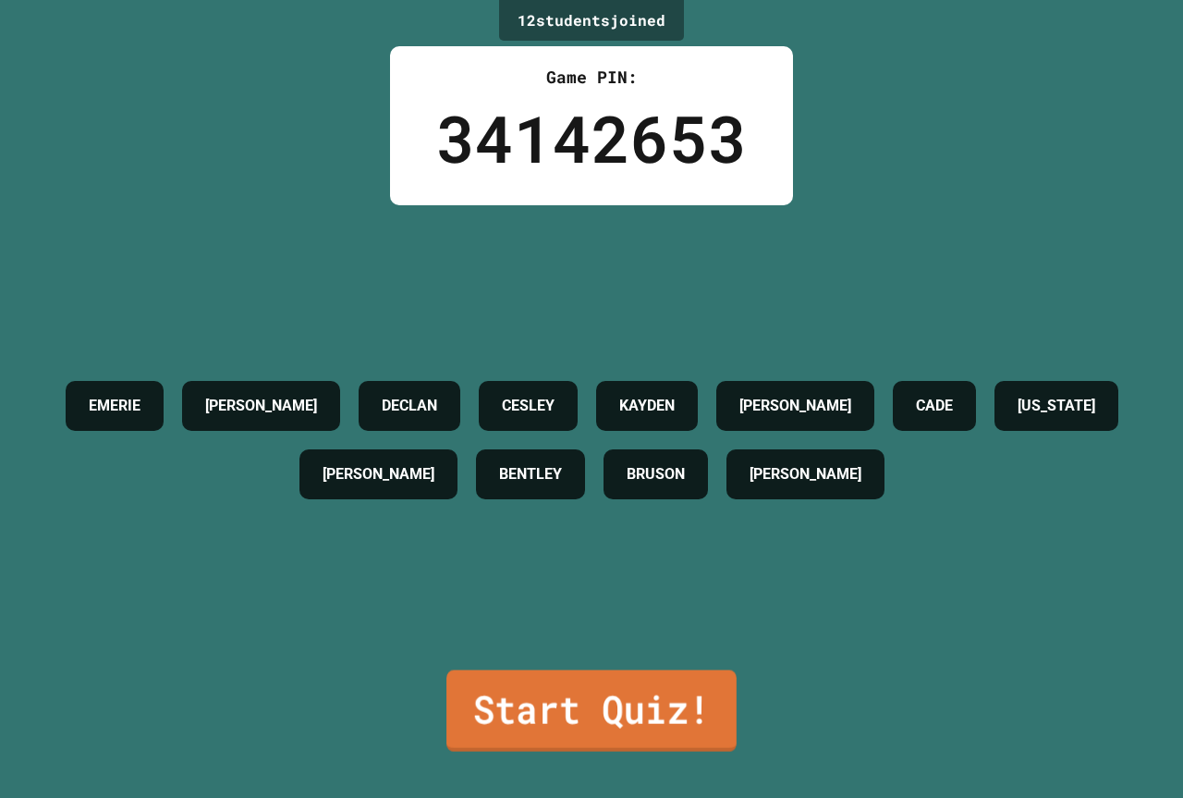
click at [568, 691] on link "Start Quiz!" at bounding box center [591, 710] width 290 height 81
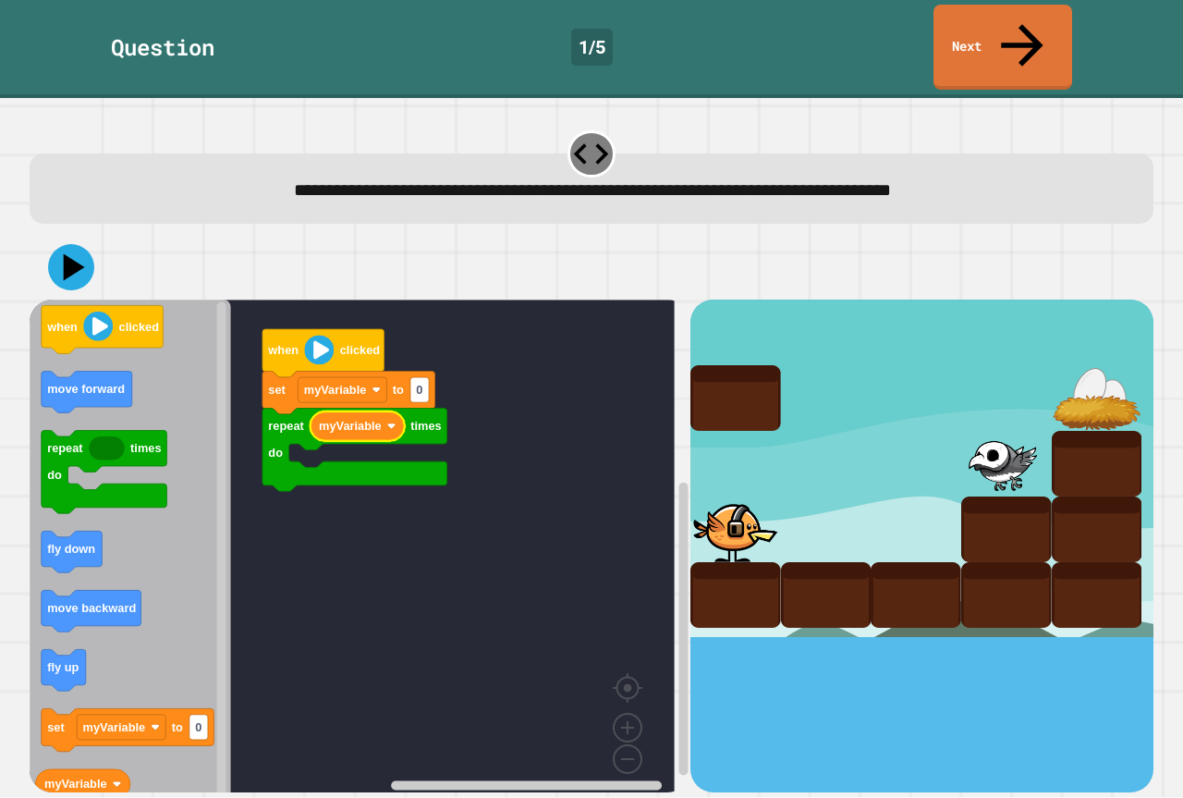
click at [536, 439] on rect "Blockly Workspace" at bounding box center [352, 552] width 645 height 506
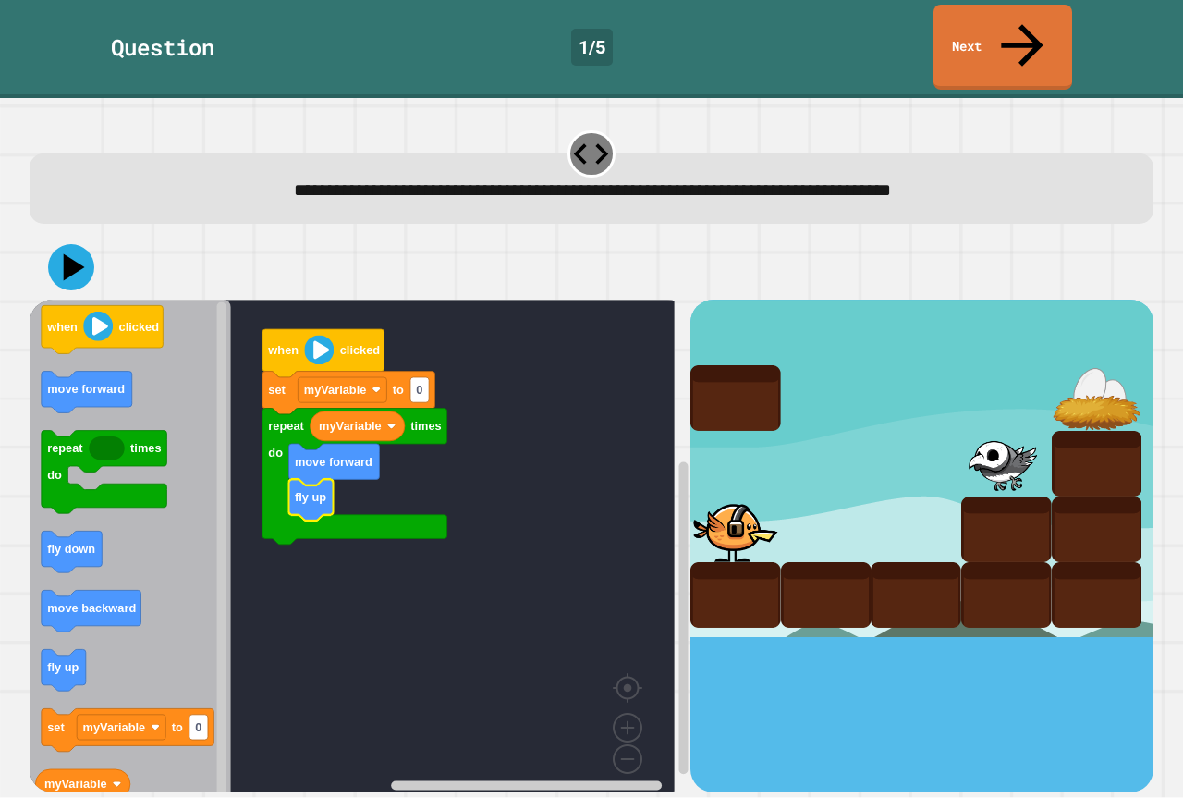
click at [481, 432] on rect "Blockly Workspace" at bounding box center [352, 552] width 645 height 506
click at [351, 589] on rect "Blockly Workspace" at bounding box center [352, 552] width 645 height 506
type input "*"
click at [453, 347] on rect "Blockly Workspace" at bounding box center [352, 552] width 645 height 506
click at [575, 341] on rect "Blockly Workspace" at bounding box center [352, 552] width 645 height 506
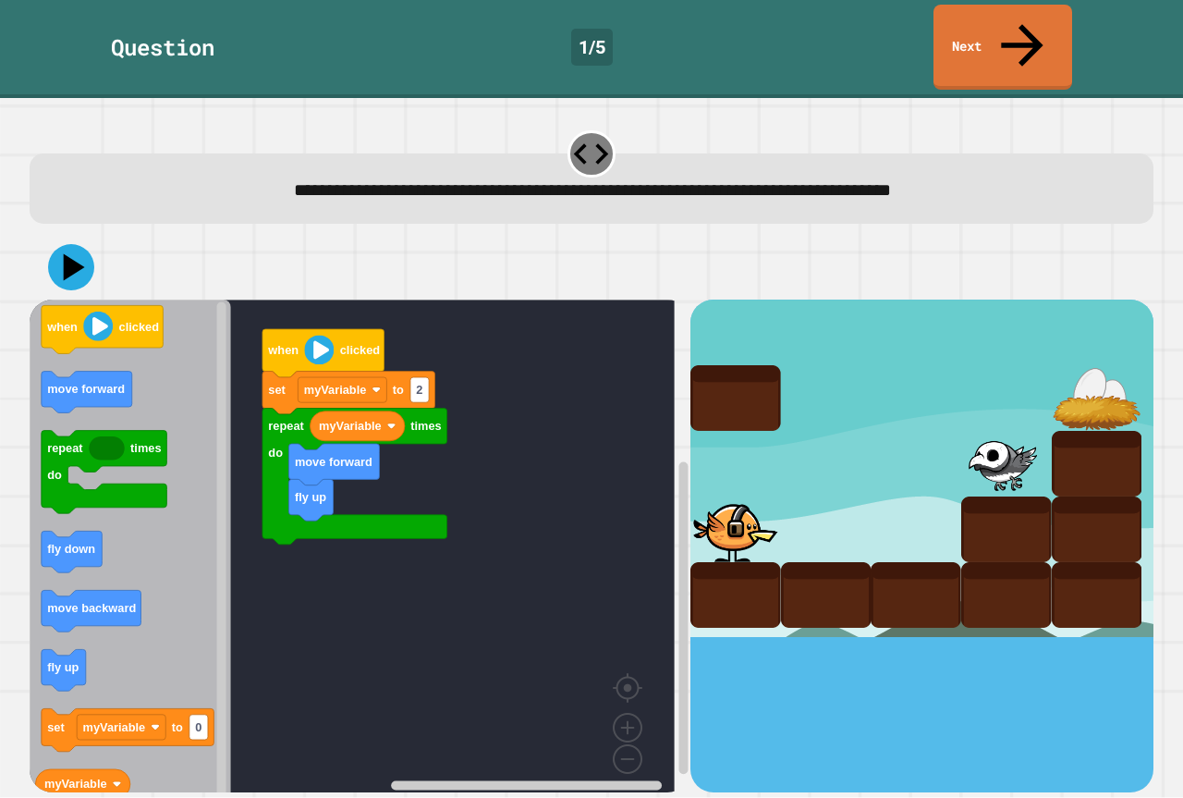
drag, startPoint x: 994, startPoint y: 337, endPoint x: 1036, endPoint y: 337, distance: 41.6
drag, startPoint x: 1057, startPoint y: 337, endPoint x: 762, endPoint y: 339, distance: 294.8
click at [1056, 365] on div at bounding box center [1097, 398] width 91 height 66
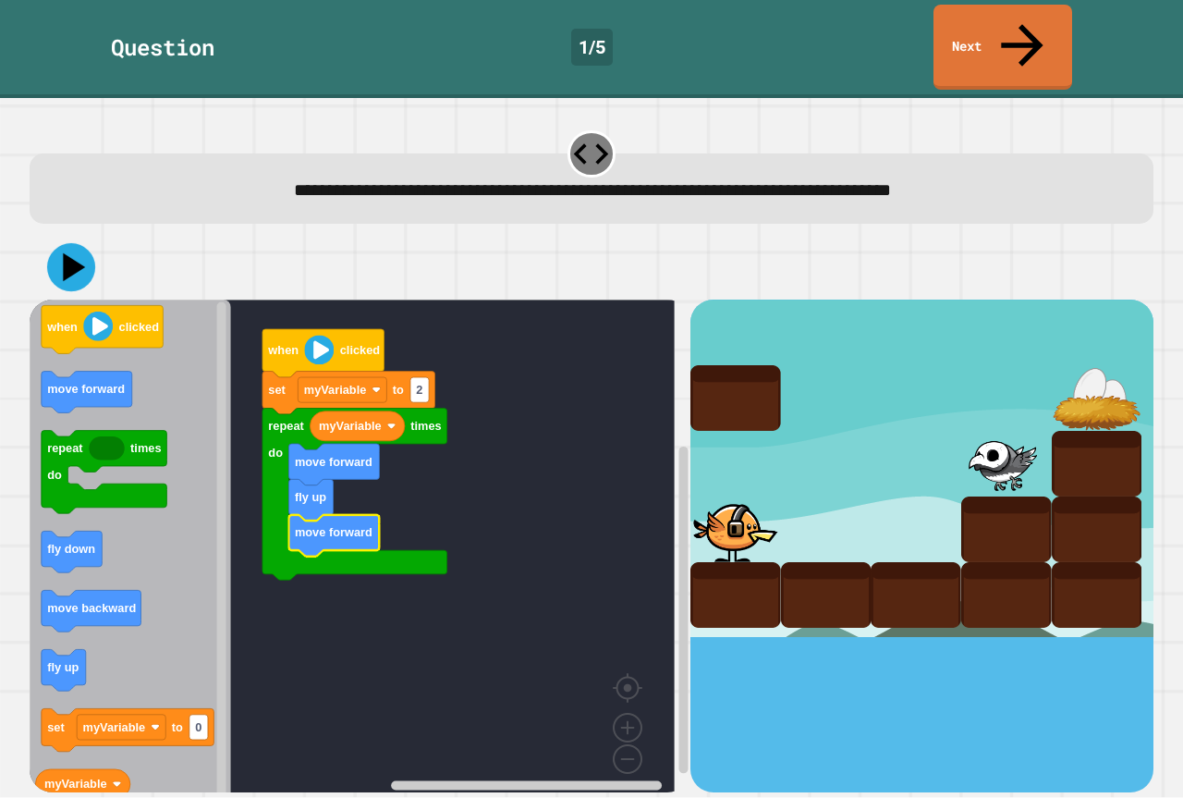
click at [67, 243] on icon at bounding box center [71, 267] width 48 height 48
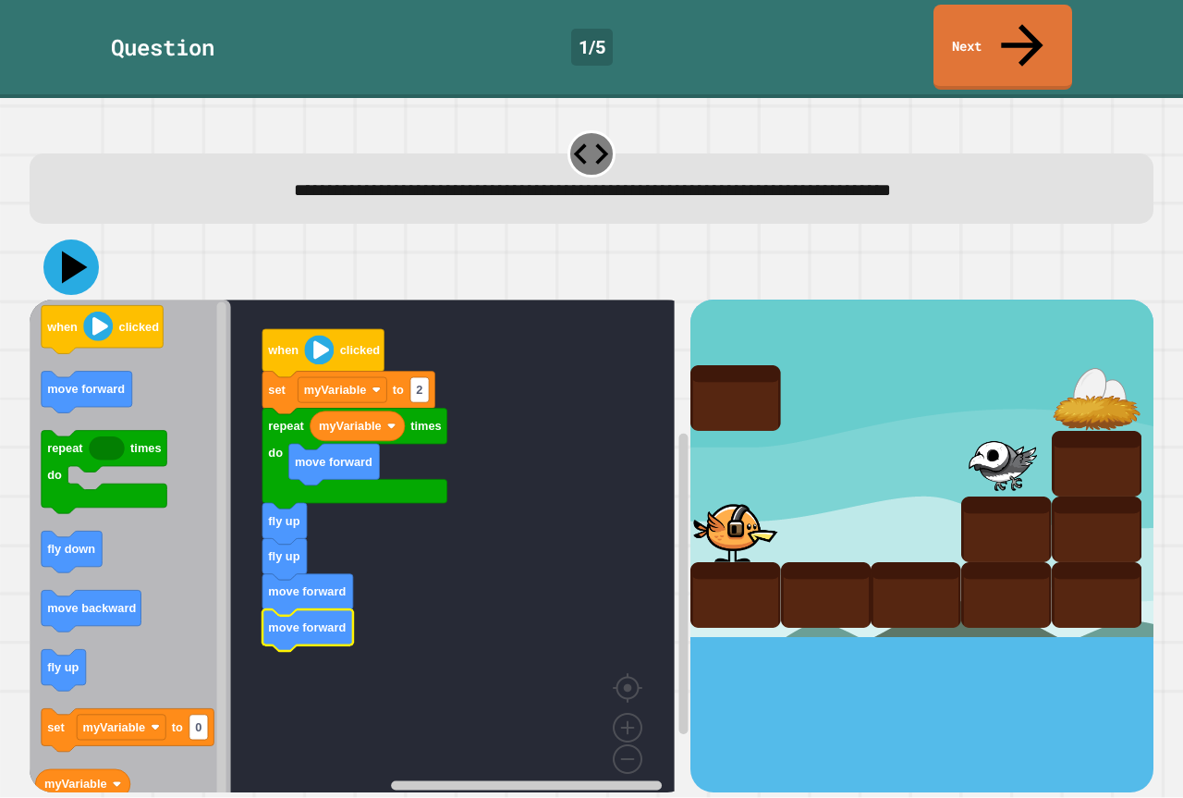
click at [68, 245] on icon at bounding box center [70, 266] width 55 height 55
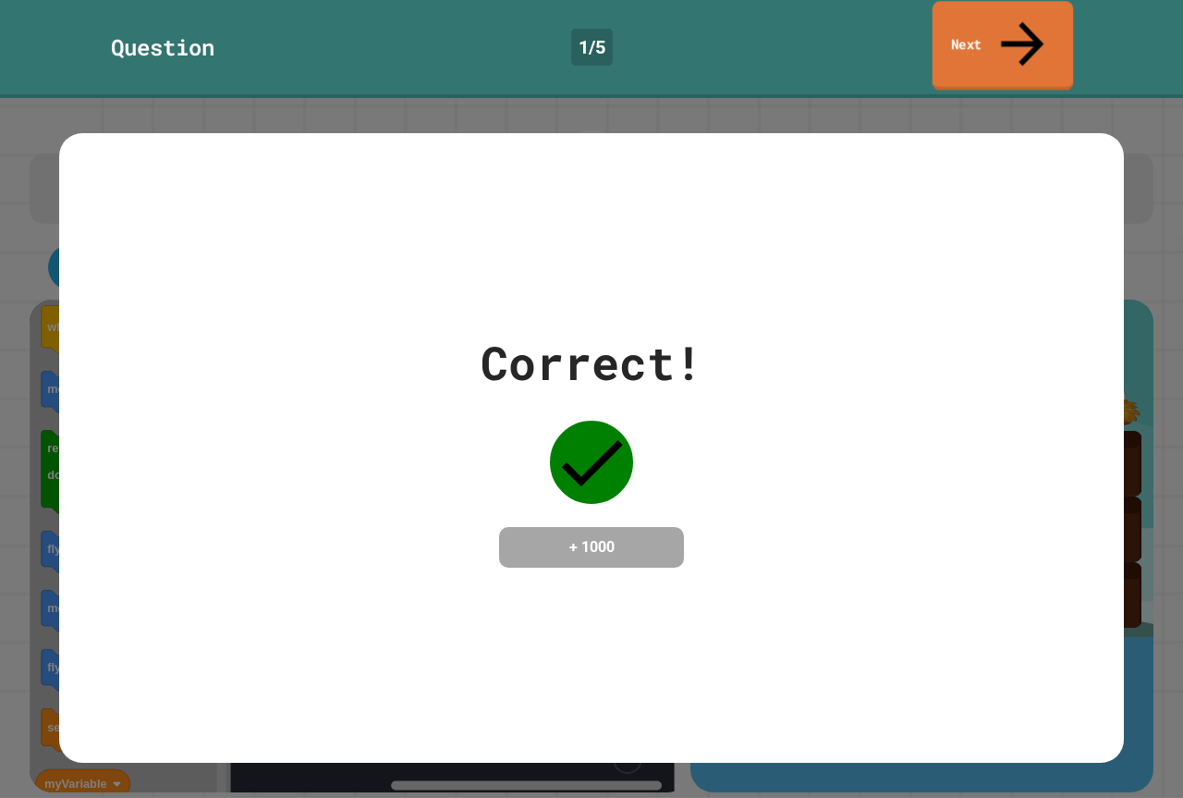
click at [982, 10] on link "Next" at bounding box center [1002, 46] width 141 height 90
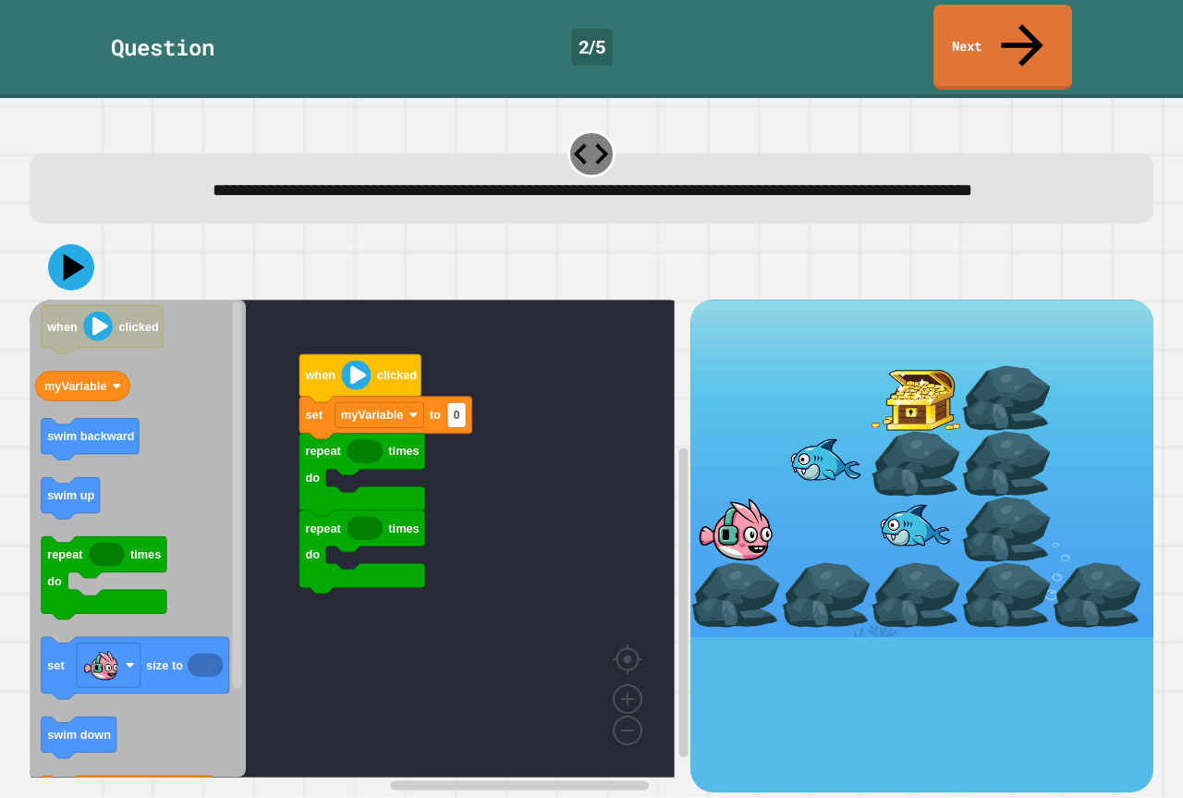
click at [540, 420] on rect "Blockly Workspace" at bounding box center [352, 538] width 645 height 478
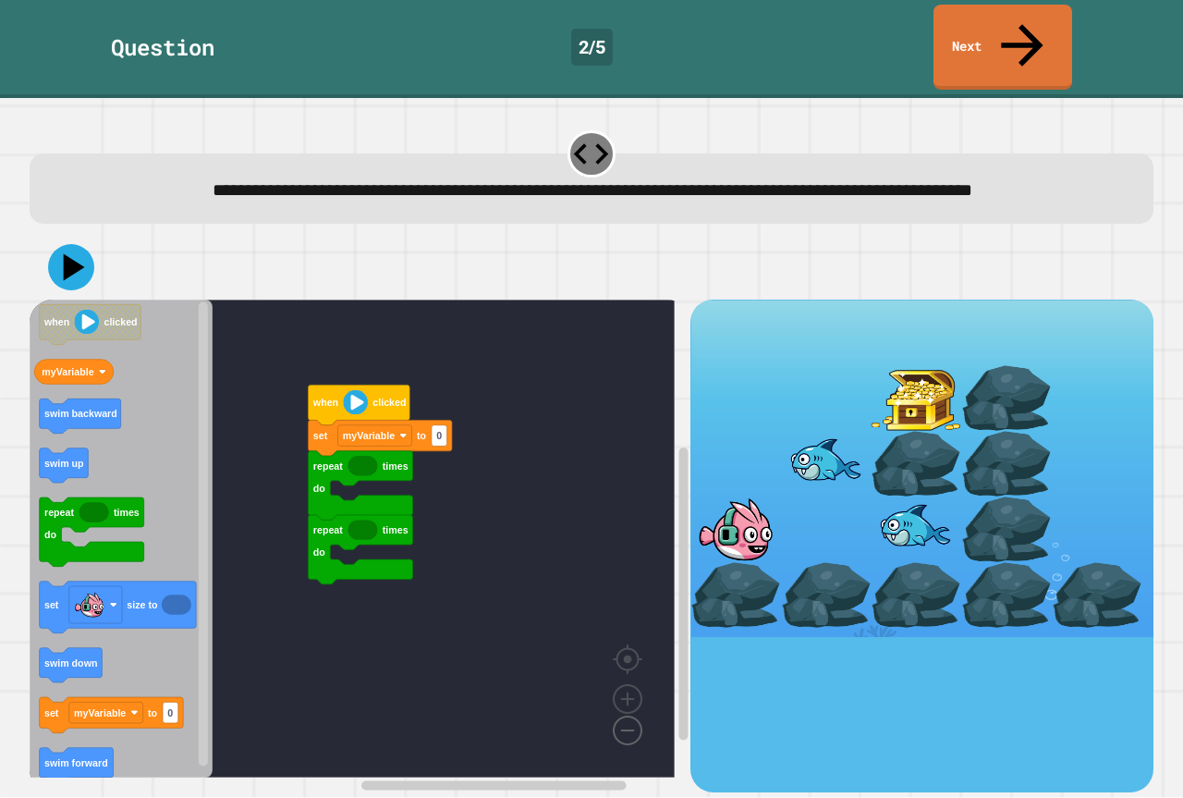
click at [628, 713] on image "Blockly Workspace" at bounding box center [598, 687] width 89 height 115
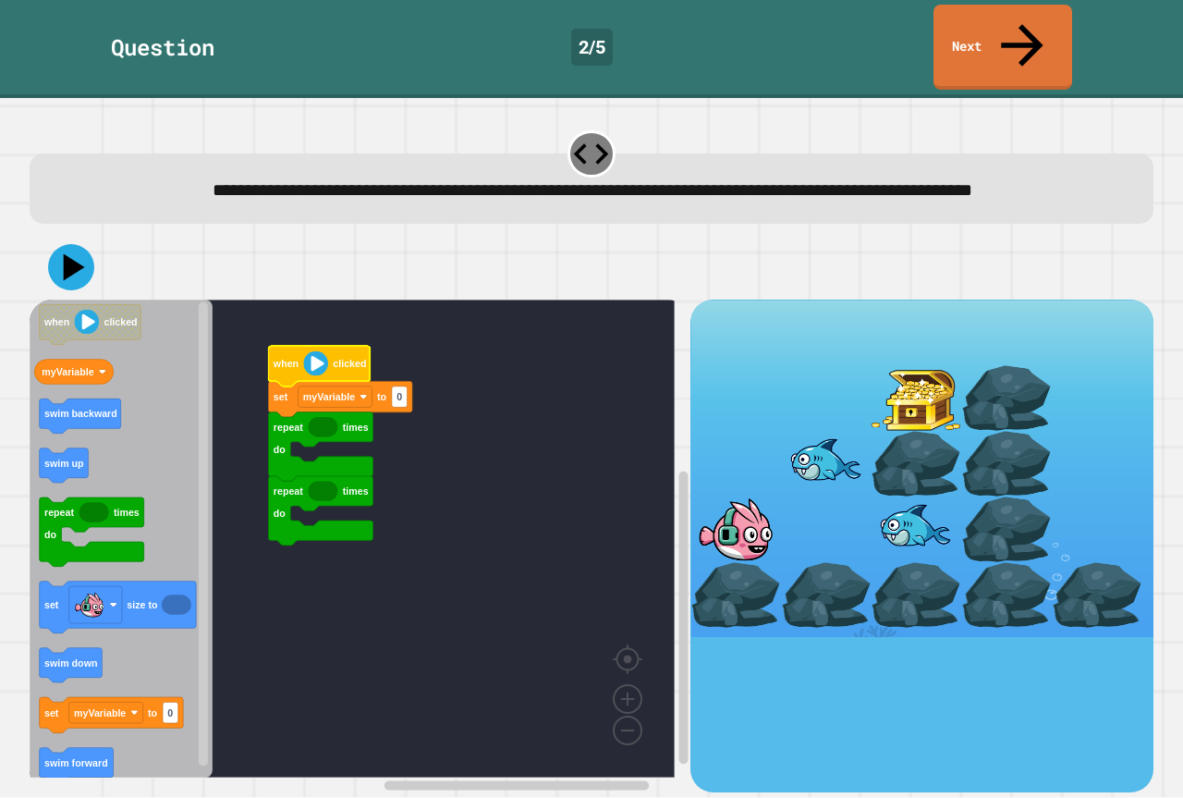
click at [496, 365] on rect "Blockly Workspace" at bounding box center [352, 538] width 645 height 478
click at [322, 420] on div "repeat times do repeat times do set myVariable to 0 when clicked when clicked m…" at bounding box center [360, 545] width 661 height 492
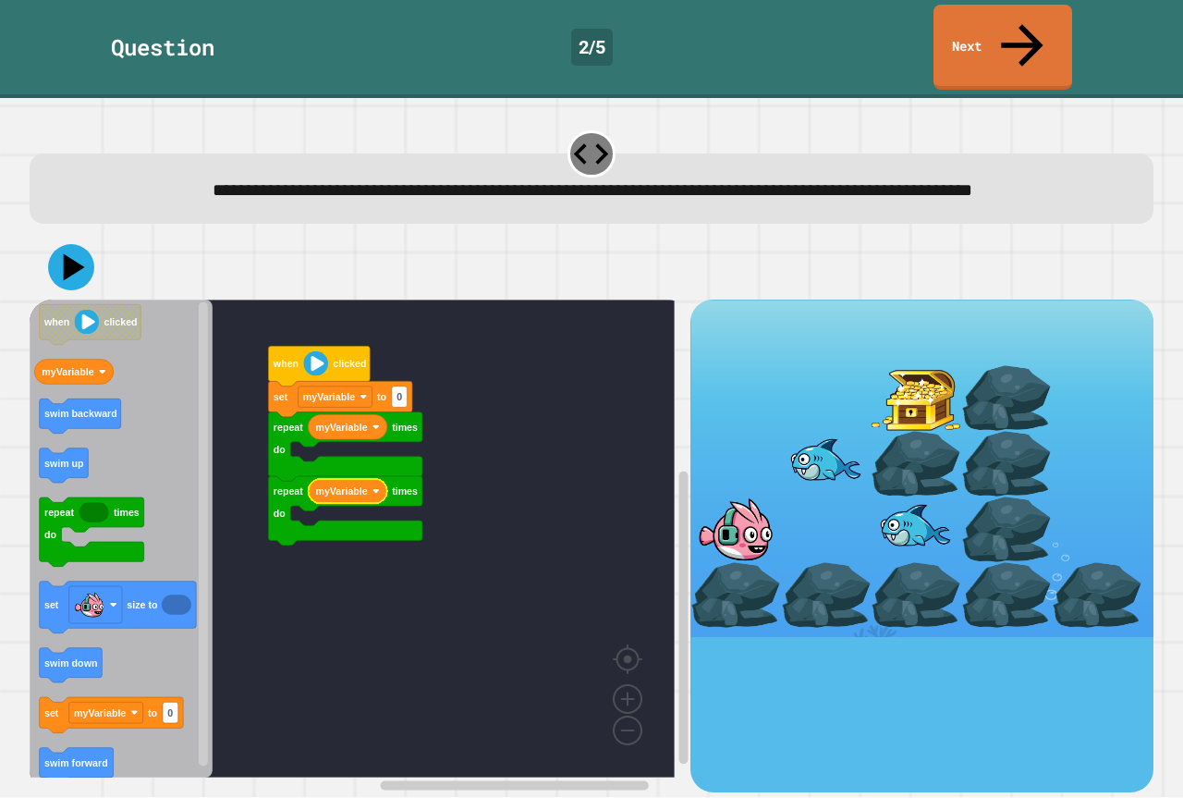
click at [447, 464] on rect "Blockly Workspace" at bounding box center [352, 538] width 645 height 478
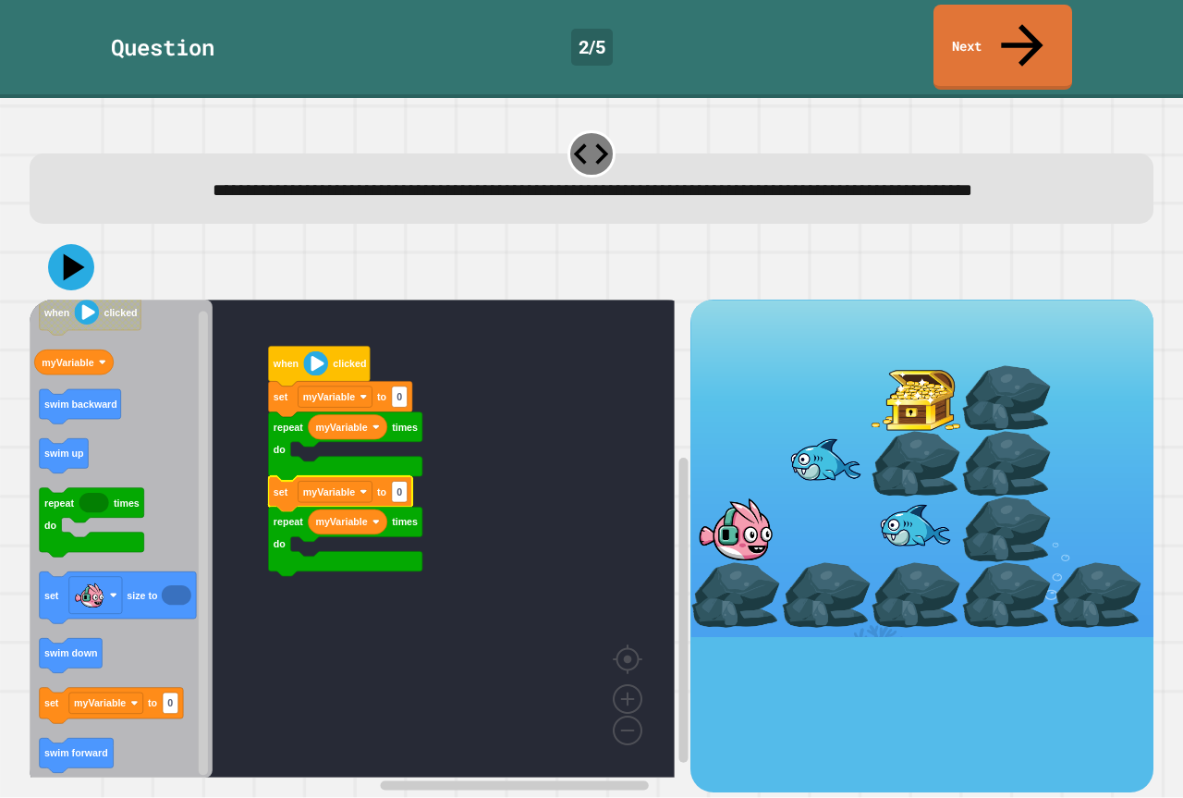
click at [487, 463] on rect "Blockly Workspace" at bounding box center [352, 538] width 645 height 478
click at [475, 615] on rect "Blockly Workspace" at bounding box center [352, 538] width 645 height 478
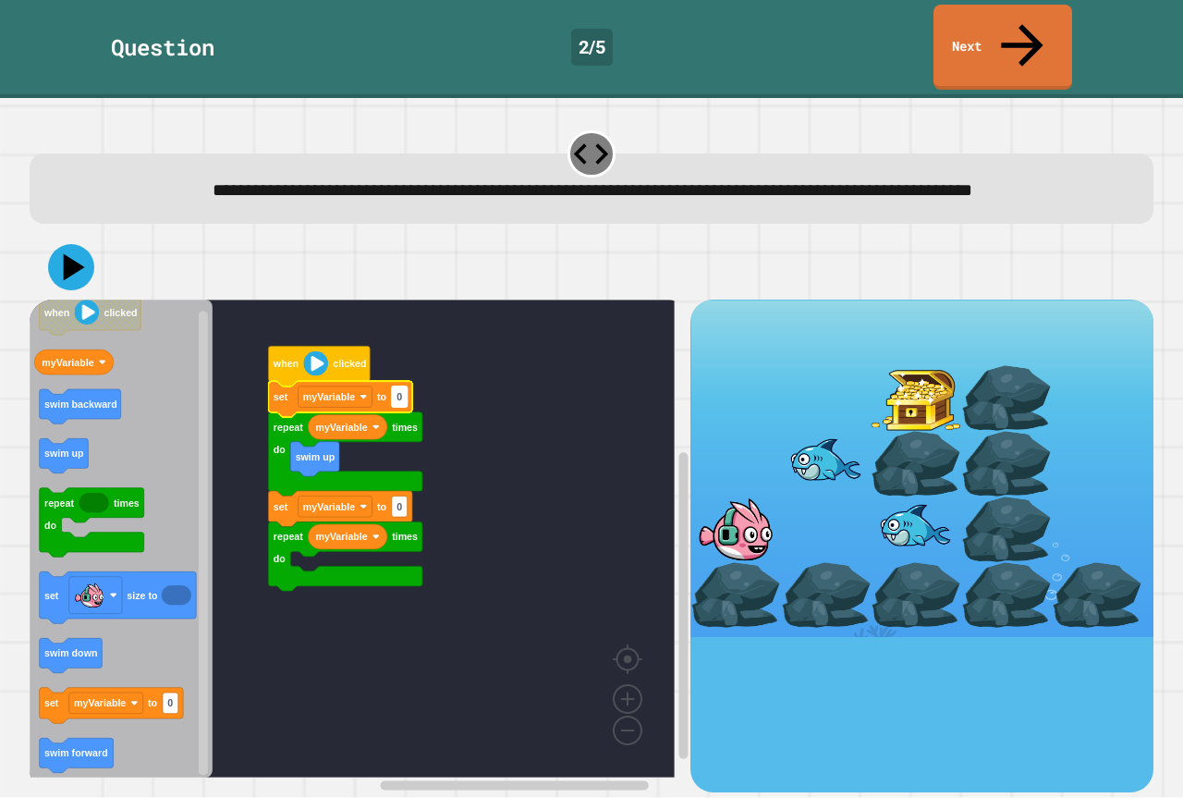
click at [400, 392] on text "0" at bounding box center [399, 397] width 6 height 11
type input "*"
click at [457, 371] on rect "Blockly Workspace" at bounding box center [352, 538] width 645 height 478
type input "*"
click at [469, 498] on rect "Blockly Workspace" at bounding box center [352, 538] width 645 height 478
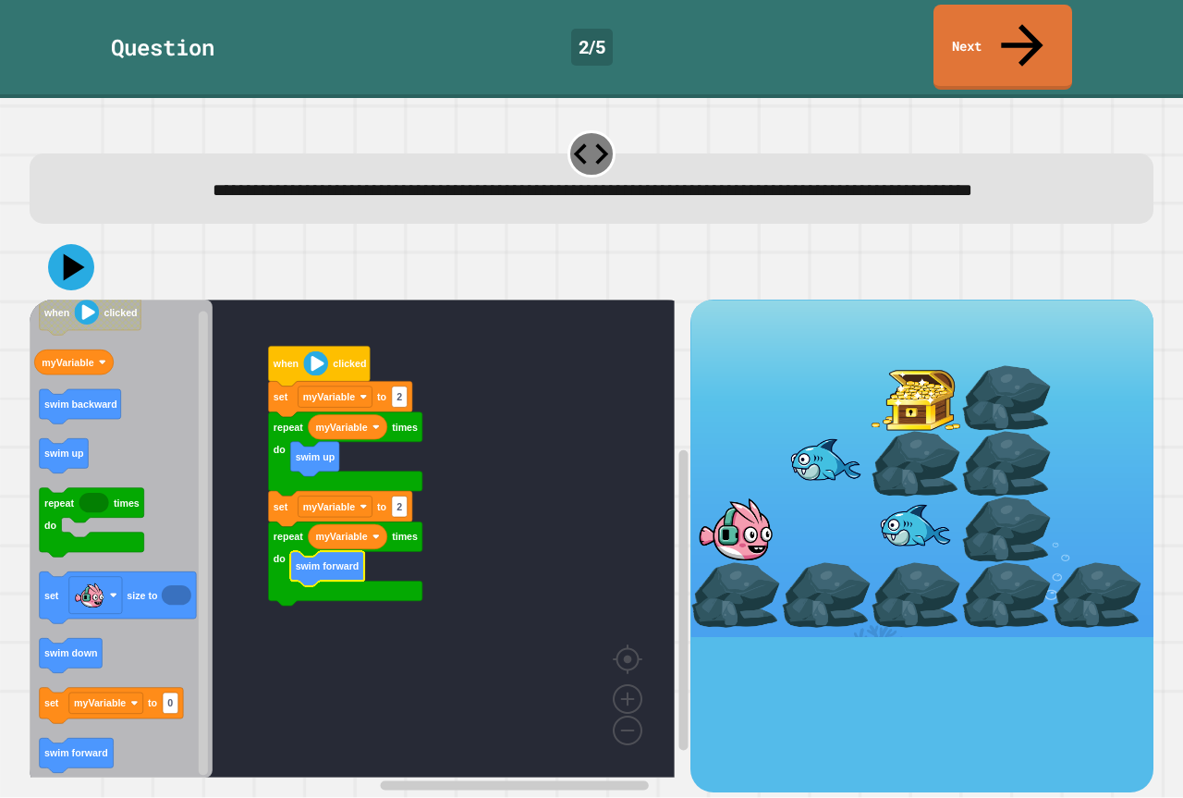
click at [523, 525] on rect "Blockly Workspace" at bounding box center [352, 538] width 645 height 478
click at [71, 253] on icon at bounding box center [74, 267] width 23 height 29
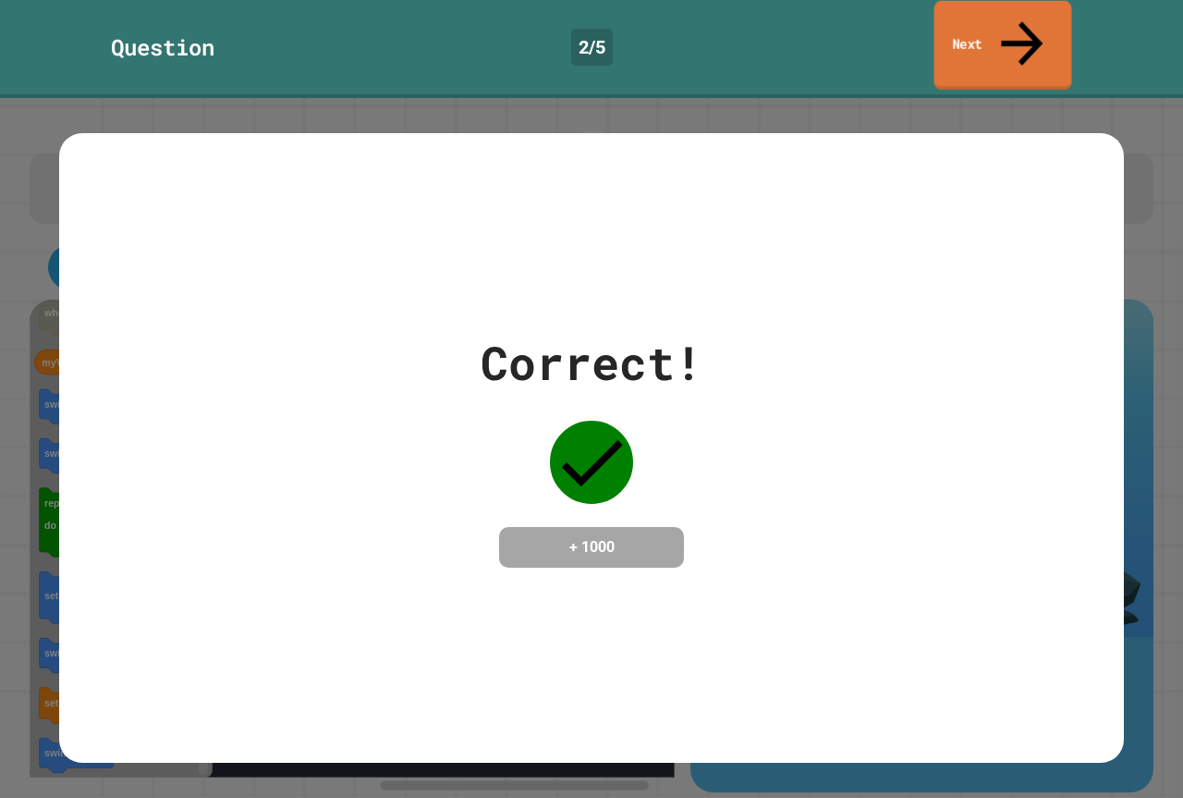
click at [973, 21] on link "Next" at bounding box center [1003, 46] width 138 height 90
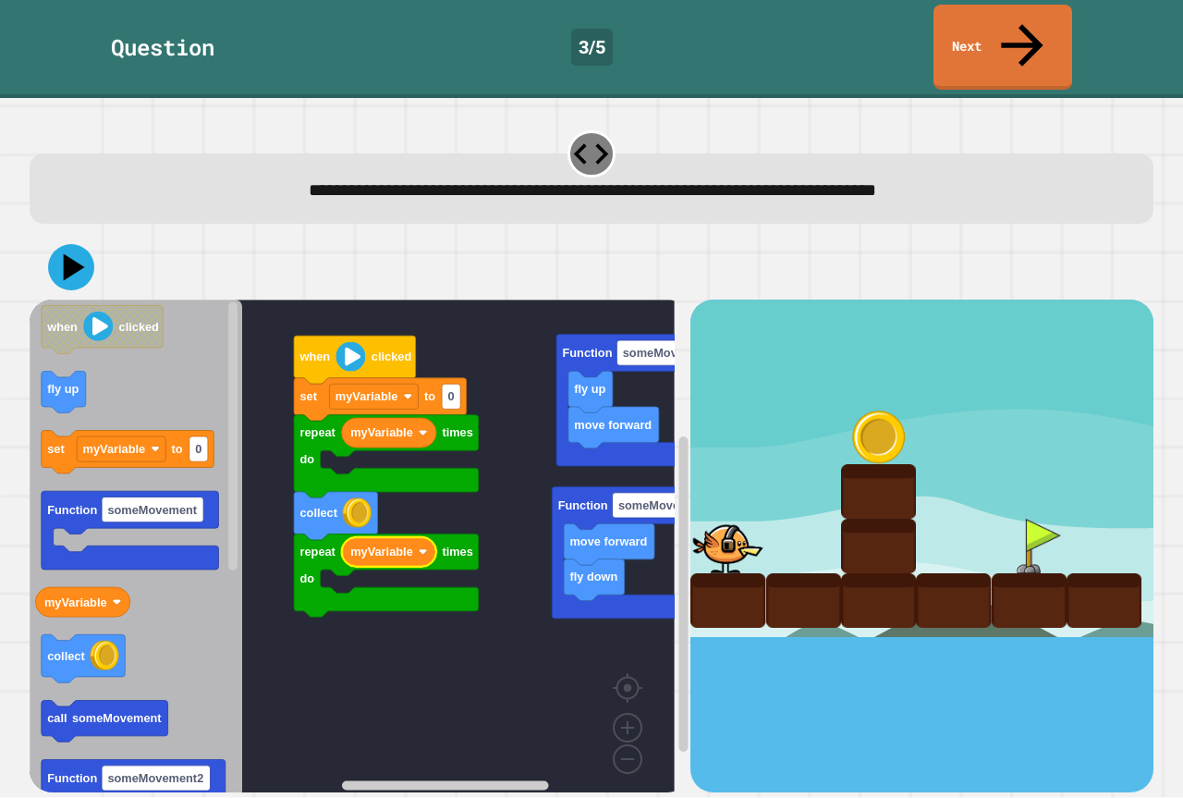
click at [540, 462] on rect "Blockly Workspace" at bounding box center [352, 552] width 645 height 506
click at [618, 715] on image "Blockly Workspace" at bounding box center [598, 716] width 89 height 115
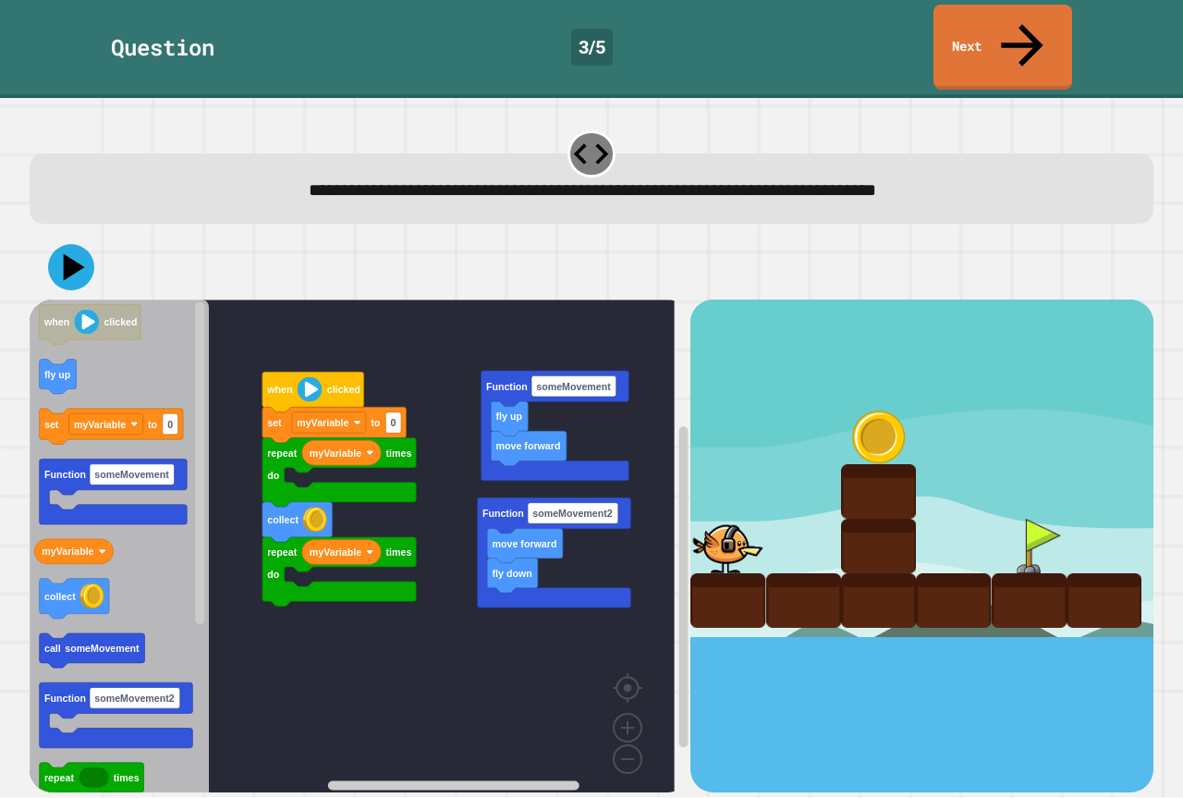
click at [402, 686] on rect "Blockly Workspace" at bounding box center [352, 552] width 645 height 506
type input "*"
click at [431, 372] on rect "Blockly Workspace" at bounding box center [352, 552] width 645 height 506
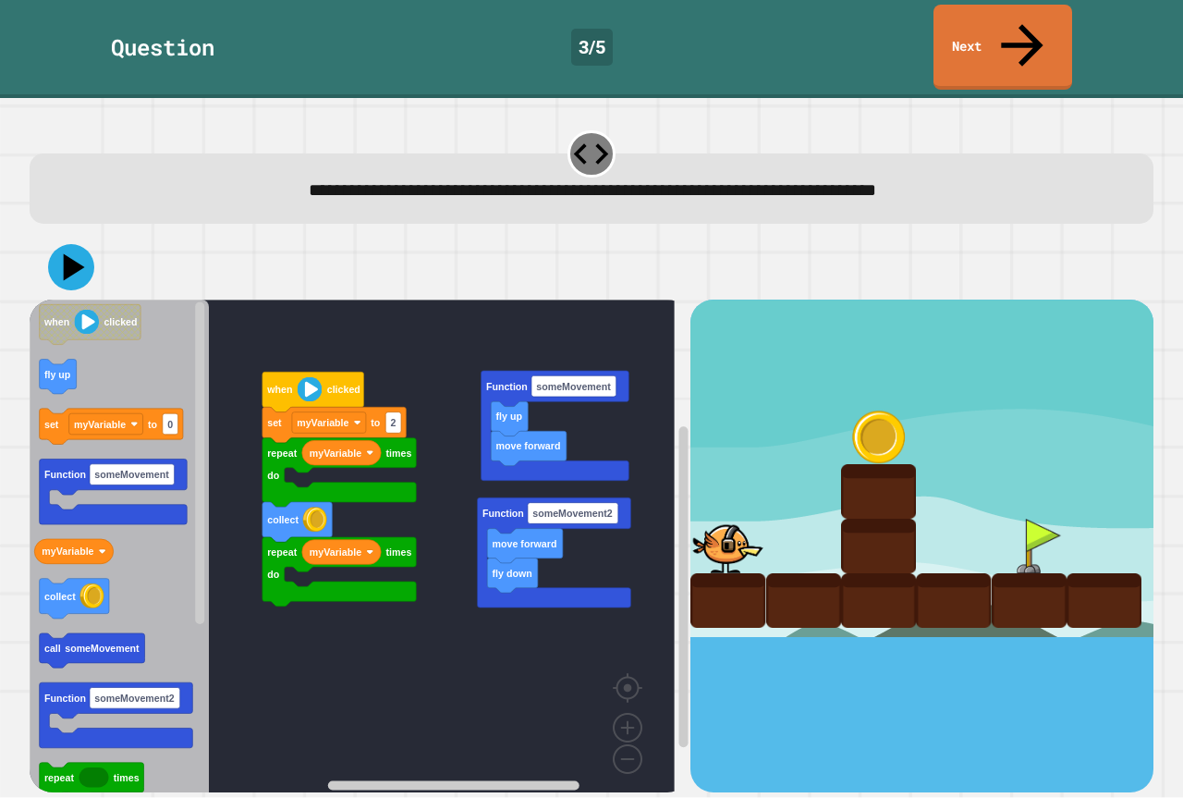
click at [453, 591] on rect "Blockly Workspace" at bounding box center [352, 552] width 645 height 506
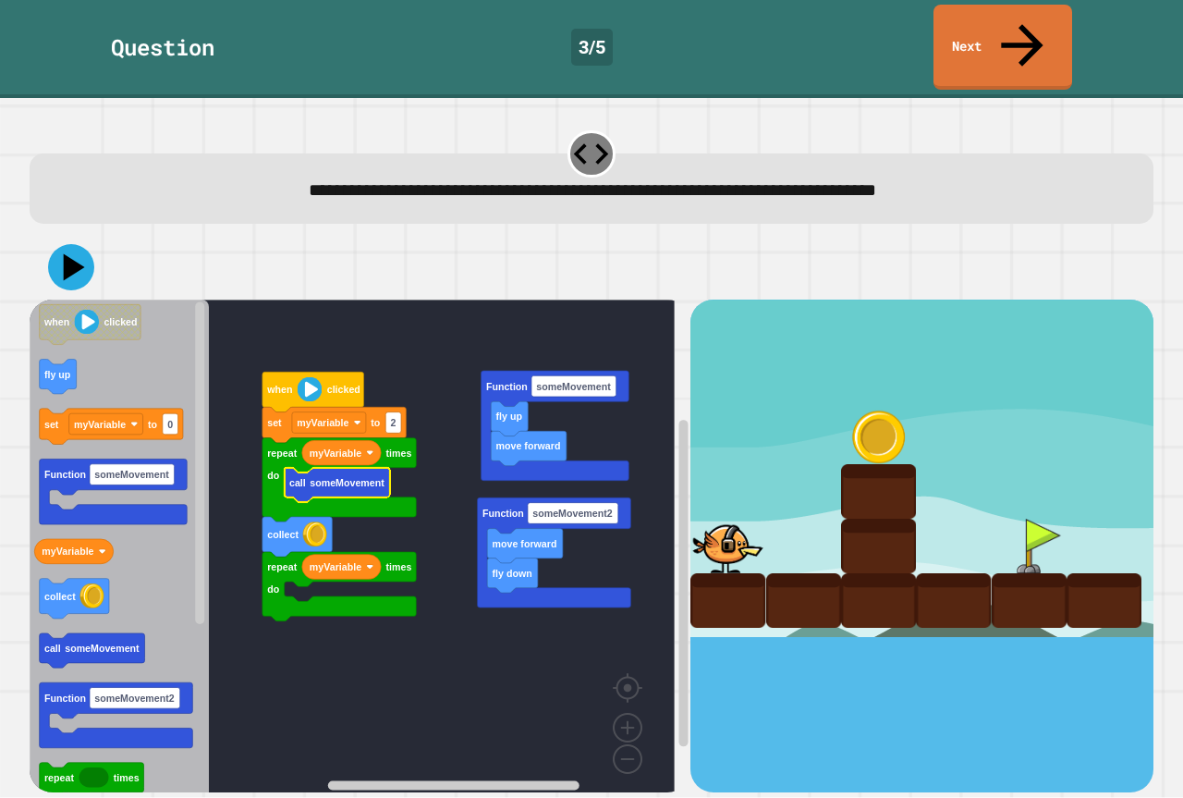
click at [437, 410] on rect "Blockly Workspace" at bounding box center [352, 552] width 645 height 506
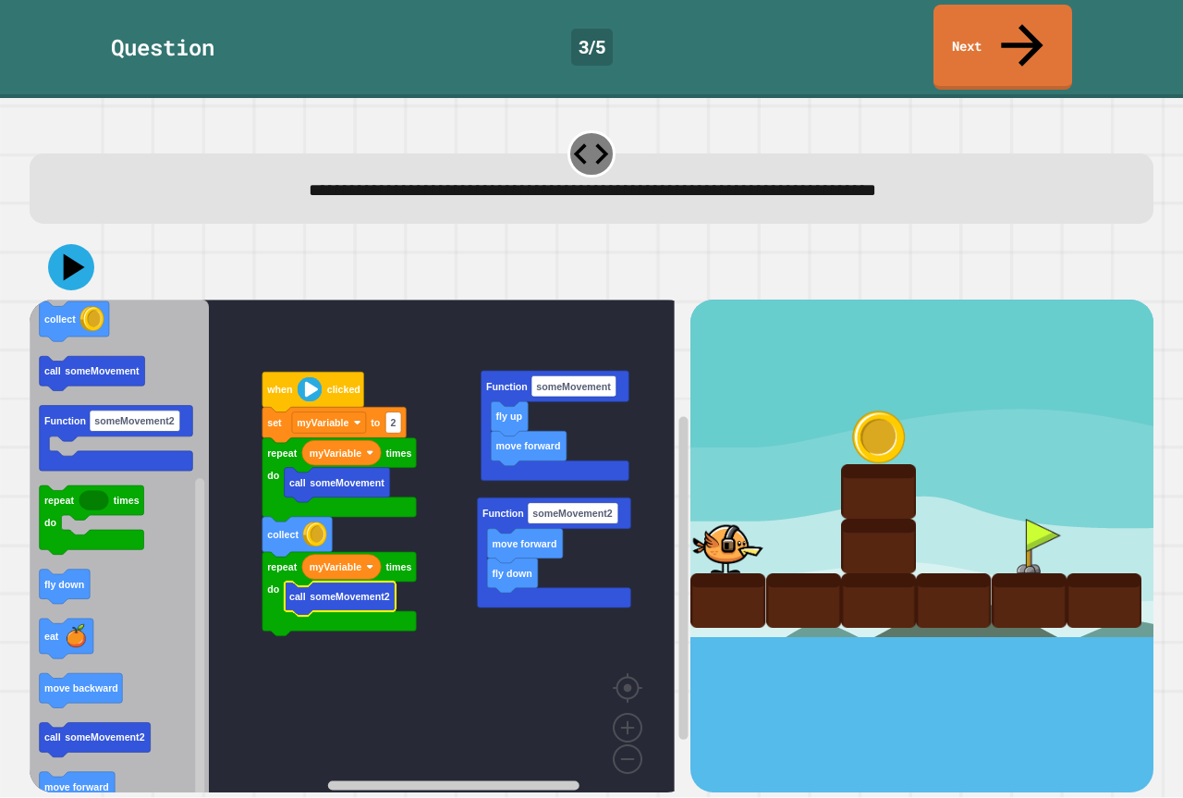
click at [433, 607] on rect "Blockly Workspace" at bounding box center [352, 552] width 645 height 506
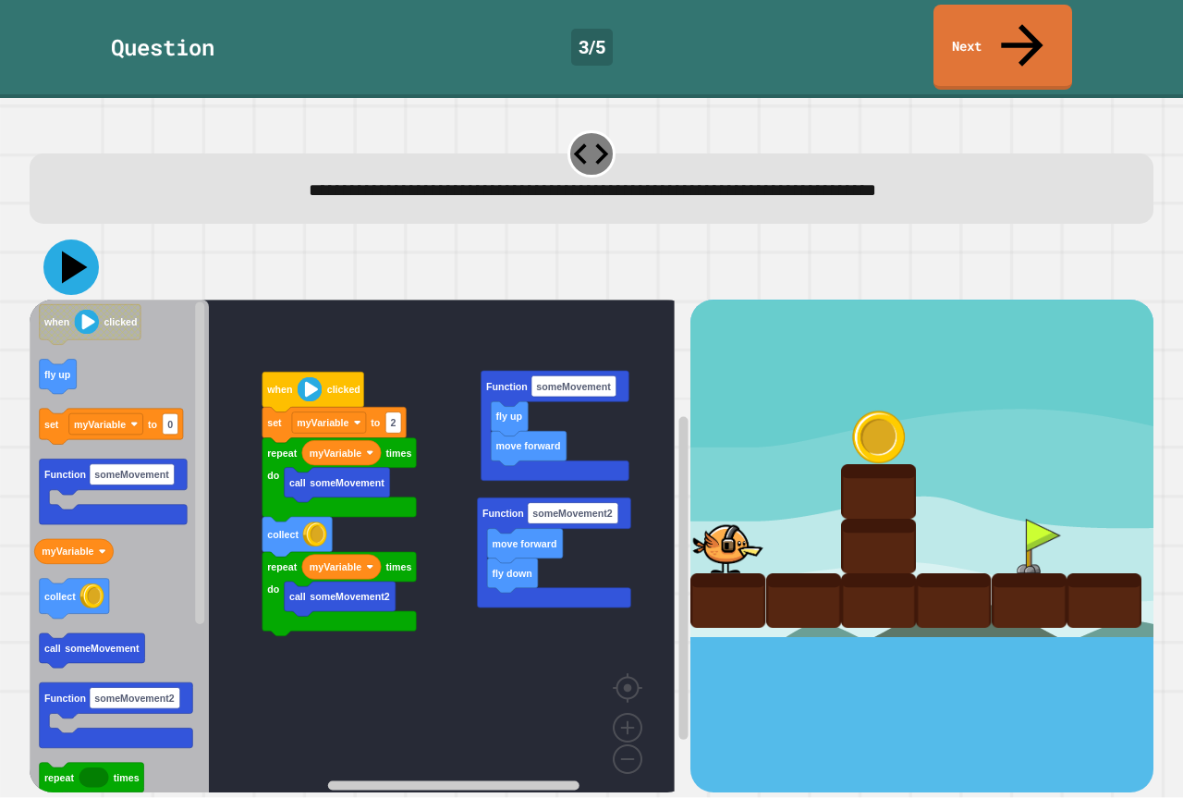
click at [71, 251] on icon at bounding box center [75, 267] width 26 height 32
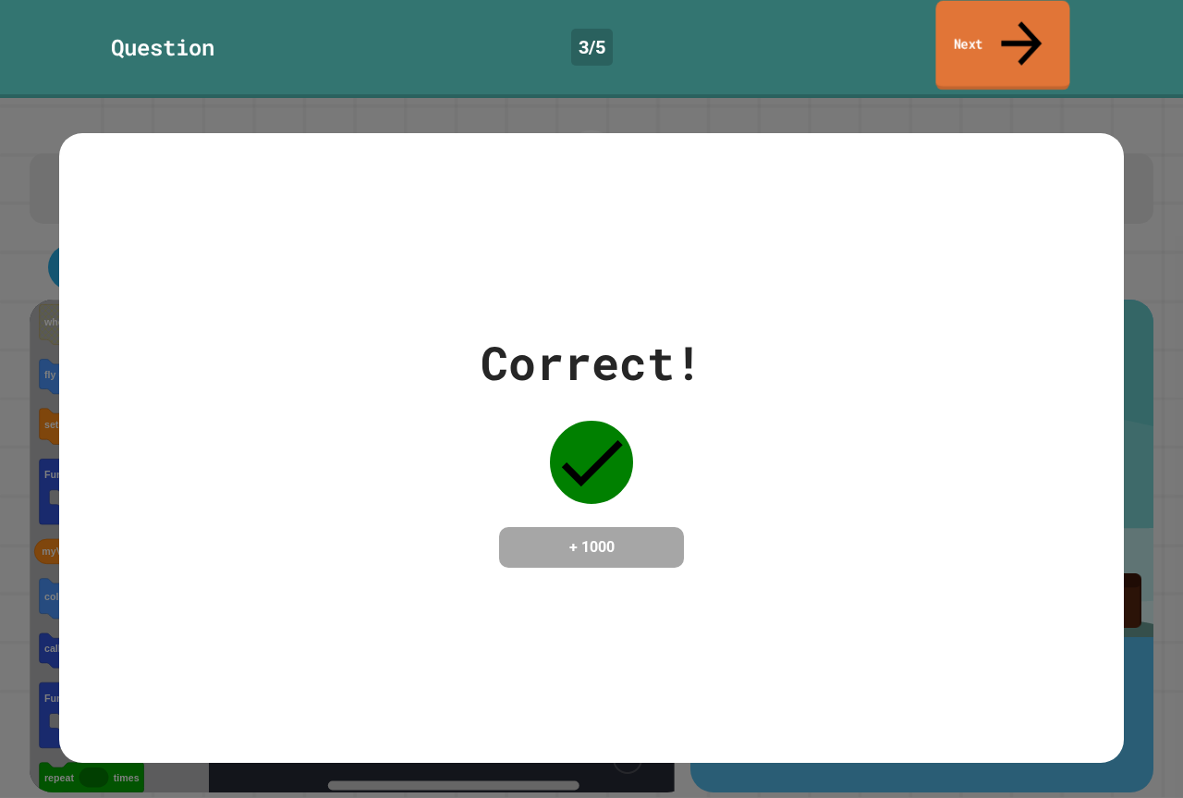
click at [1029, 35] on link "Next" at bounding box center [1002, 46] width 134 height 90
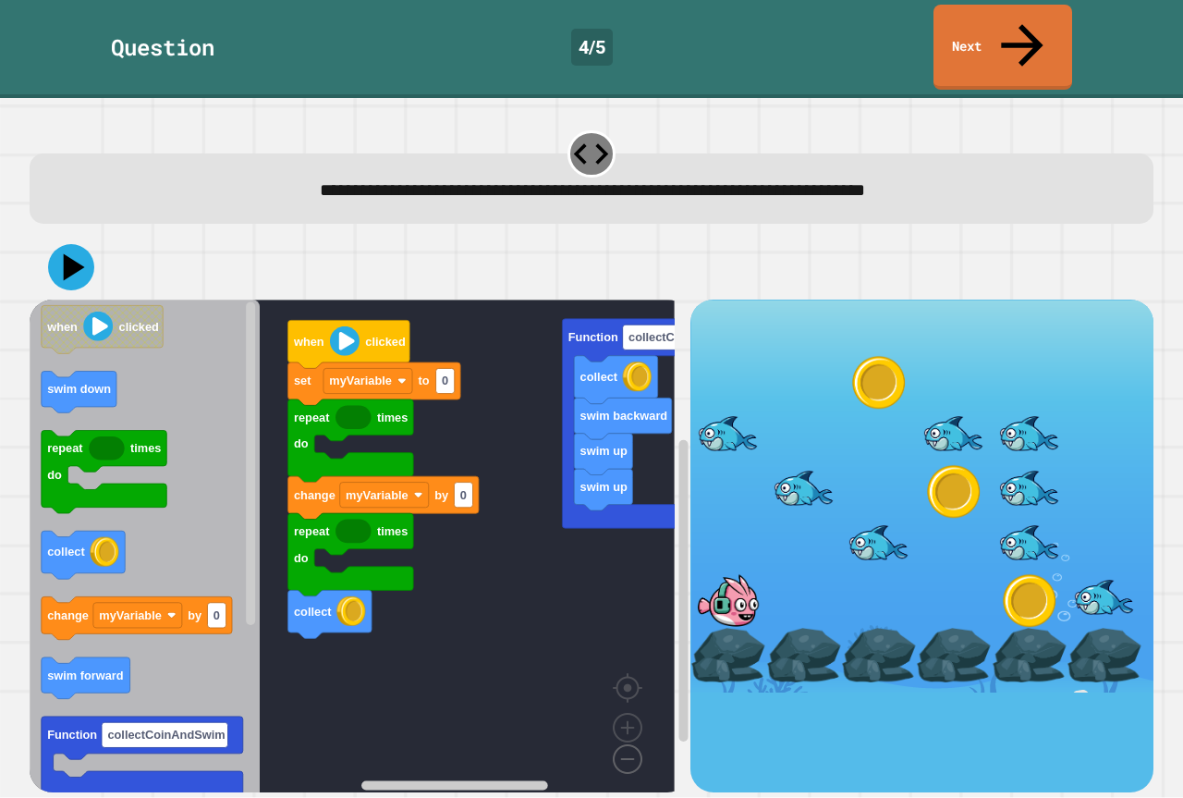
click at [629, 707] on image "Blockly Workspace" at bounding box center [598, 716] width 89 height 115
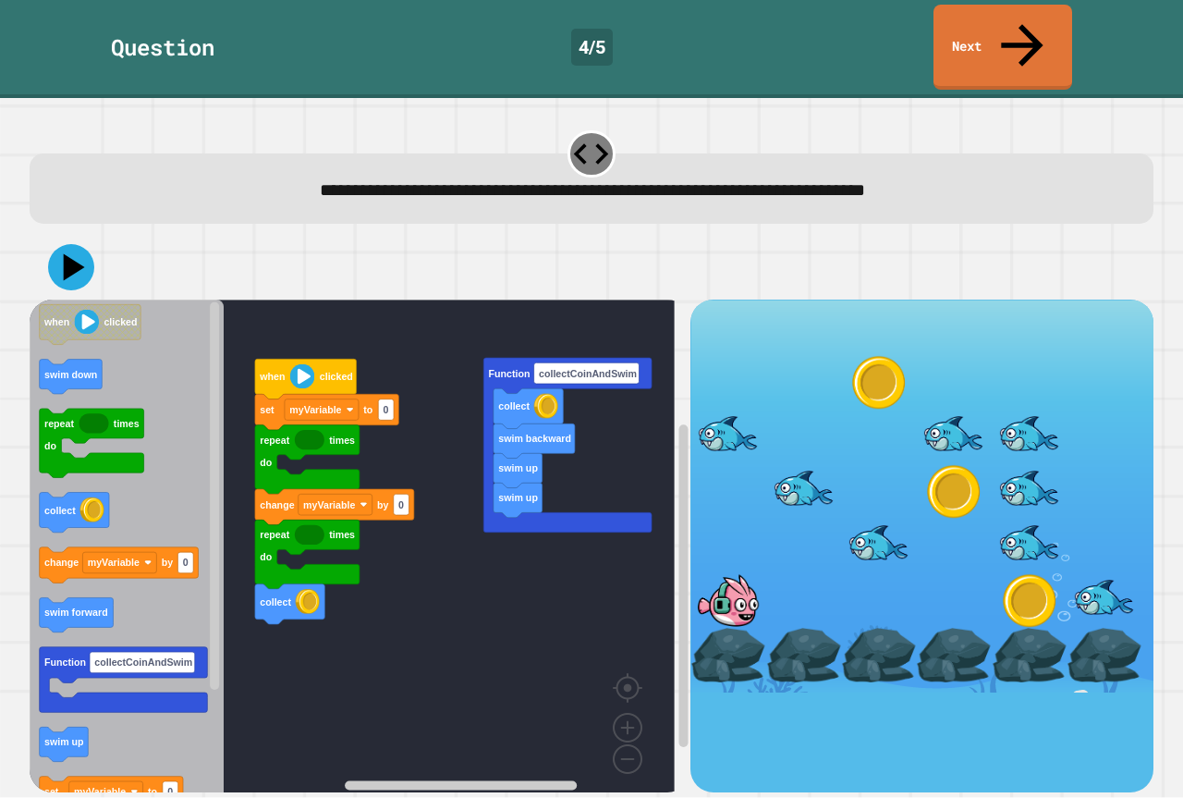
click at [493, 646] on rect "Blockly Workspace" at bounding box center [352, 552] width 645 height 506
click at [1002, 573] on div at bounding box center [1029, 600] width 75 height 55
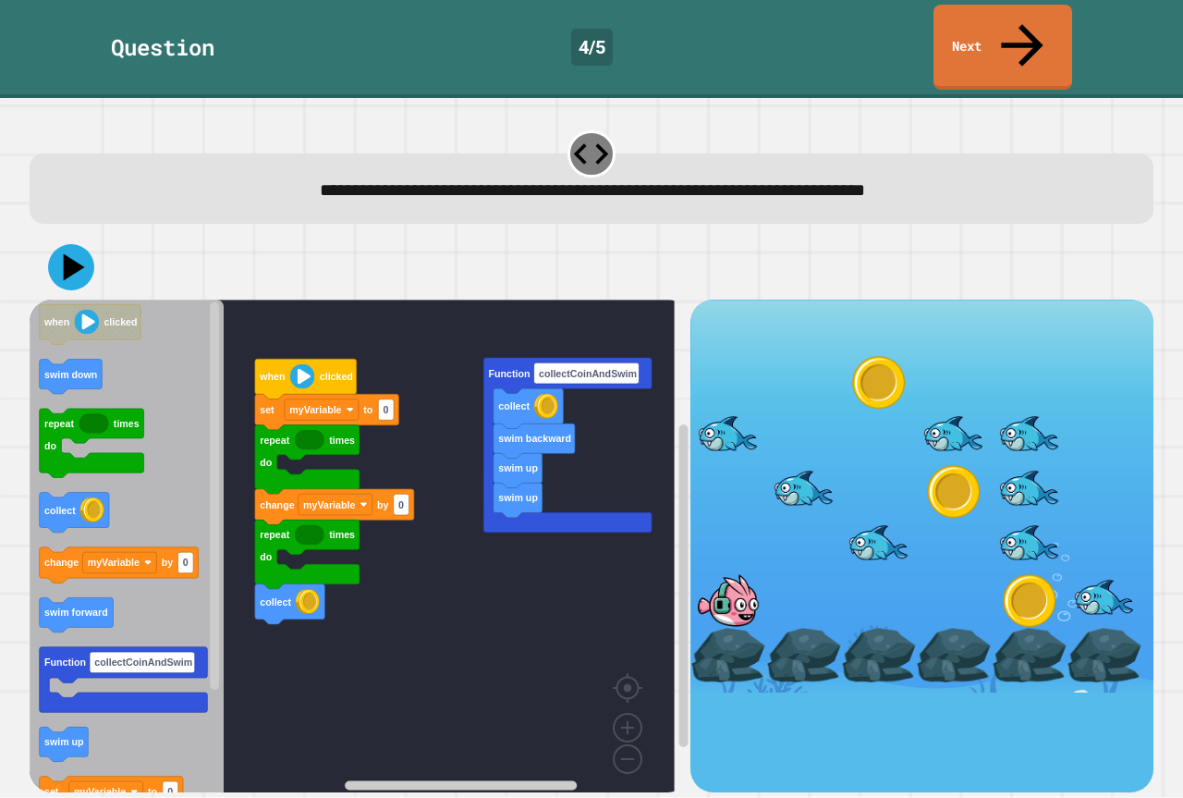
click at [798, 628] on div at bounding box center [803, 655] width 75 height 55
drag, startPoint x: 878, startPoint y: 601, endPoint x: 944, endPoint y: 600, distance: 66.5
click at [880, 628] on div at bounding box center [878, 655] width 75 height 55
click at [946, 628] on div at bounding box center [953, 655] width 75 height 55
click at [1016, 628] on div at bounding box center [1029, 655] width 75 height 55
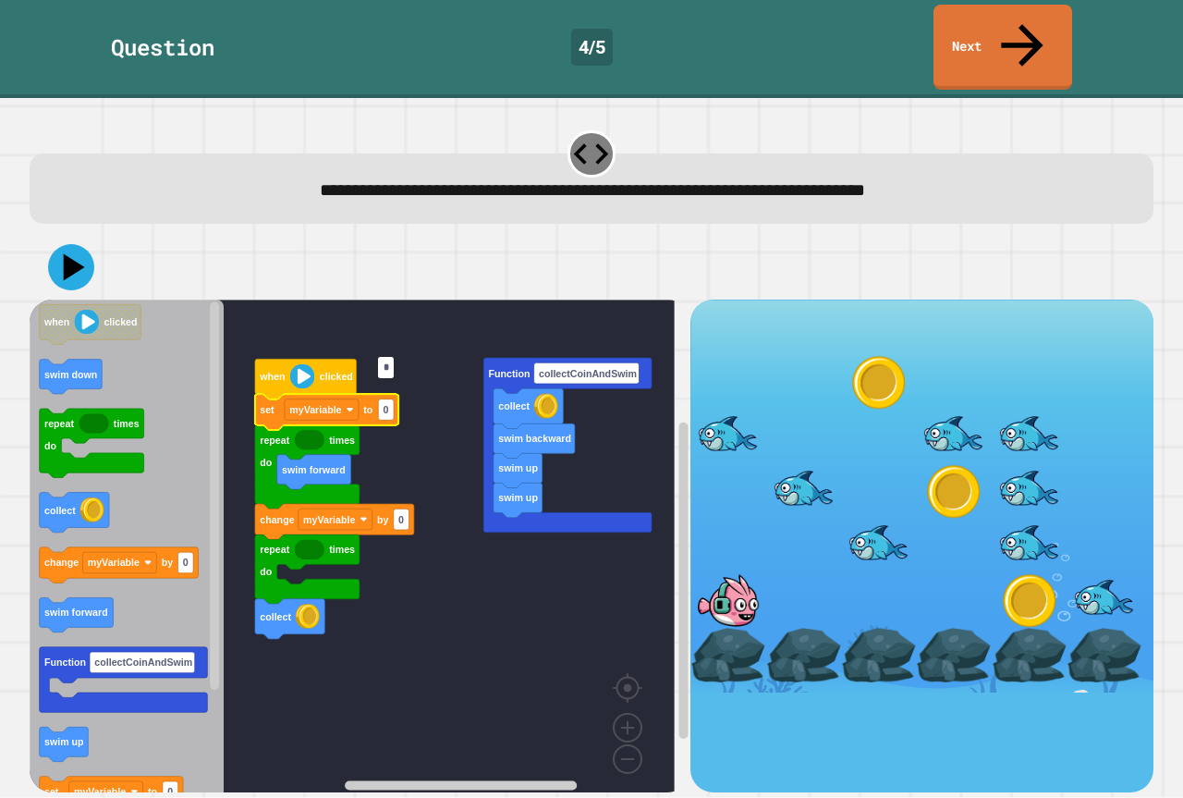
type input "*"
click at [452, 347] on rect "Blockly Workspace" at bounding box center [352, 552] width 645 height 506
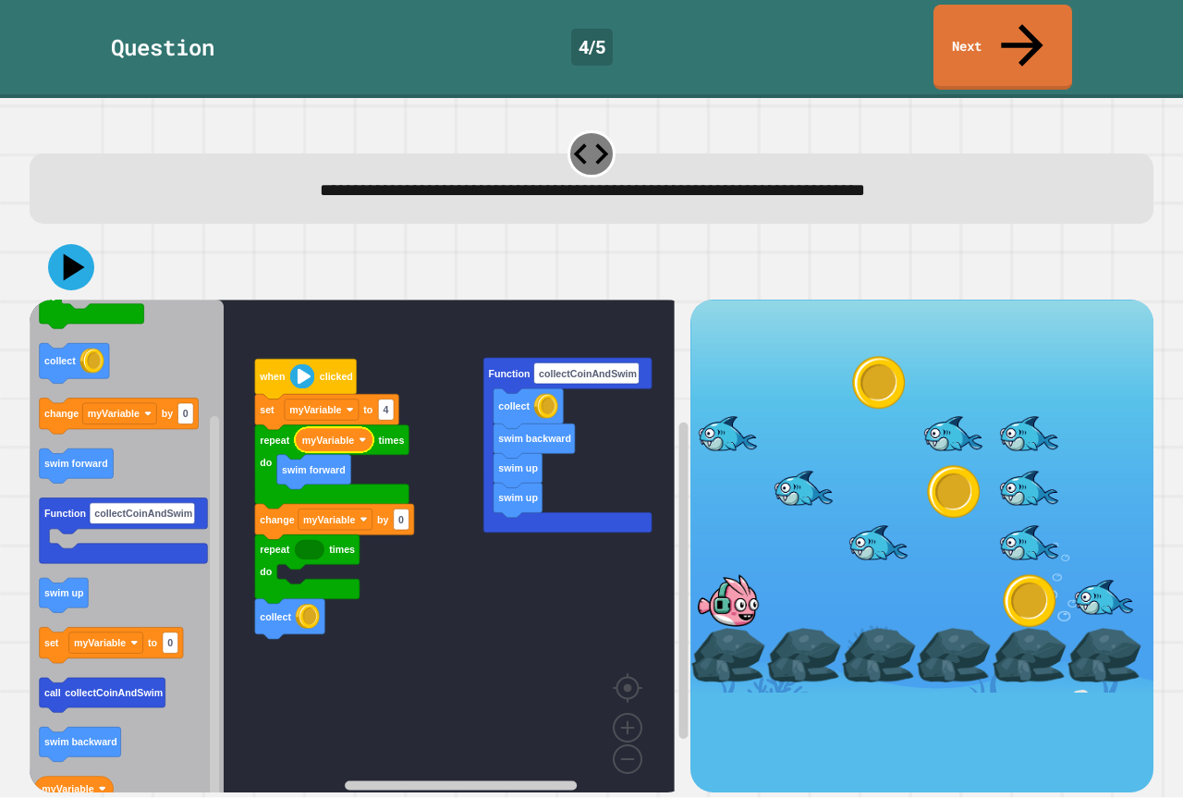
click at [437, 406] on rect "Blockly Workspace" at bounding box center [352, 552] width 645 height 506
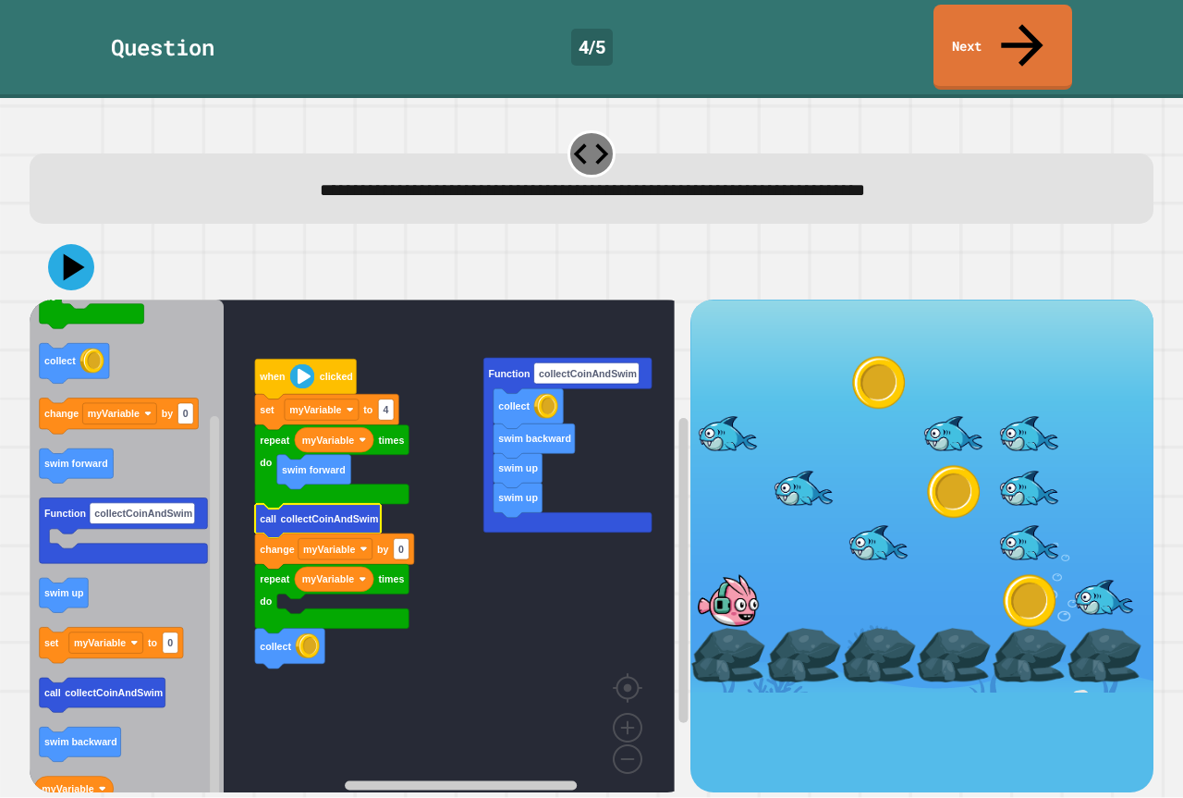
click at [471, 531] on rect "Blockly Workspace" at bounding box center [352, 552] width 645 height 506
click at [930, 464] on div at bounding box center [953, 491] width 75 height 55
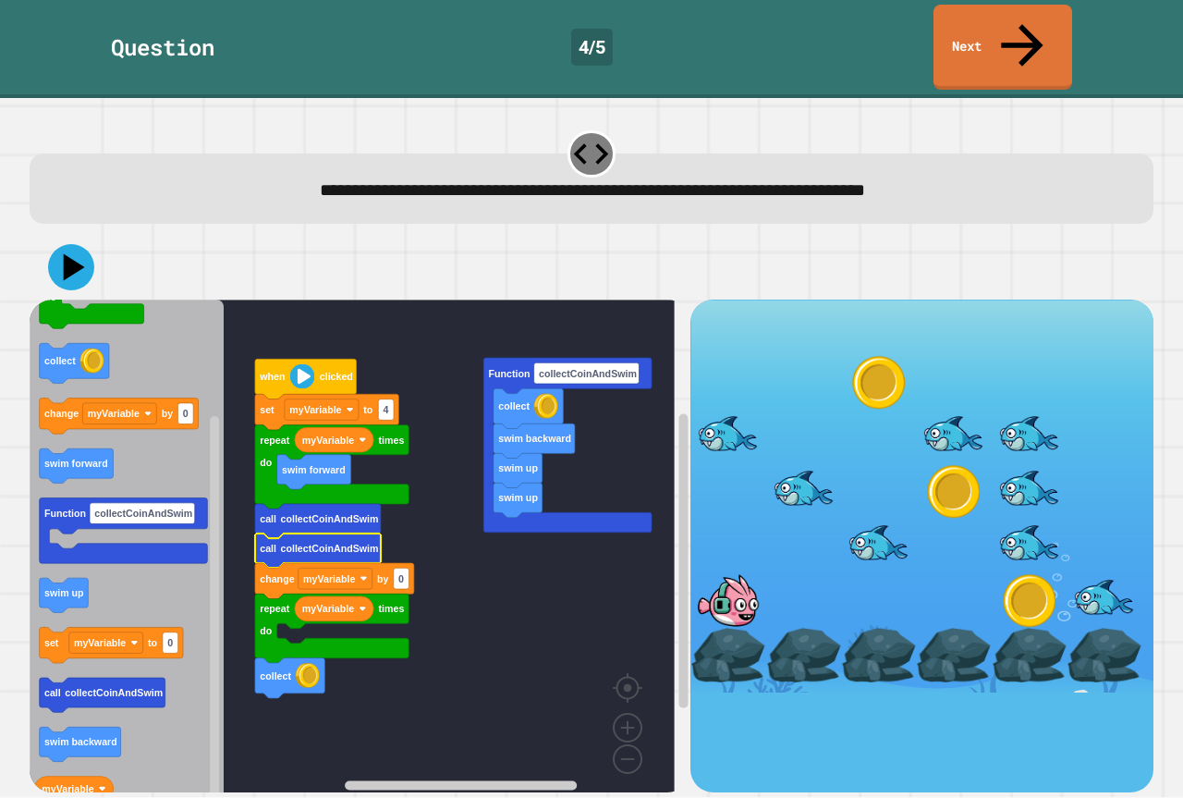
click at [492, 539] on rect "Blockly Workspace" at bounding box center [352, 552] width 645 height 506
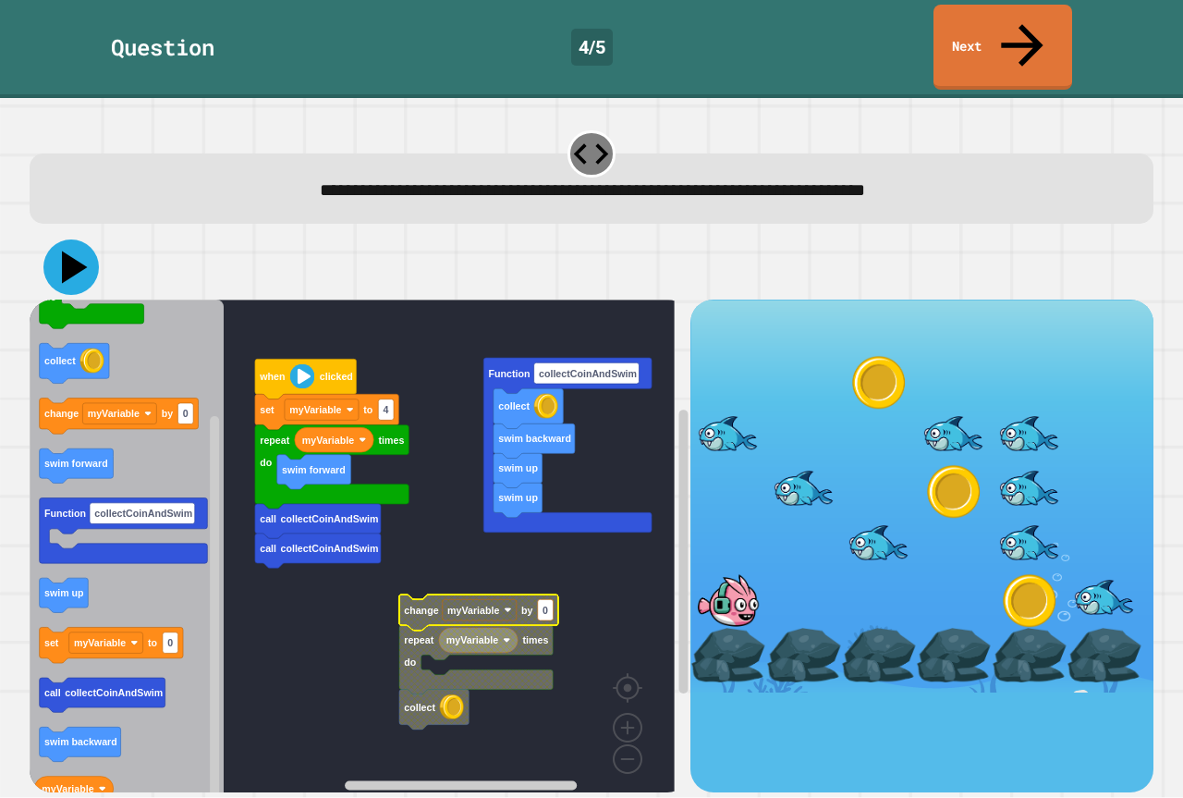
click at [53, 239] on icon at bounding box center [70, 266] width 55 height 55
click at [55, 239] on icon at bounding box center [70, 266] width 55 height 55
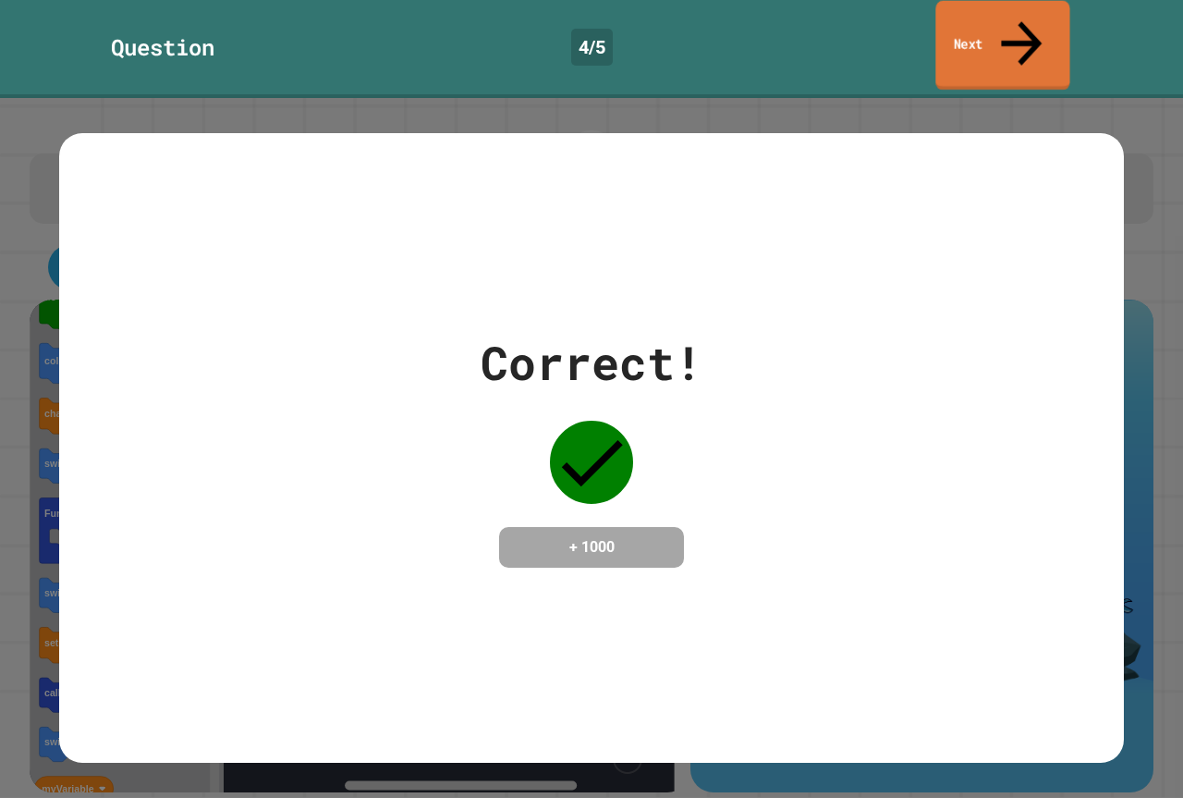
click at [981, 20] on link "Next" at bounding box center [1002, 46] width 134 height 90
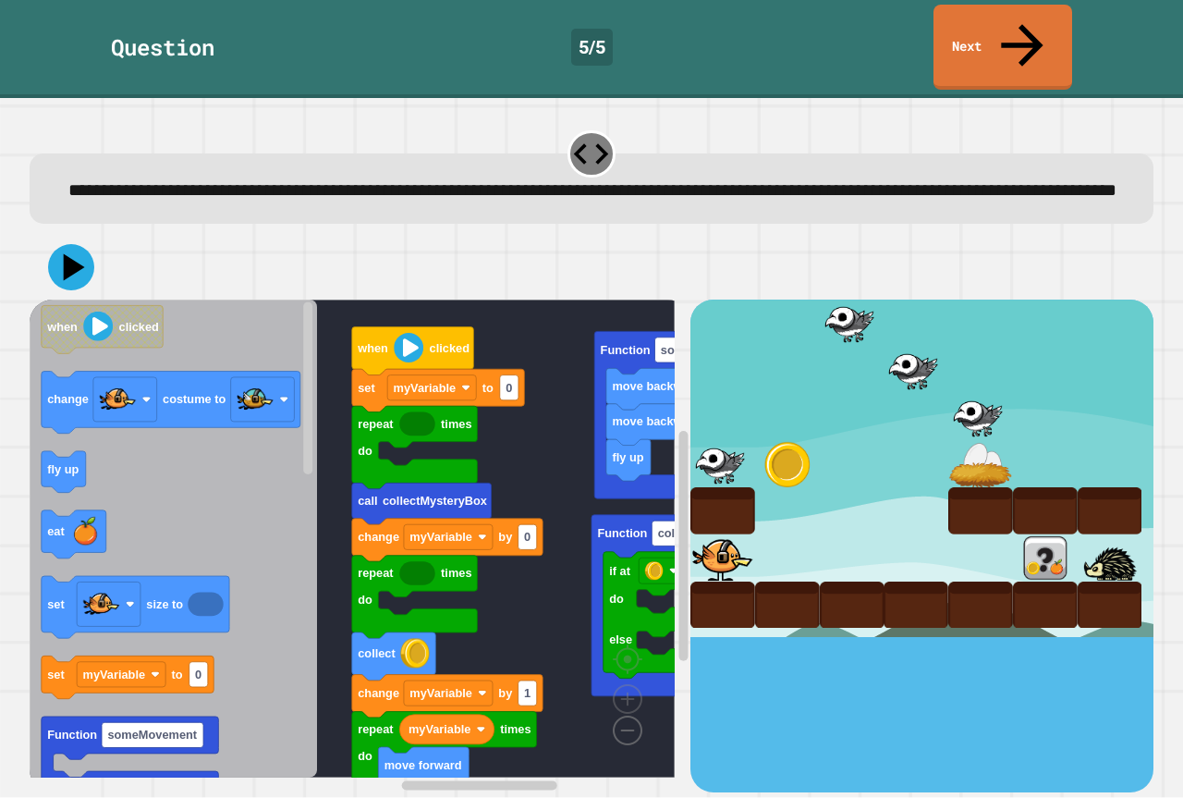
click at [634, 714] on image "Blockly Workspace" at bounding box center [598, 687] width 89 height 115
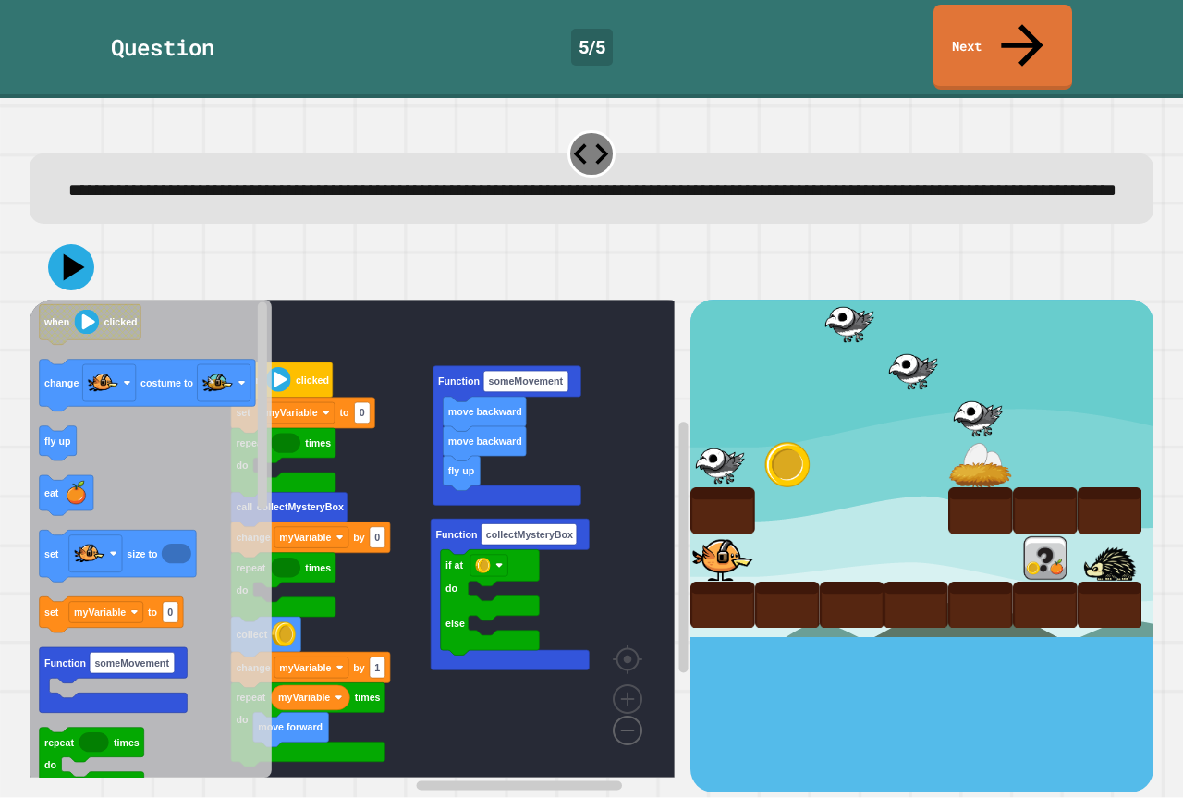
click at [634, 714] on image "Blockly Workspace" at bounding box center [598, 687] width 89 height 115
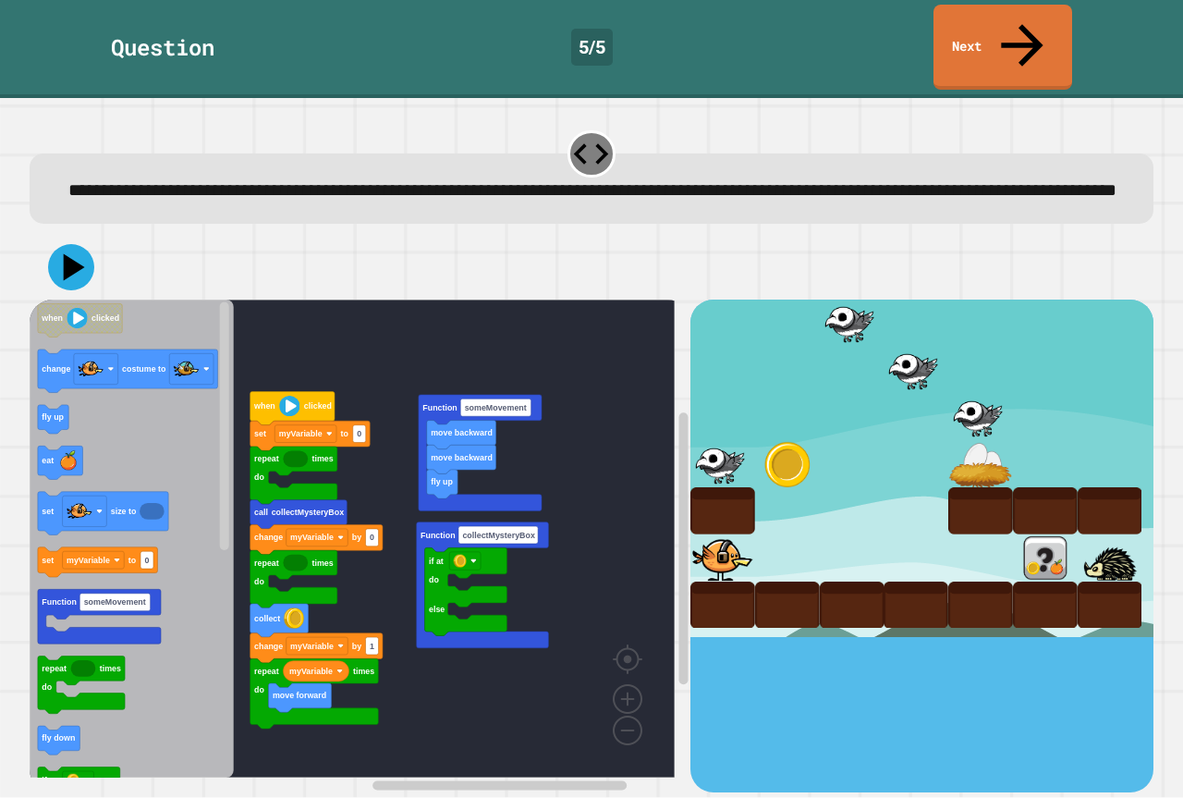
click at [948, 581] on div at bounding box center [980, 604] width 65 height 47
click at [1030, 581] on div at bounding box center [1045, 604] width 65 height 47
type input "*"
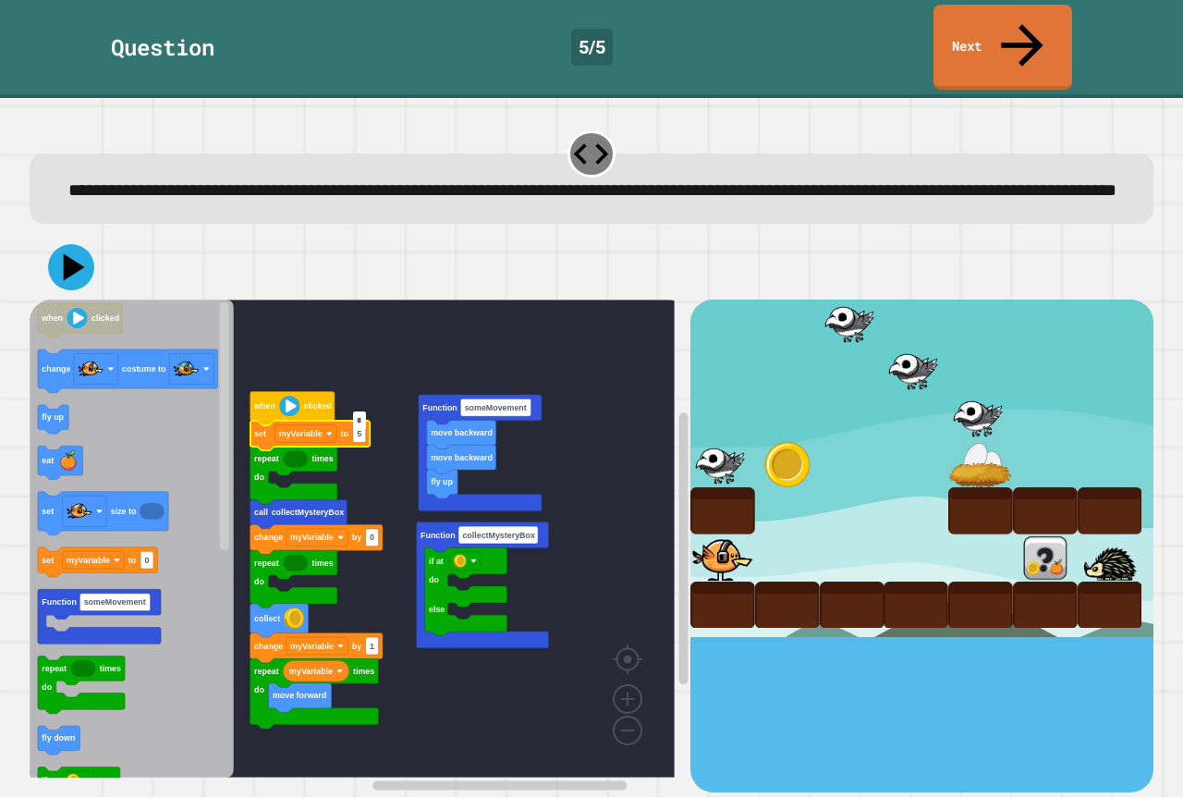
click at [430, 371] on rect "Blockly Workspace" at bounding box center [352, 538] width 645 height 478
click at [381, 342] on rect "Blockly Workspace" at bounding box center [352, 538] width 645 height 478
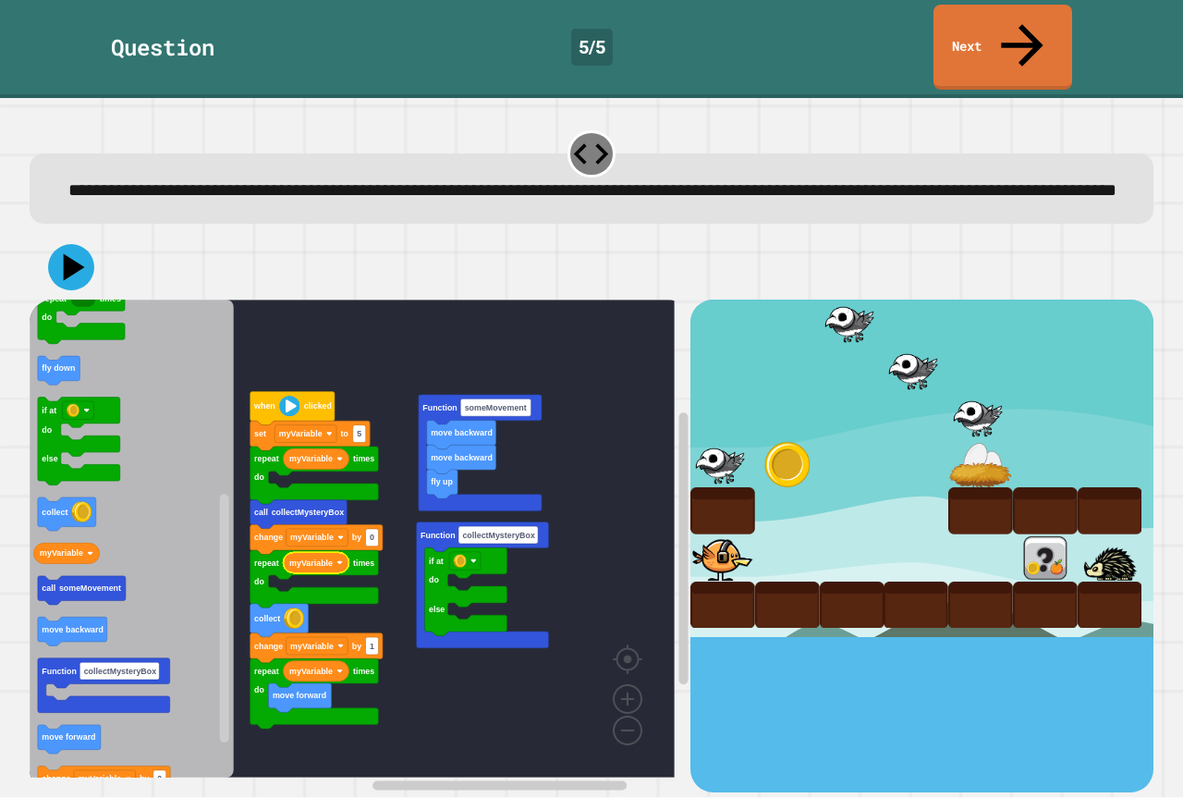
click at [576, 490] on rect "Blockly Workspace" at bounding box center [352, 538] width 645 height 478
click at [363, 361] on rect "Blockly Workspace" at bounding box center [352, 538] width 645 height 478
click at [326, 344] on rect "Blockly Workspace" at bounding box center [352, 538] width 645 height 478
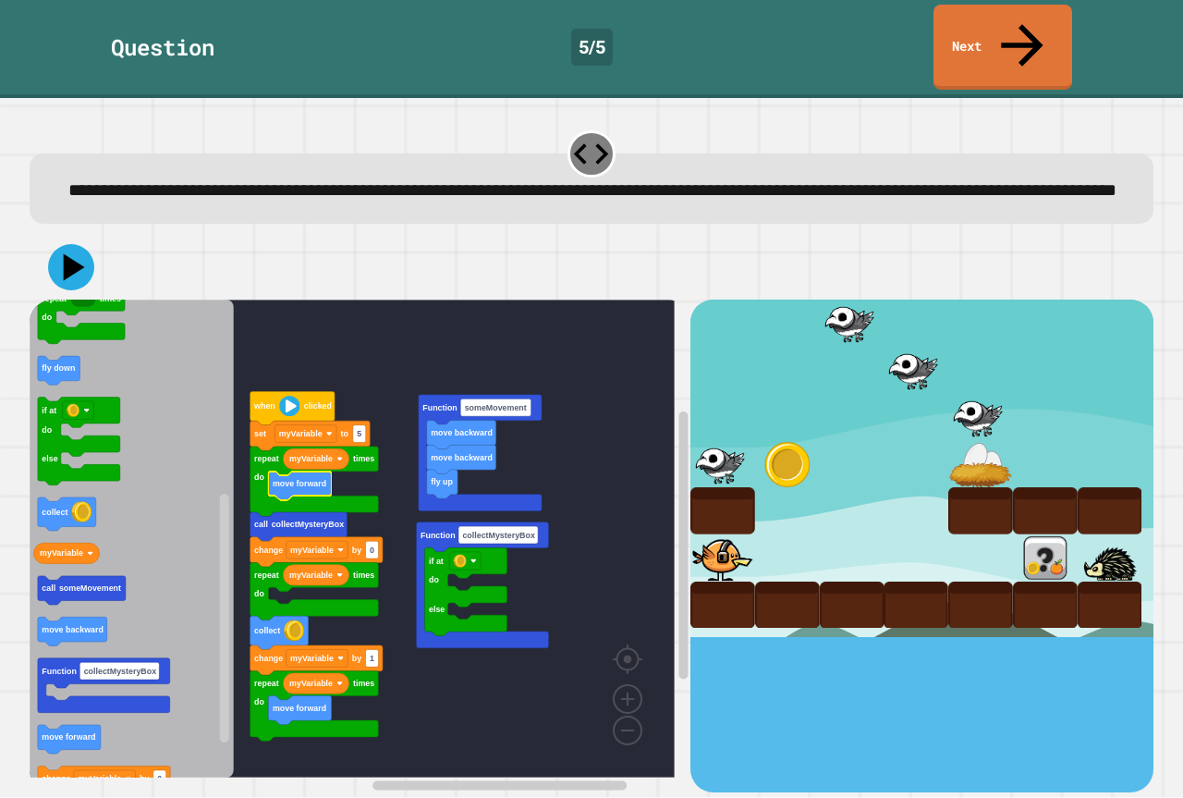
click at [374, 360] on rect "Blockly Workspace" at bounding box center [352, 538] width 645 height 478
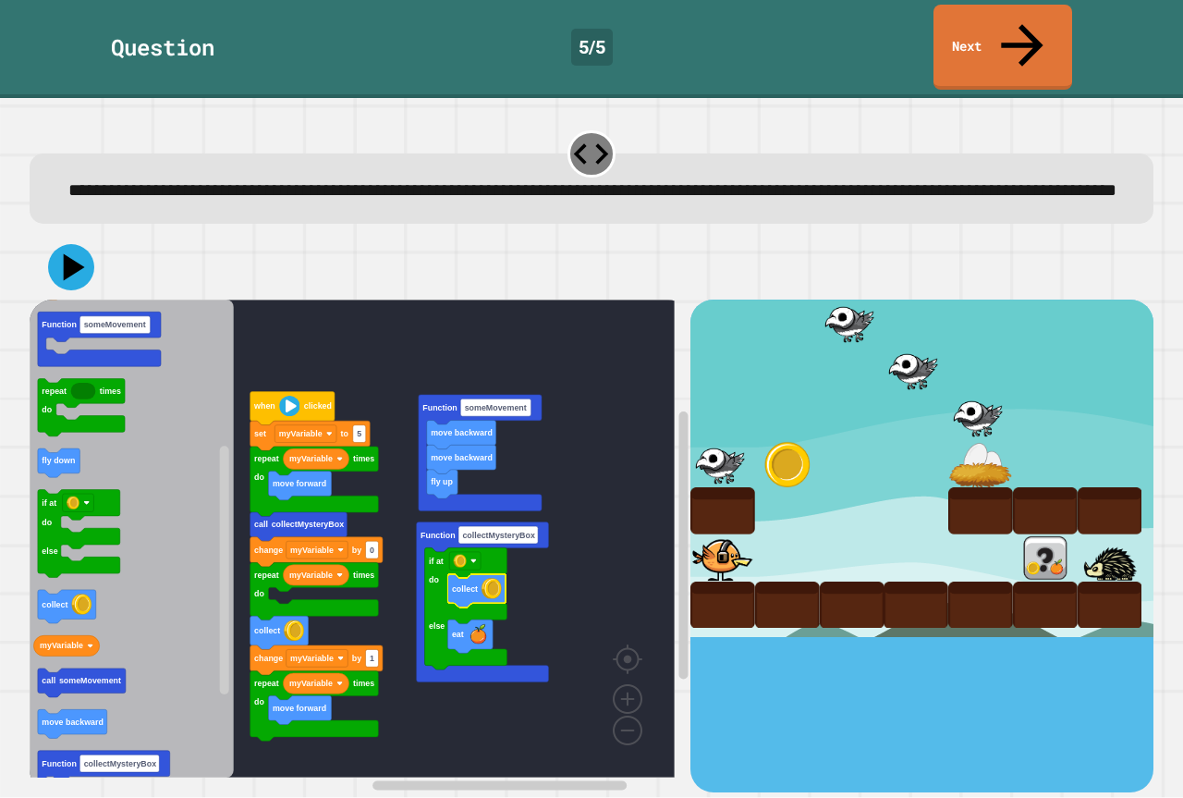
click at [569, 462] on rect "Blockly Workspace" at bounding box center [352, 538] width 645 height 478
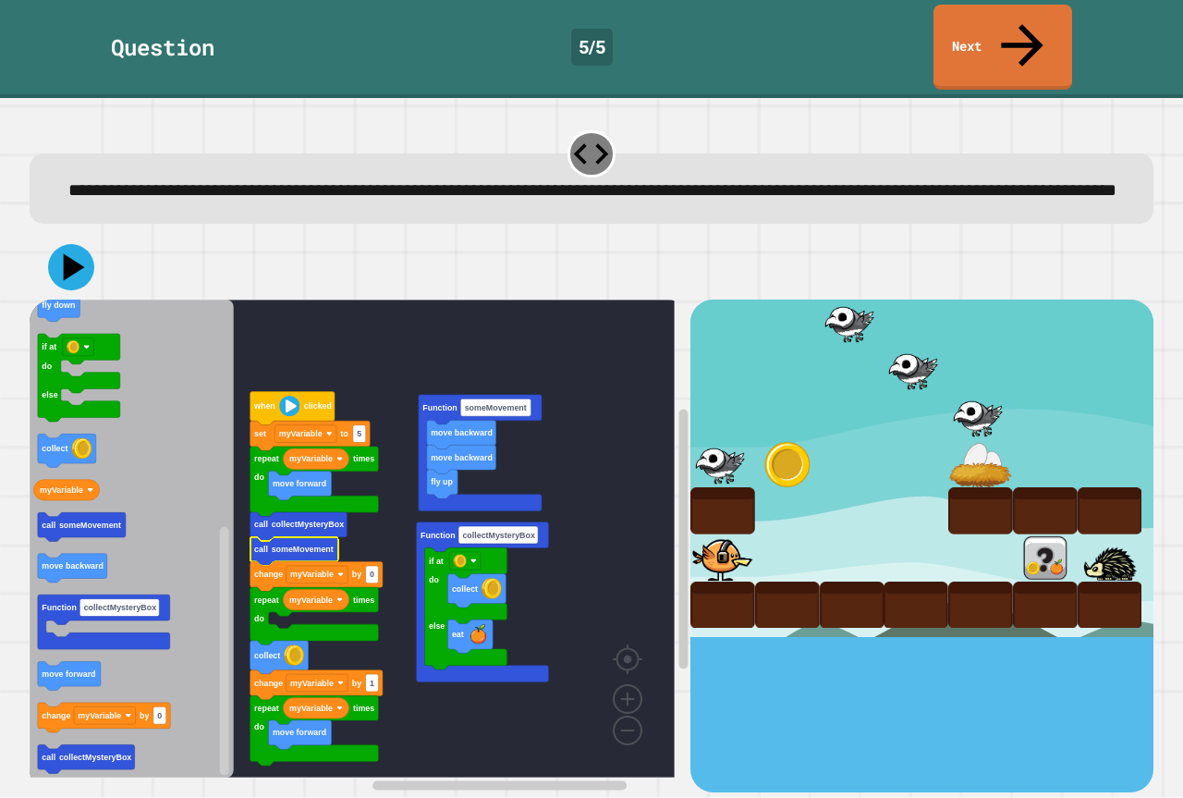
click at [385, 526] on rect "Blockly Workspace" at bounding box center [352, 538] width 645 height 478
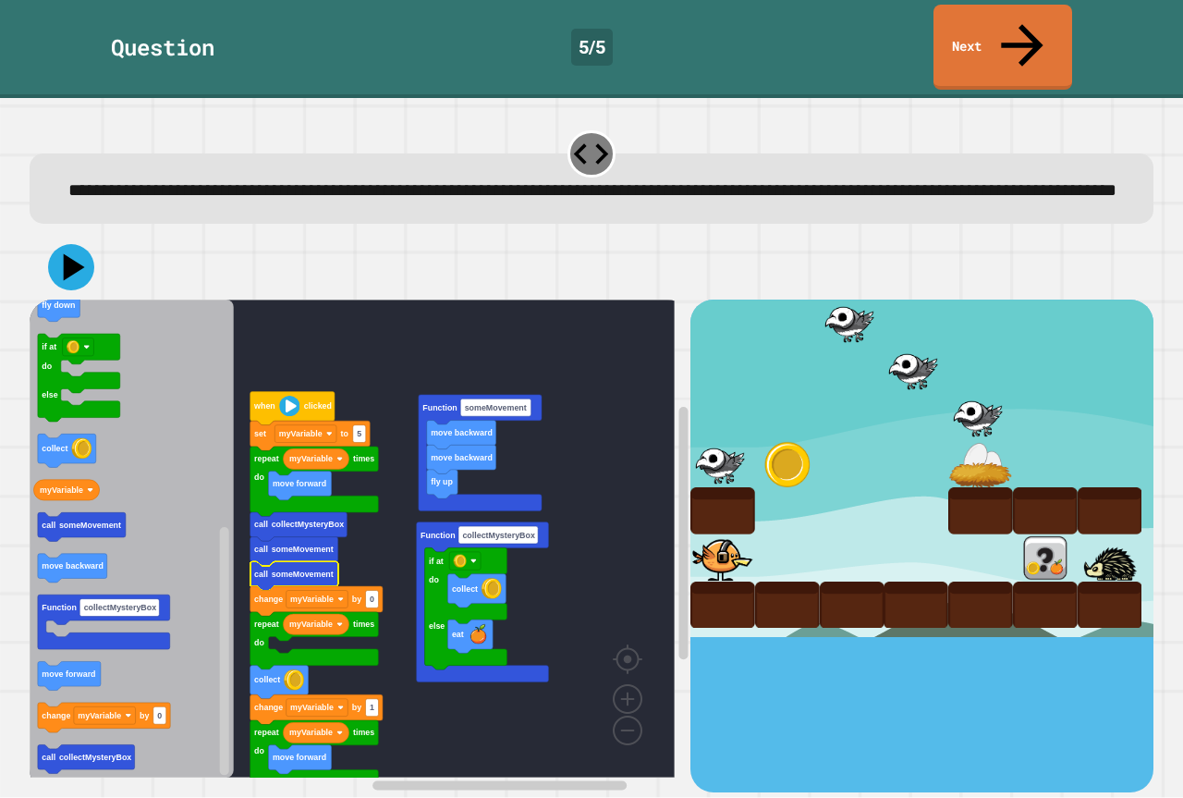
click at [396, 514] on rect "Blockly Workspace" at bounding box center [352, 538] width 645 height 478
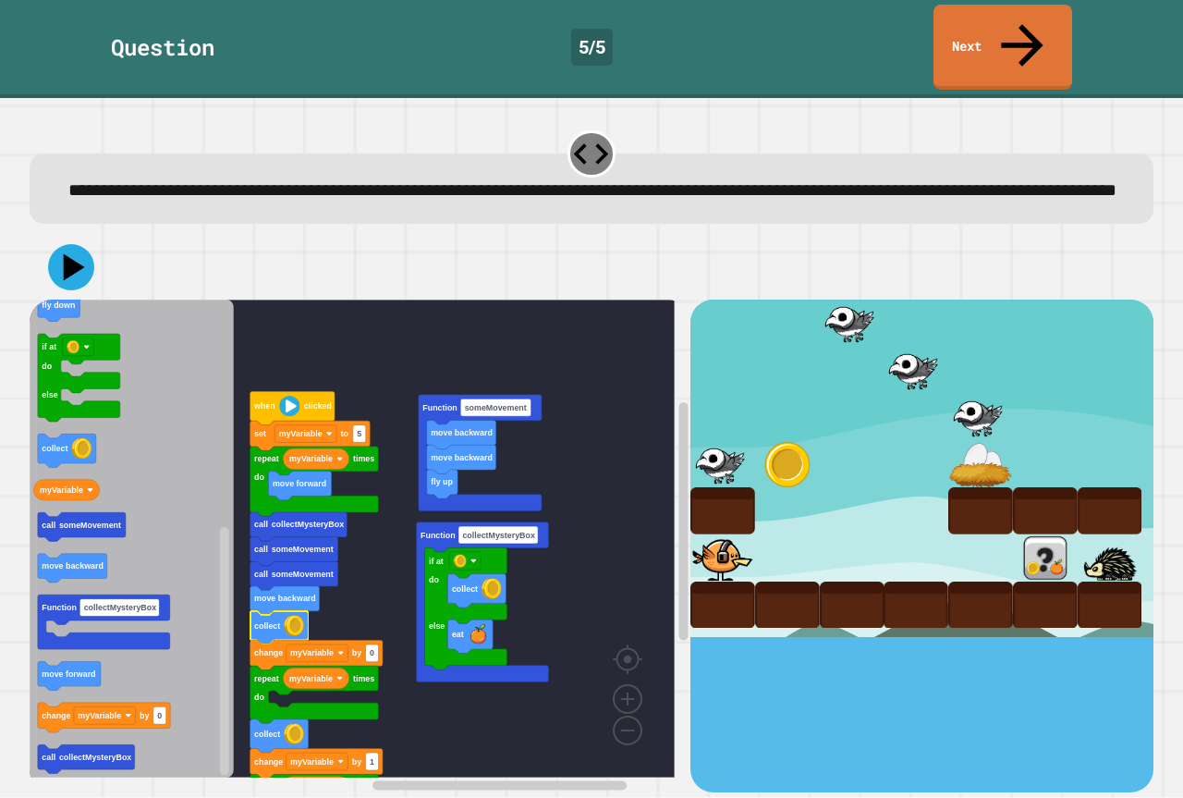
click at [387, 582] on rect "Blockly Workspace" at bounding box center [352, 538] width 645 height 478
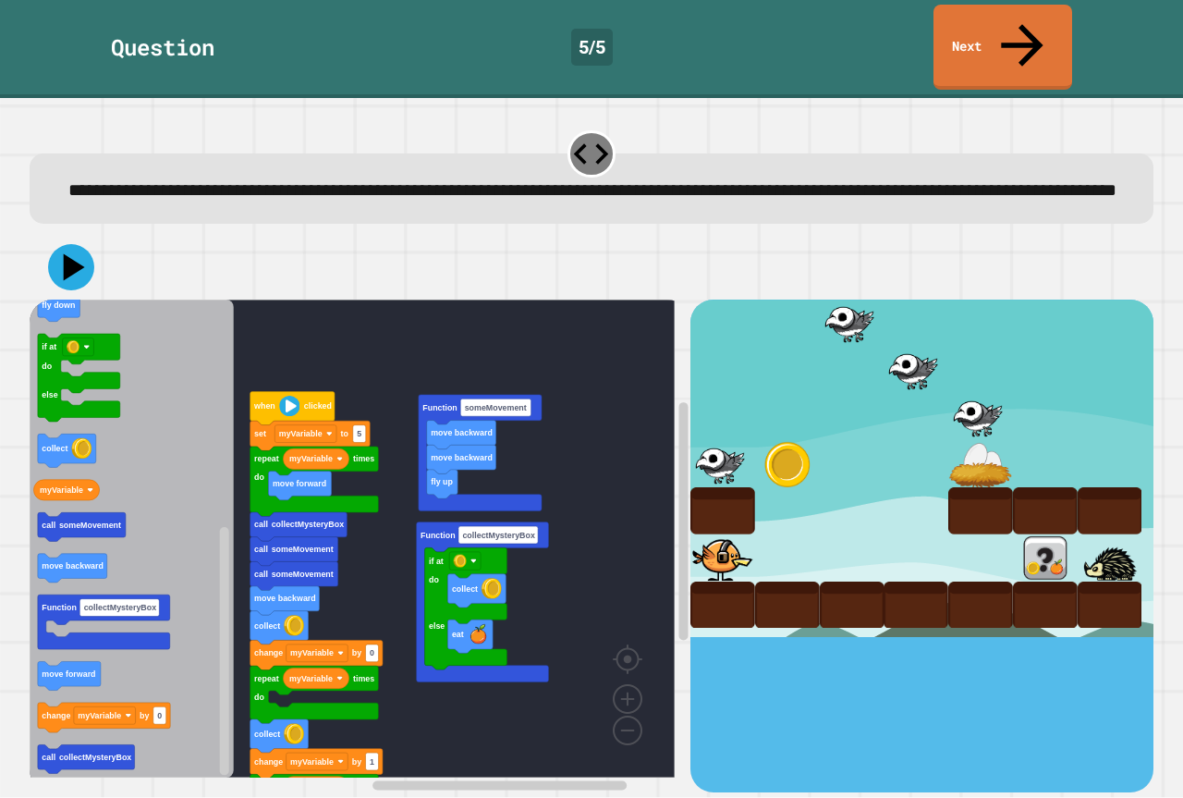
click at [948, 451] on div at bounding box center [980, 464] width 65 height 47
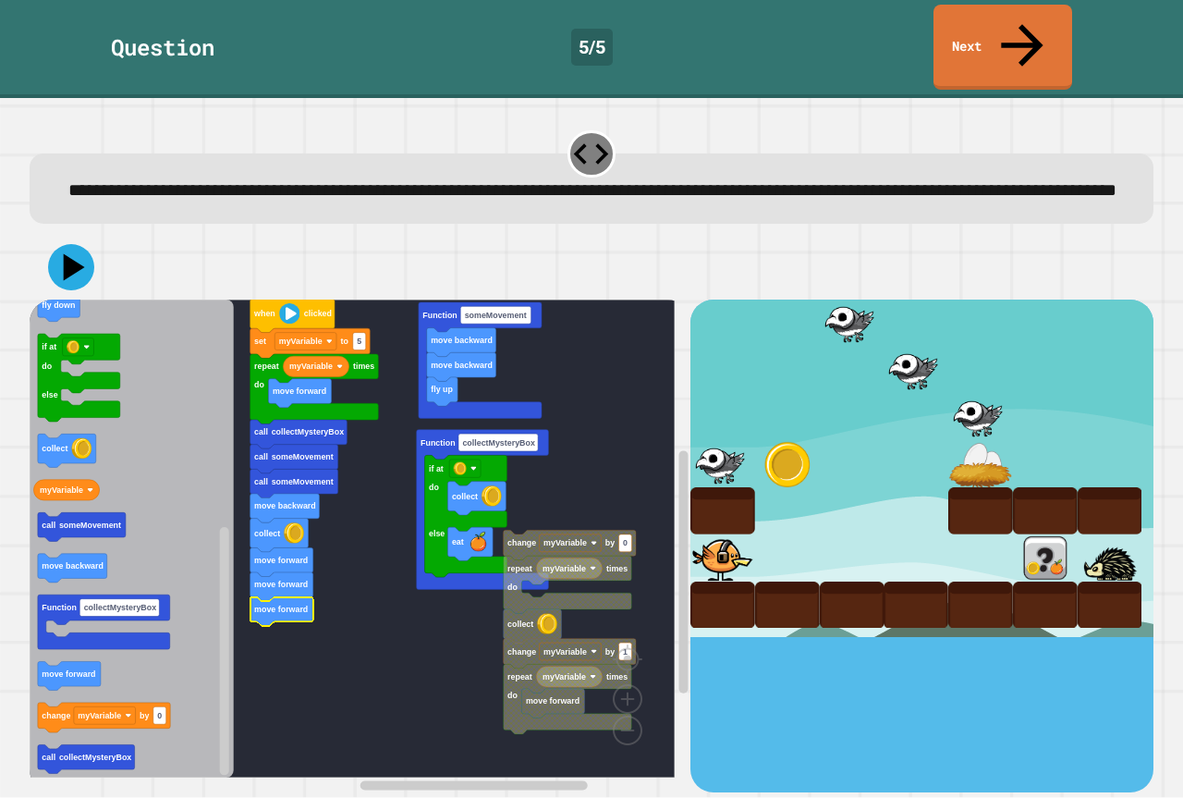
click at [405, 557] on rect "Blockly Workspace" at bounding box center [352, 538] width 645 height 478
click at [79, 263] on icon at bounding box center [70, 266] width 55 height 55
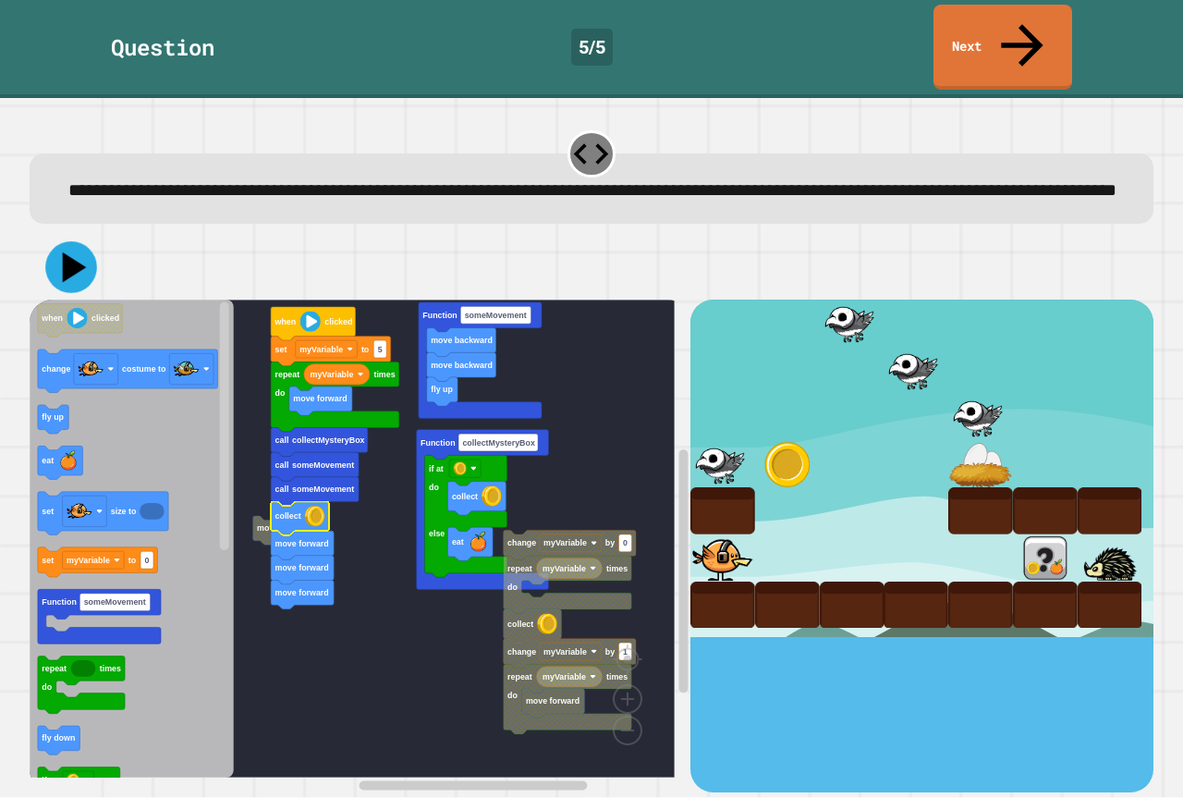
click at [48, 263] on button at bounding box center [71, 268] width 52 height 52
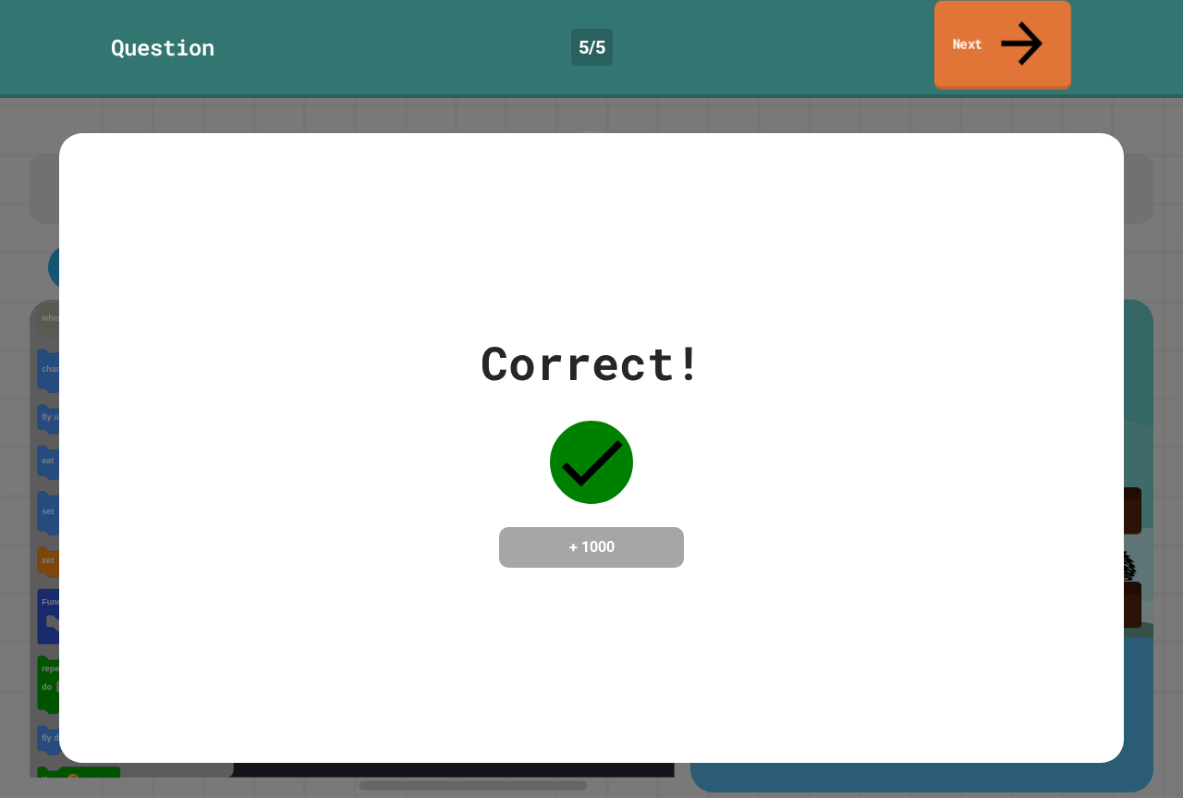
click at [980, 42] on link "Next" at bounding box center [1002, 46] width 137 height 90
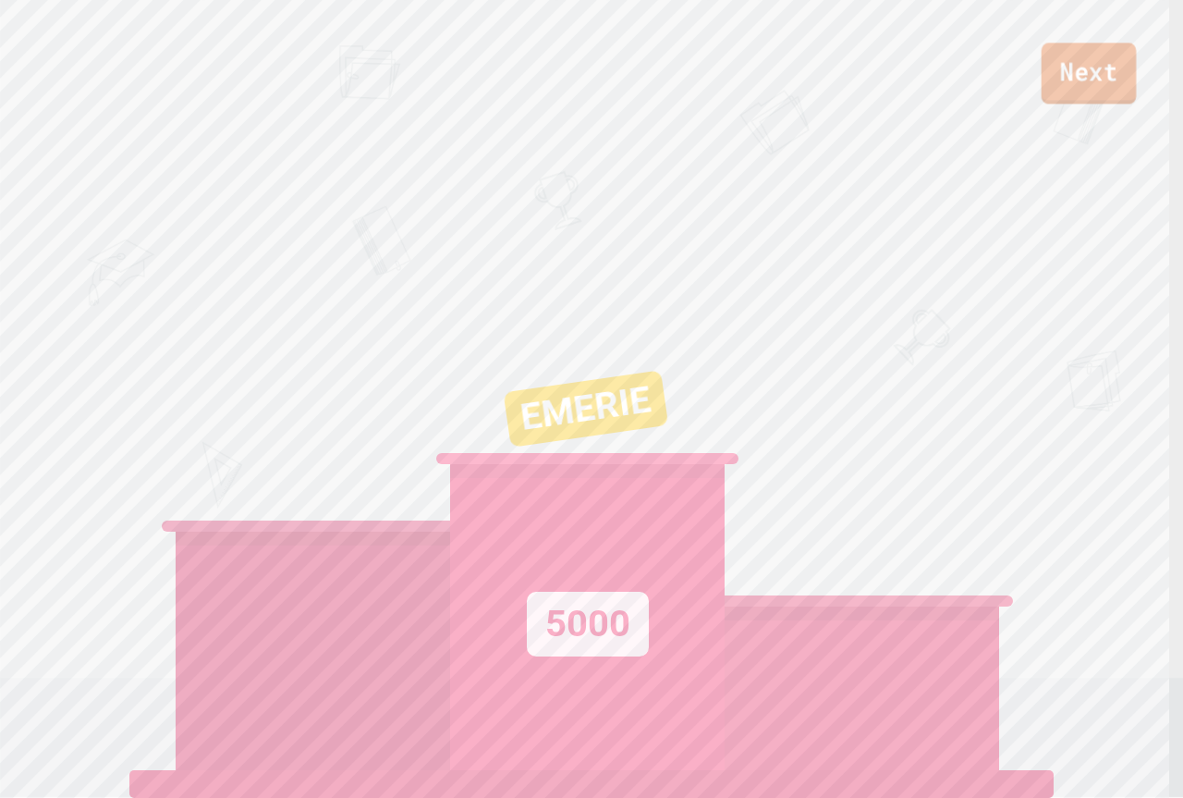
click at [1087, 71] on link "Next" at bounding box center [1089, 73] width 95 height 61
